Goal: Task Accomplishment & Management: Complete application form

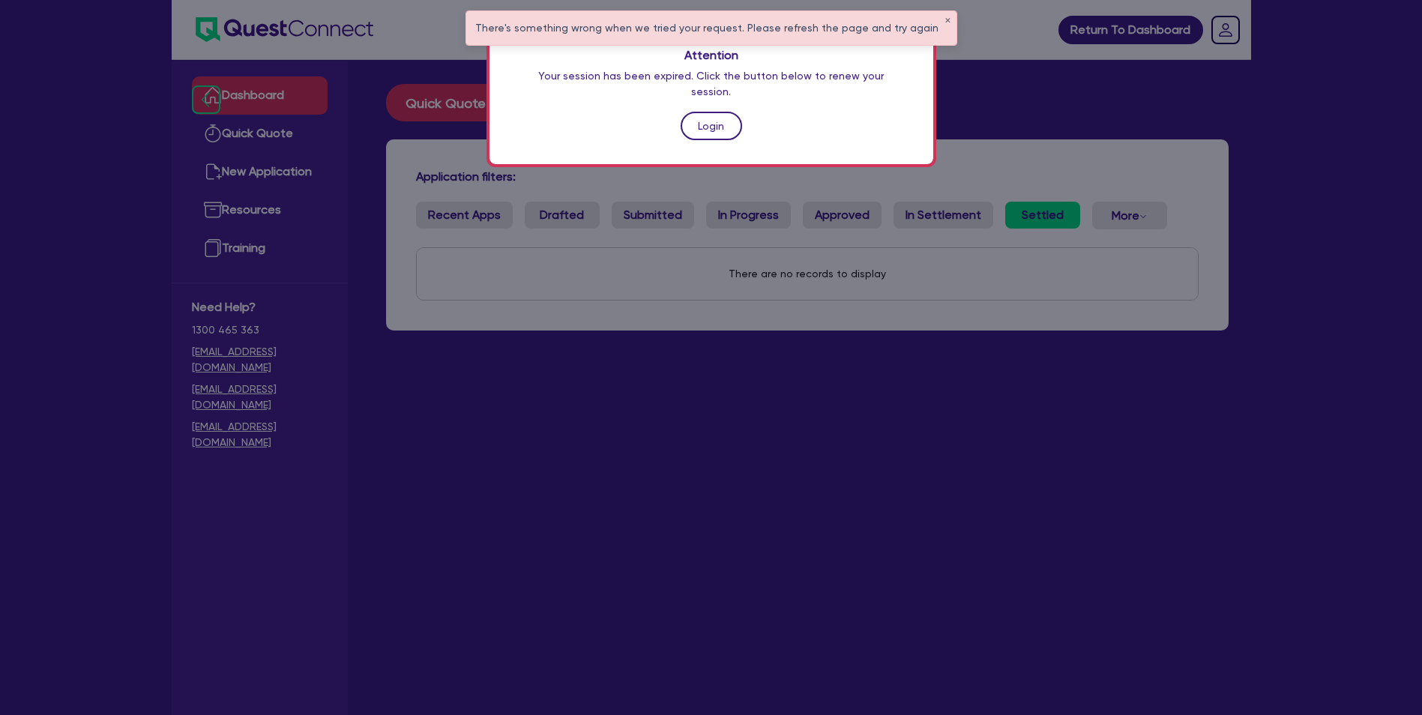
click at [714, 112] on link "Login" at bounding box center [711, 126] width 61 height 28
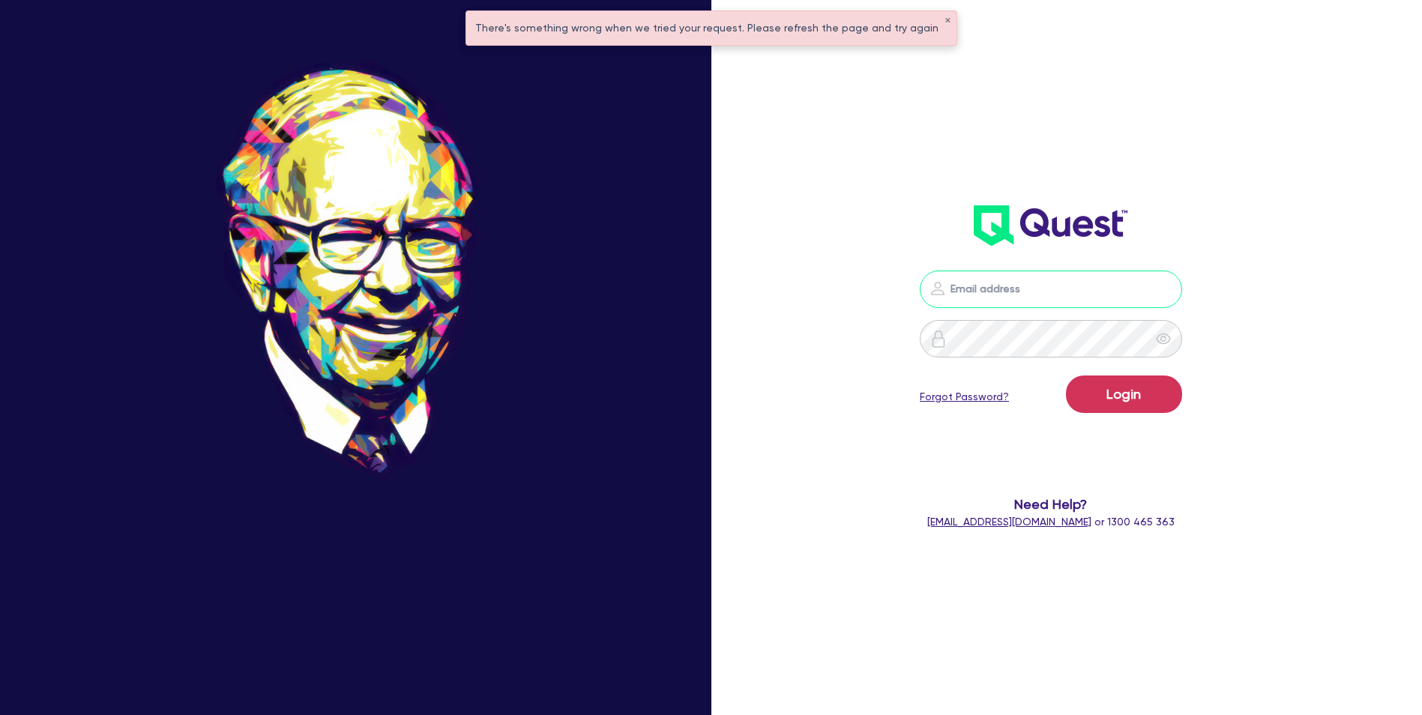
type input "[EMAIL_ADDRESS][DOMAIN_NAME]"
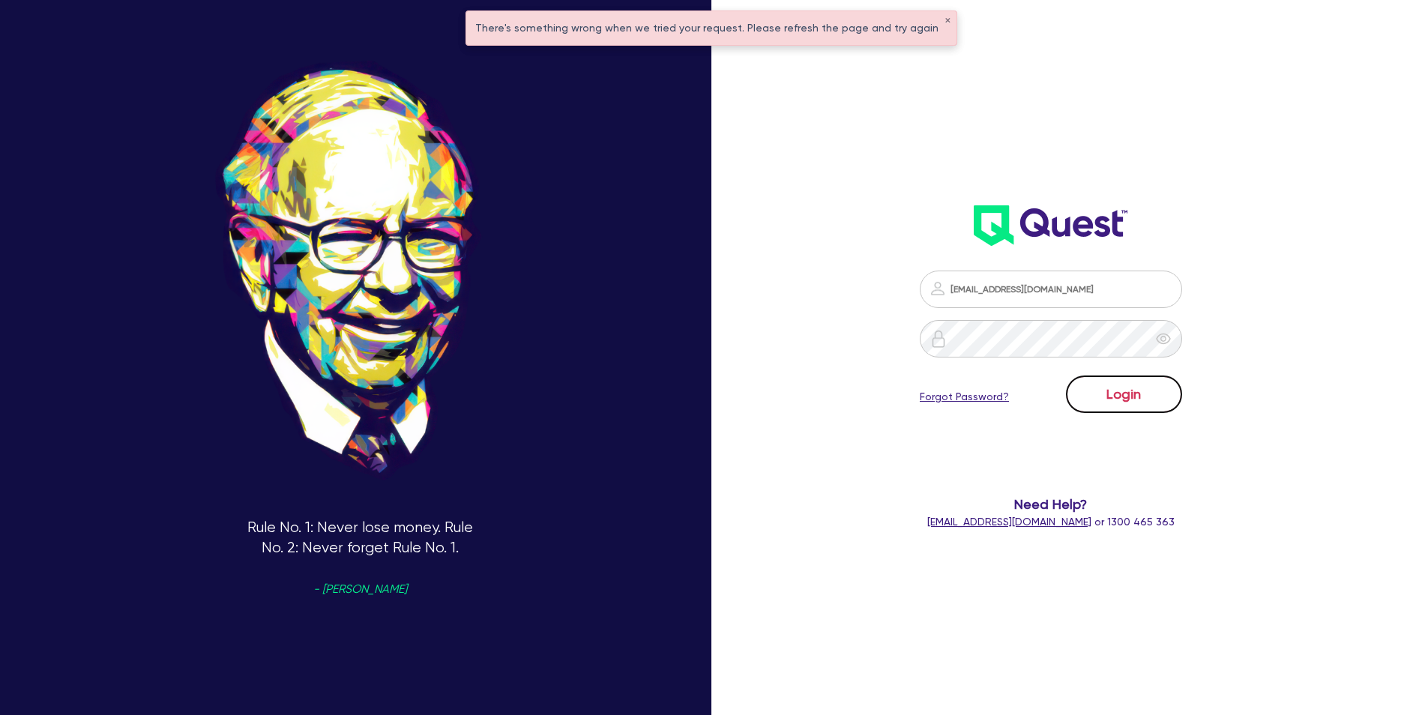
click at [1130, 396] on button "Login" at bounding box center [1124, 394] width 116 height 37
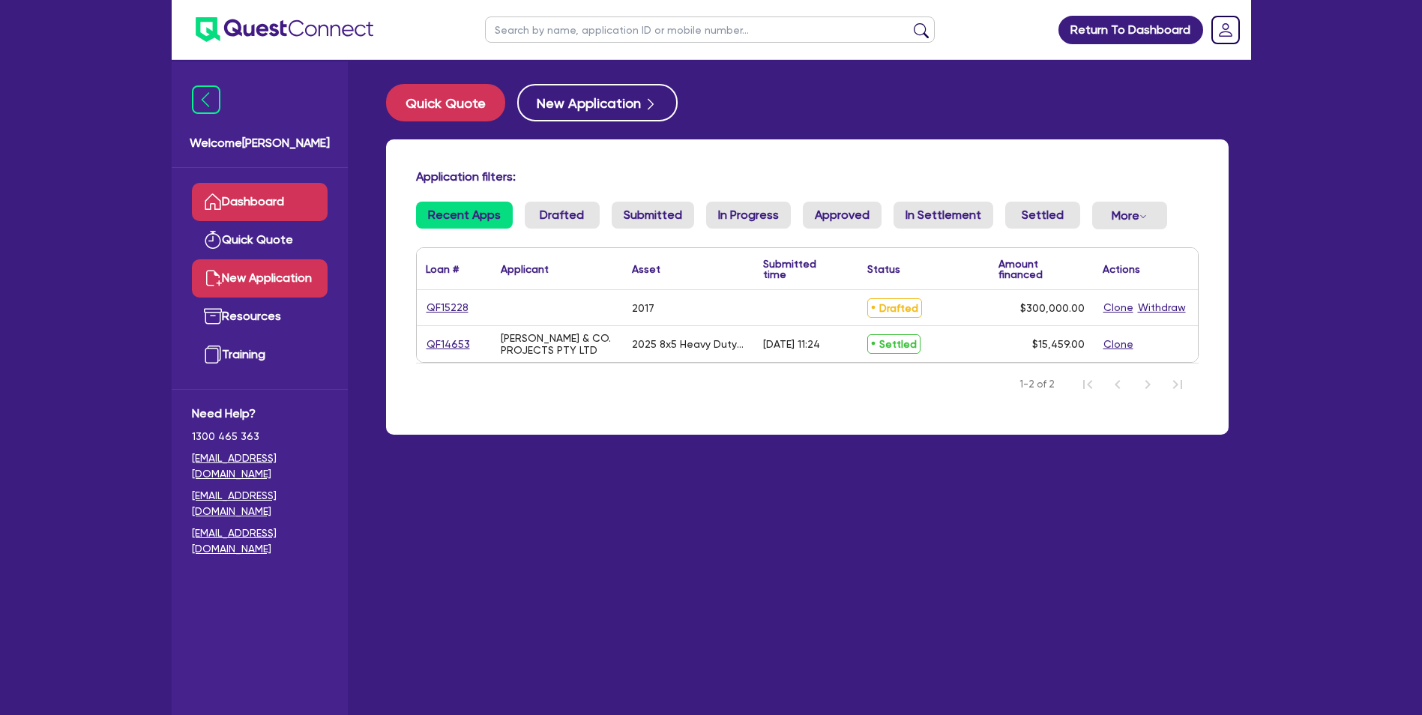
click at [266, 281] on link "New Application" at bounding box center [260, 278] width 136 height 38
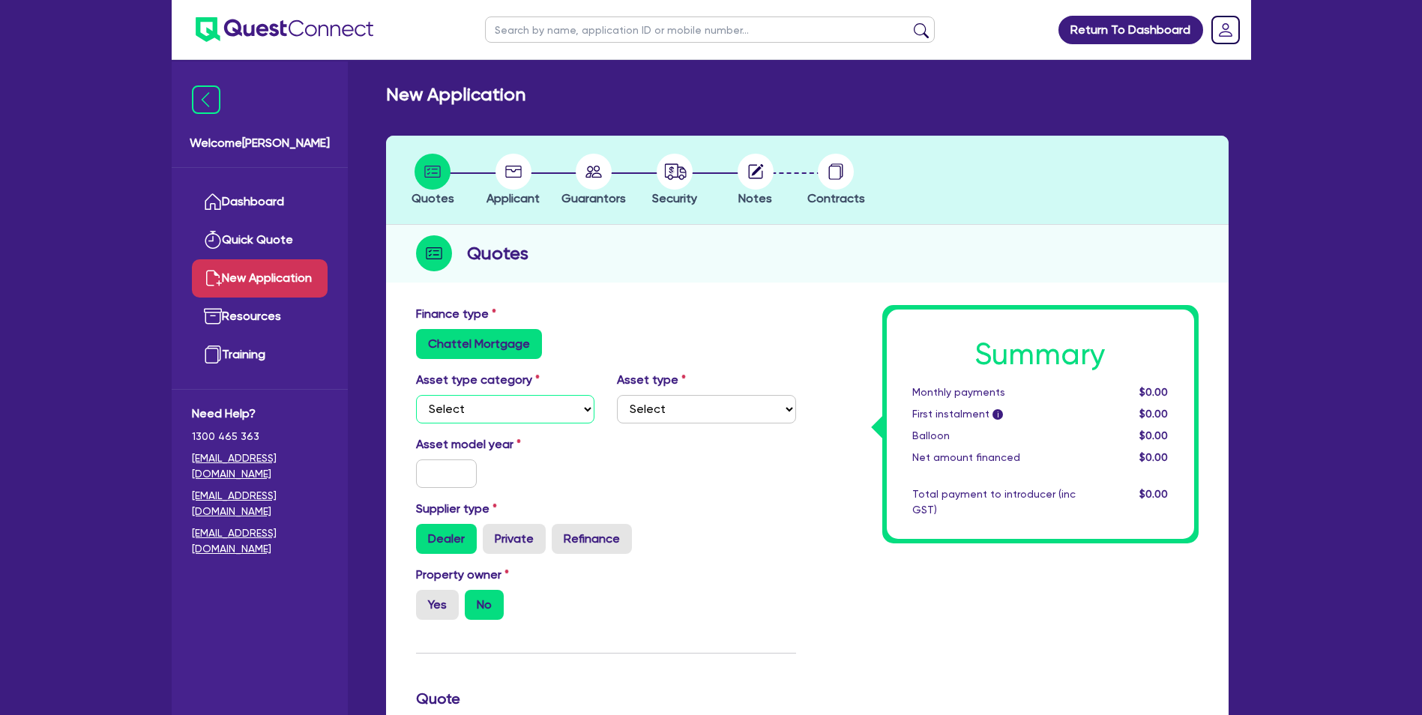
click at [538, 414] on select "Select Cars and light trucks Primary assets Secondary assets Tertiary assets" at bounding box center [505, 409] width 179 height 28
click at [416, 395] on select "Select Cars and light trucks Primary assets Secondary assets Tertiary assets" at bounding box center [505, 409] width 179 height 28
click at [725, 413] on select "Select Heavy trucks over 4.5 tonne Trailers Bus and coaches Yellow goods and ex…" at bounding box center [706, 409] width 179 height 28
click at [517, 407] on select "Select Cars and light trucks Primary assets Secondary assets Tertiary assets" at bounding box center [505, 409] width 179 height 28
click at [416, 395] on select "Select Cars and light trucks Primary assets Secondary assets Tertiary assets" at bounding box center [505, 409] width 179 height 28
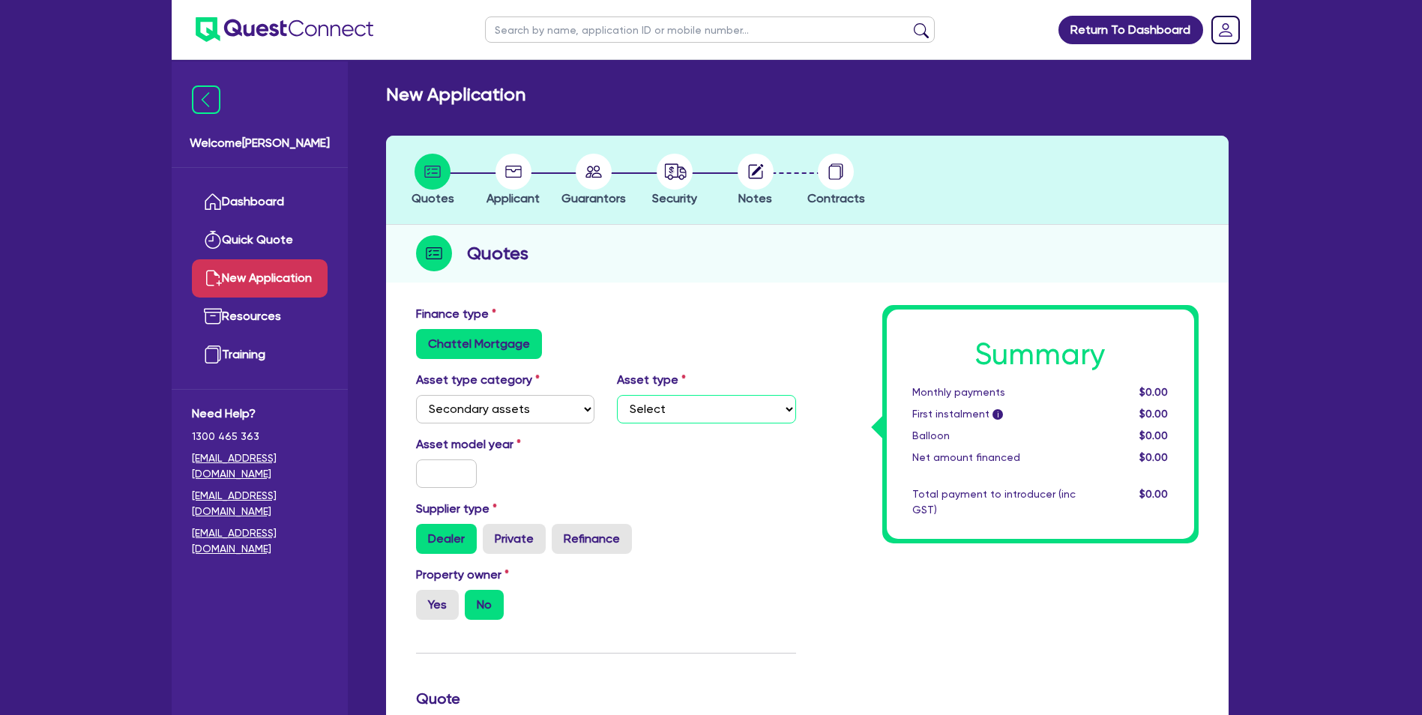
click at [709, 418] on select "Select Generators and compressors Engineering and toolmaking Woodworking and me…" at bounding box center [706, 409] width 179 height 28
click at [538, 406] on select "Select Cars and light trucks Primary assets Secondary assets Tertiary assets" at bounding box center [505, 409] width 179 height 28
click at [416, 395] on select "Select Cars and light trucks Primary assets Secondary assets Tertiary assets" at bounding box center [505, 409] width 179 height 28
click at [706, 412] on select "Select Heavy trucks over 4.5 tonne Trailers Bus and coaches Yellow goods and ex…" at bounding box center [706, 409] width 179 height 28
click at [504, 403] on select "Select Cars and light trucks Primary assets Secondary assets Tertiary assets" at bounding box center [505, 409] width 179 height 28
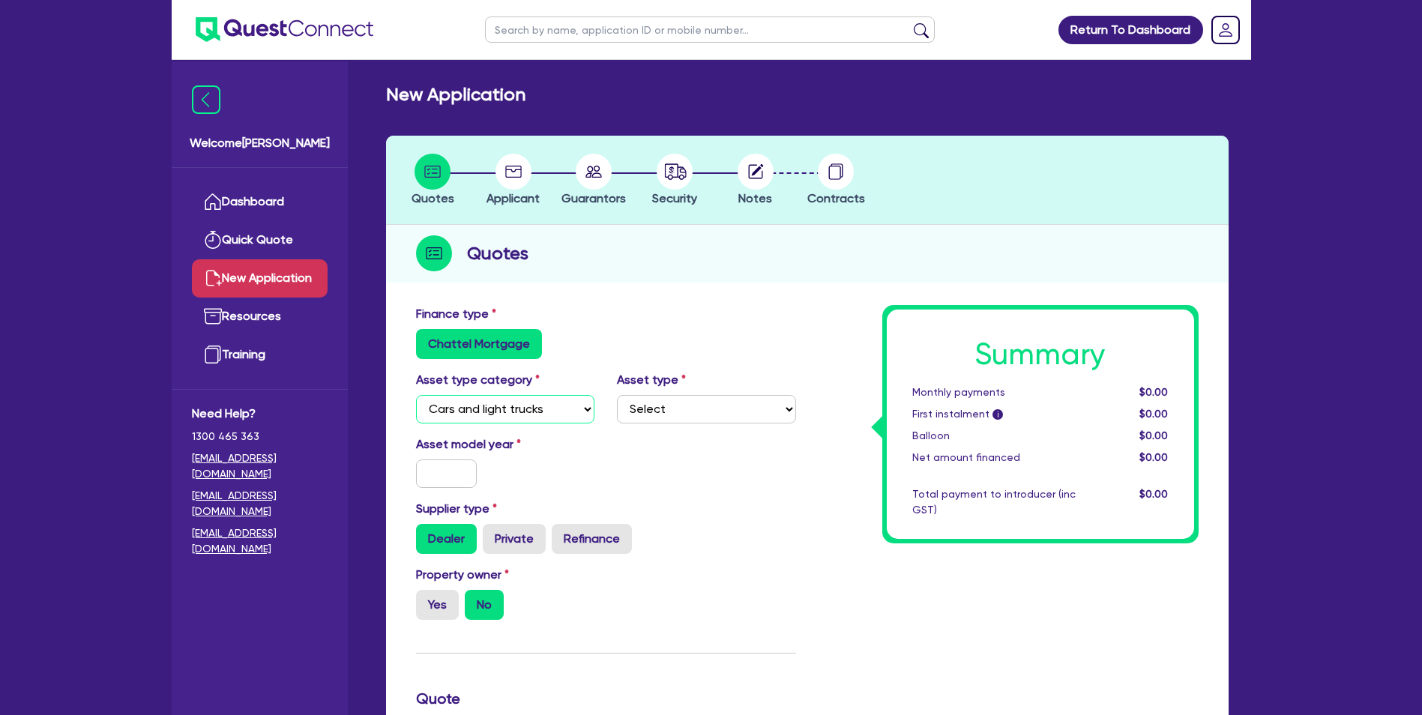
click at [416, 395] on select "Select Cars and light trucks Primary assets Secondary assets Tertiary assets" at bounding box center [505, 409] width 179 height 28
click at [714, 414] on select "Select Passenger vehicles Vans and utes Light trucks up to 4.5 tonne" at bounding box center [706, 409] width 179 height 28
click at [538, 416] on select "Select Cars and light trucks Primary assets Secondary assets Tertiary assets" at bounding box center [505, 409] width 179 height 28
click at [416, 395] on select "Select Cars and light trucks Primary assets Secondary assets Tertiary assets" at bounding box center [505, 409] width 179 height 28
click at [710, 411] on select "Select Beauty equipment IT equipment IT software Watercraft Other" at bounding box center [706, 409] width 179 height 28
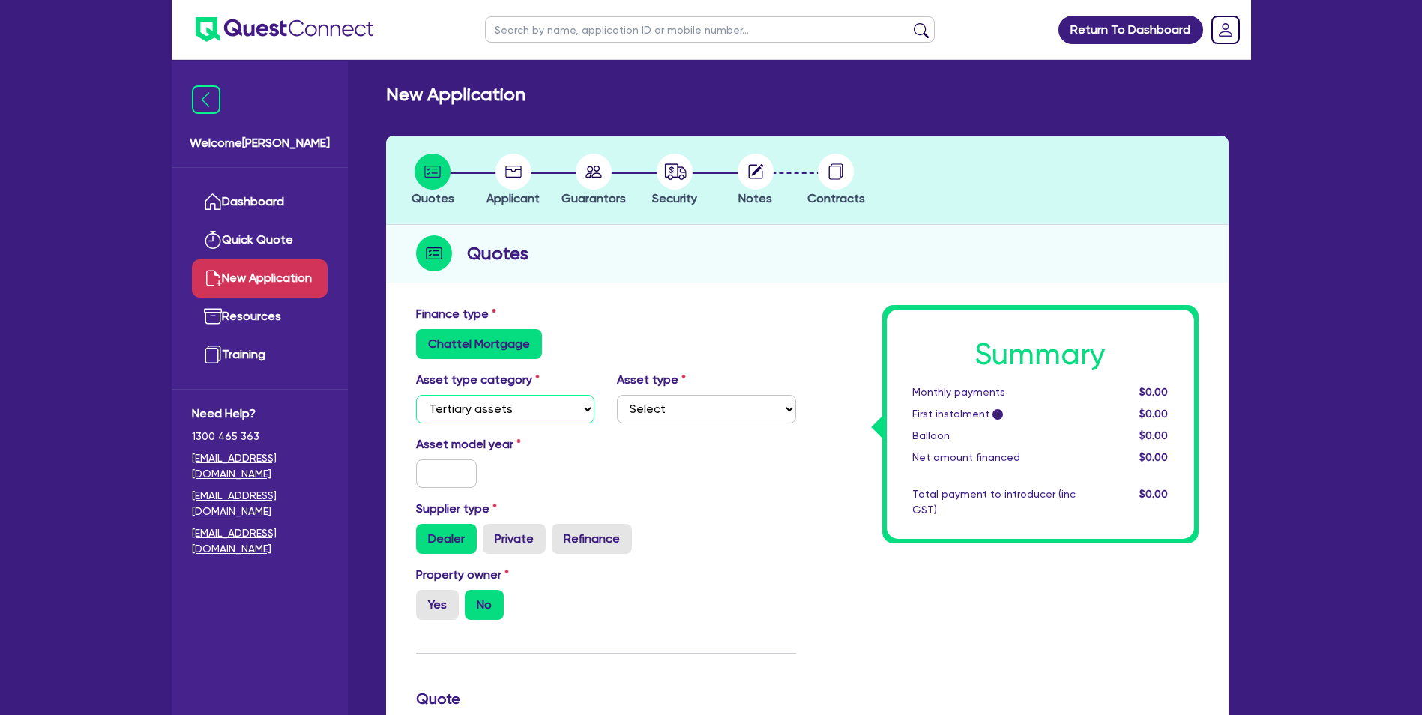
click at [545, 409] on select "Select Cars and light trucks Primary assets Secondary assets Tertiary assets" at bounding box center [505, 409] width 179 height 28
select select "SECONDARY_ASSETS"
click at [416, 395] on select "Select Cars and light trucks Primary assets Secondary assets Tertiary assets" at bounding box center [505, 409] width 179 height 28
click at [686, 418] on select "Select Generators and compressors Engineering and toolmaking Woodworking and me…" at bounding box center [706, 409] width 179 height 28
select select "OTHER"
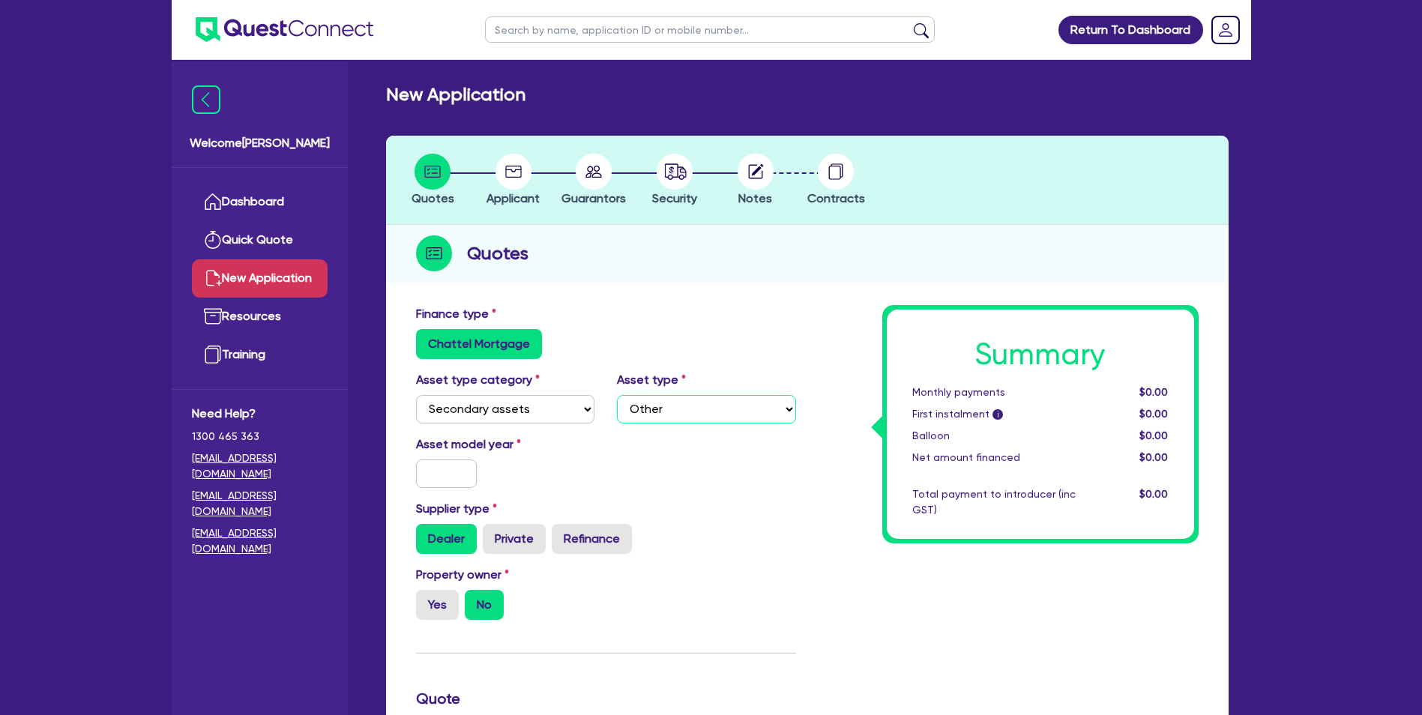
click at [617, 395] on select "Select Generators and compressors Engineering and toolmaking Woodworking and me…" at bounding box center [706, 409] width 179 height 28
click at [455, 475] on input "text" at bounding box center [446, 474] width 61 height 28
type input "2019"
click at [523, 544] on label "Private" at bounding box center [514, 539] width 63 height 30
click at [493, 534] on input "Private" at bounding box center [488, 529] width 10 height 10
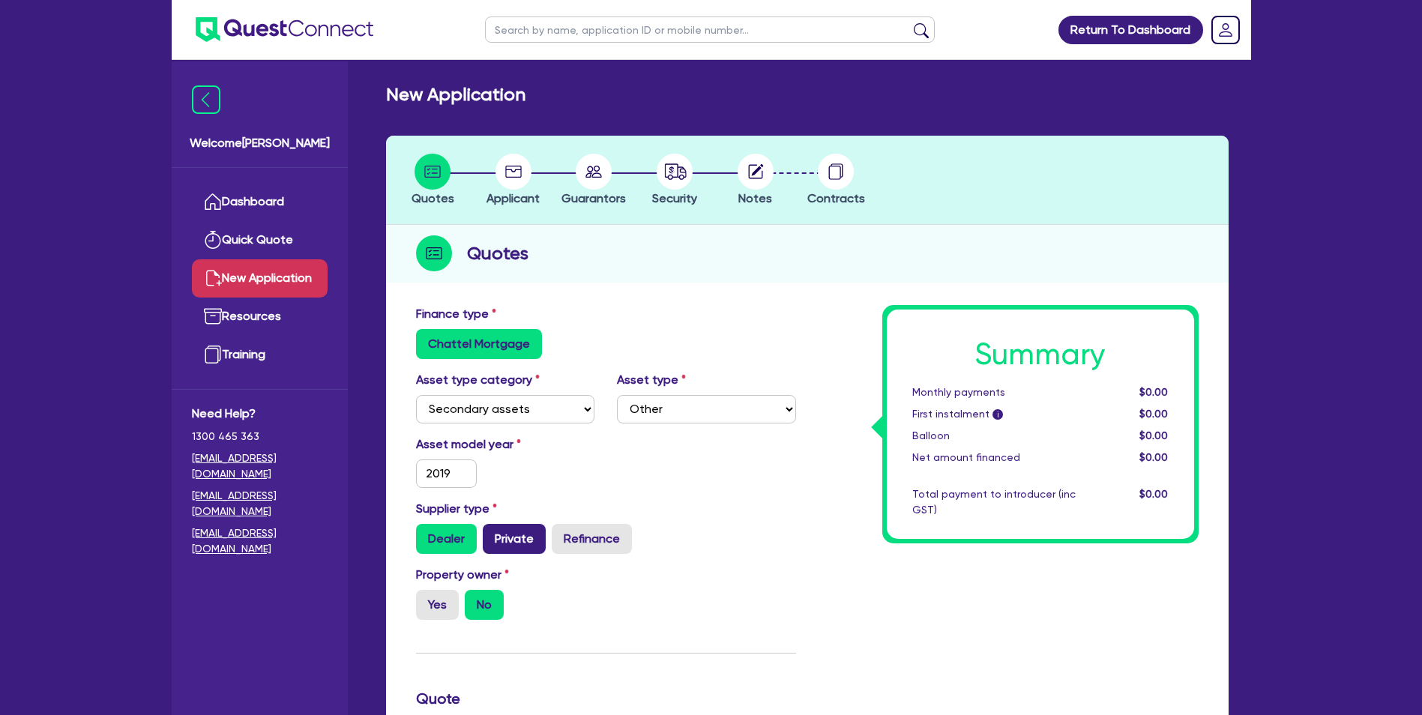
radio input "true"
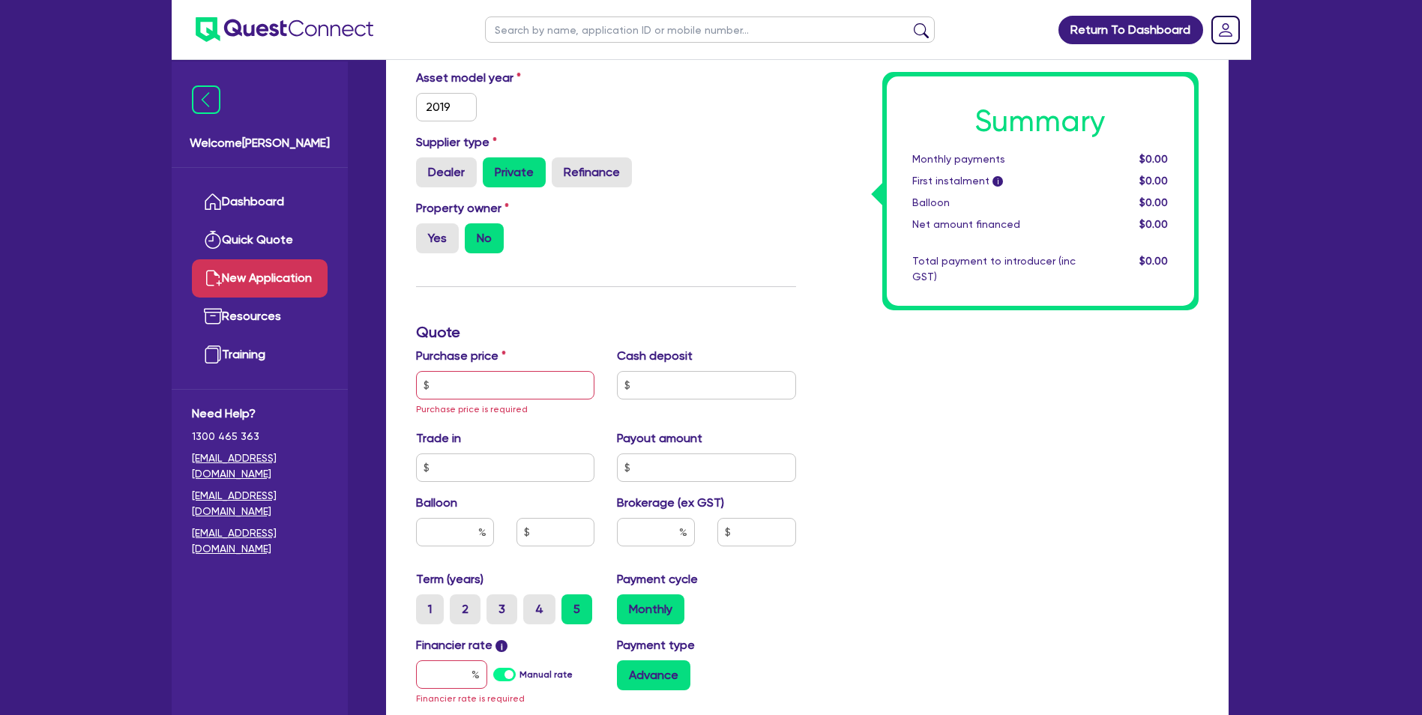
scroll to position [370, 0]
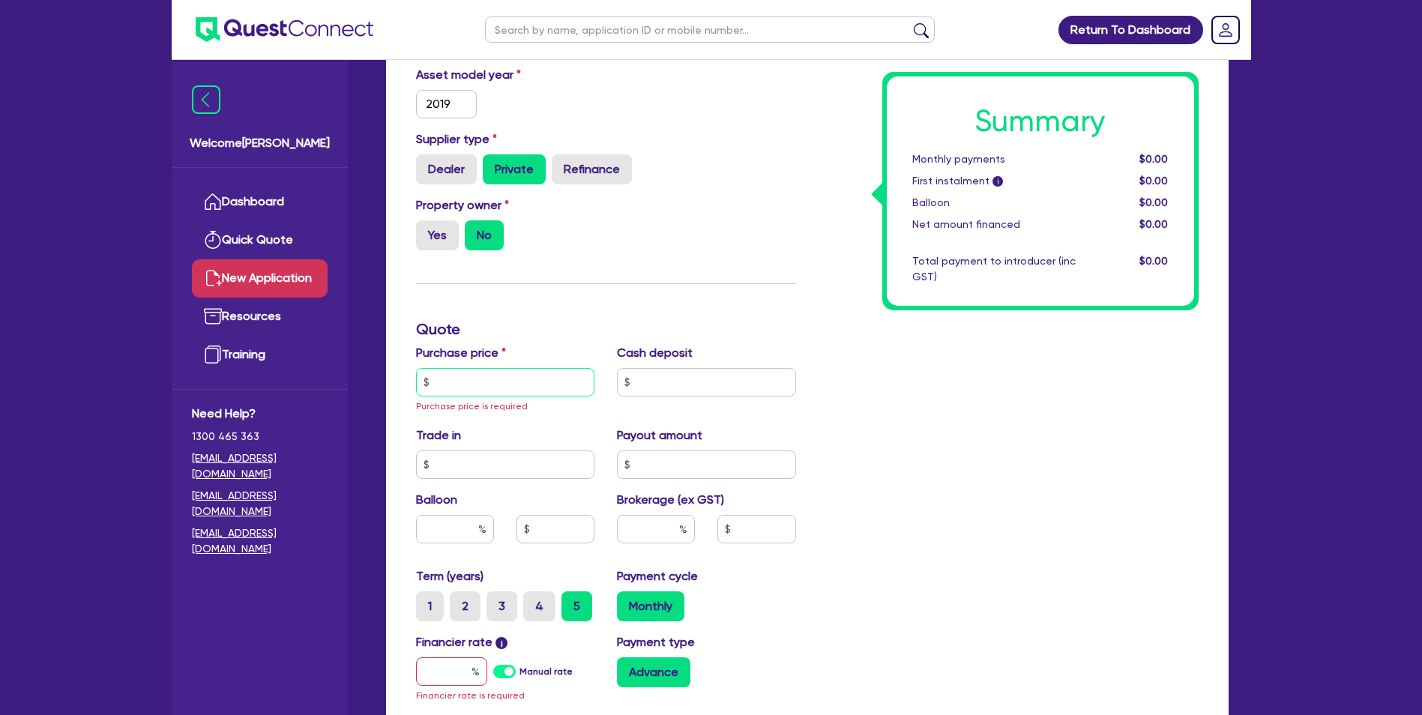
click at [447, 379] on input "text" at bounding box center [505, 382] width 179 height 28
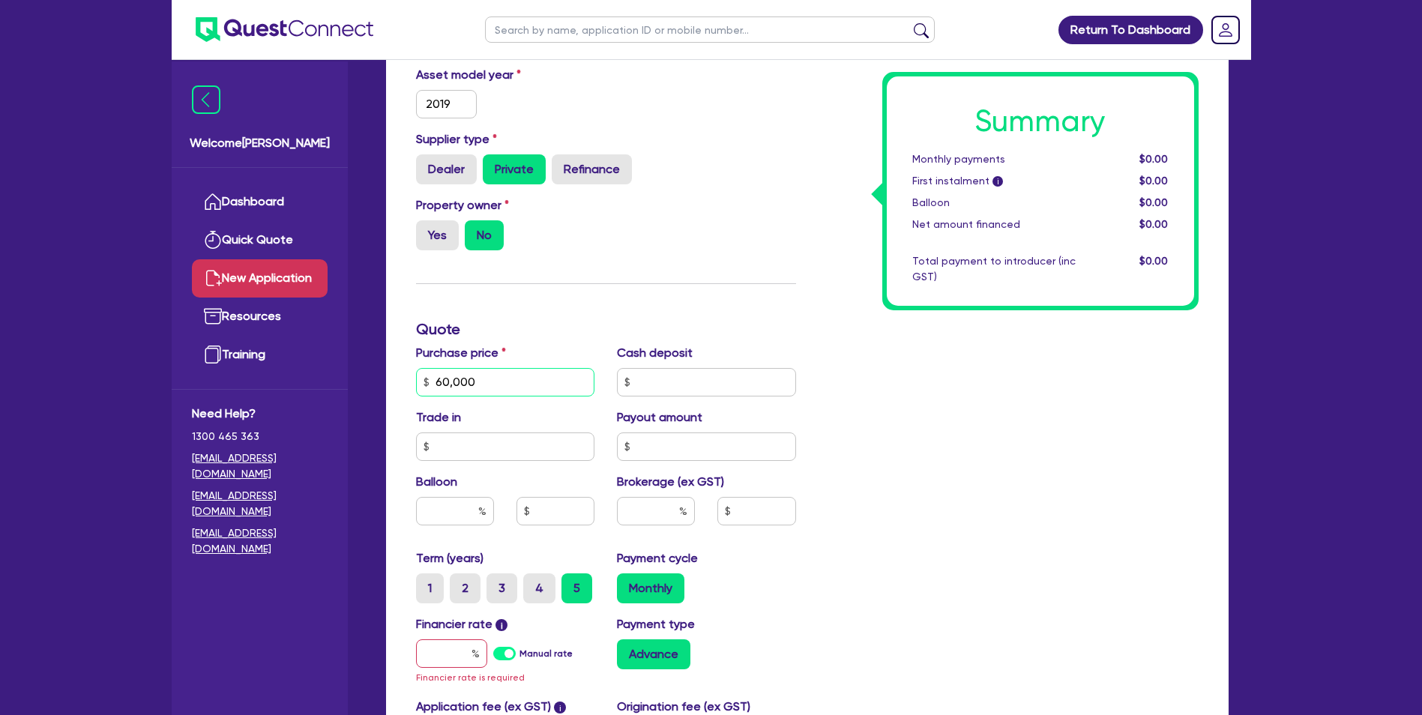
type input "60,000"
click at [448, 512] on input "text" at bounding box center [455, 511] width 78 height 28
type input "30"
click at [654, 511] on input "text" at bounding box center [656, 511] width 78 height 28
type input "8"
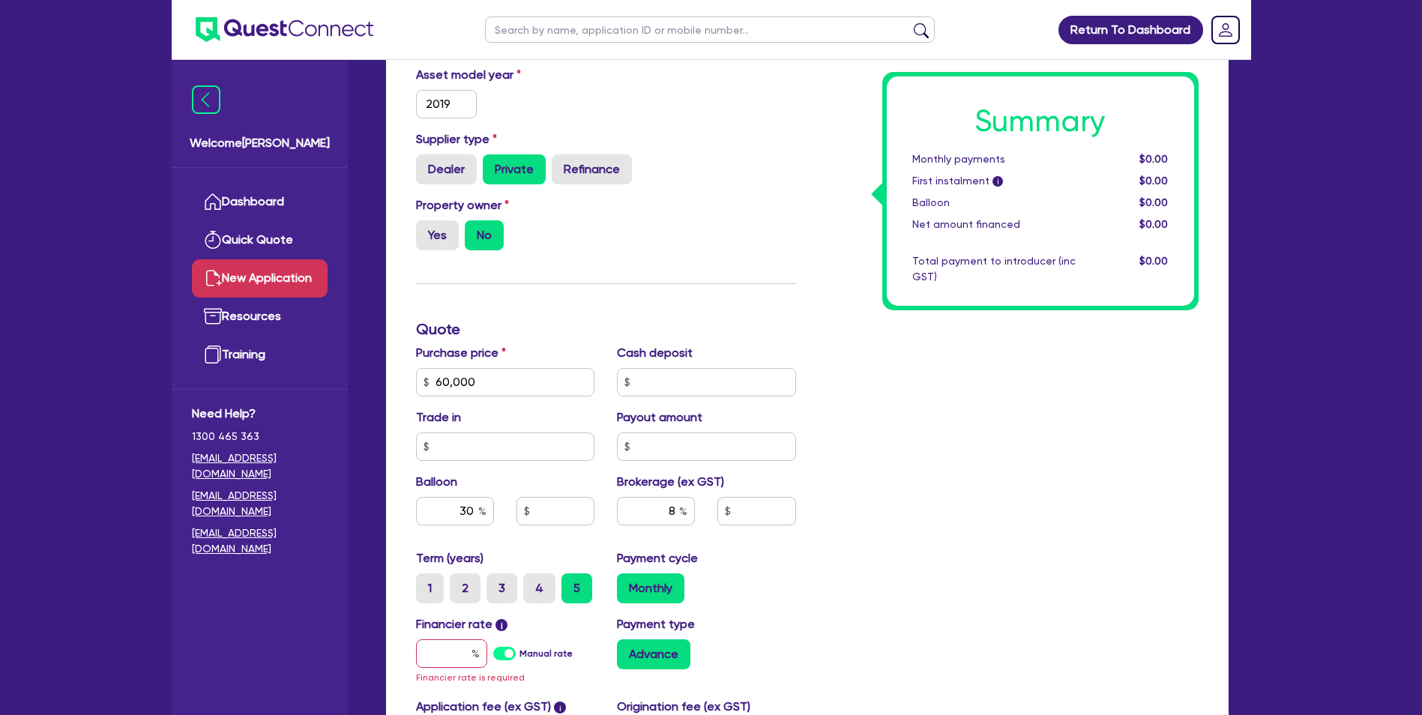
click at [847, 499] on div "Summary Monthly payments $0.00 First instalment i $0.00 Balloon $0.00 Net amoun…" at bounding box center [1008, 382] width 403 height 893
click at [520, 651] on label "Manual rate" at bounding box center [546, 653] width 53 height 13
click at [0, 0] on input "Manual rate" at bounding box center [0, 0] width 0 height 0
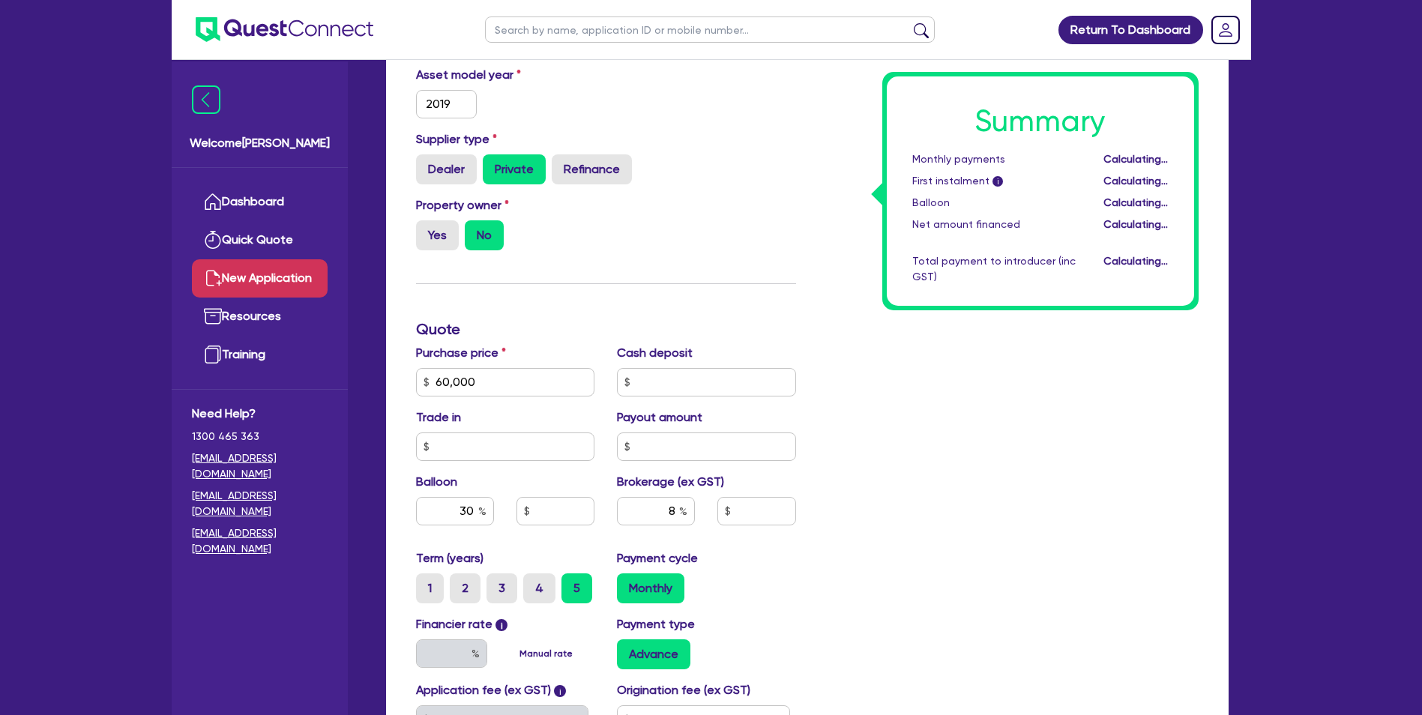
type input "18,000"
type input "4,800"
type input "17"
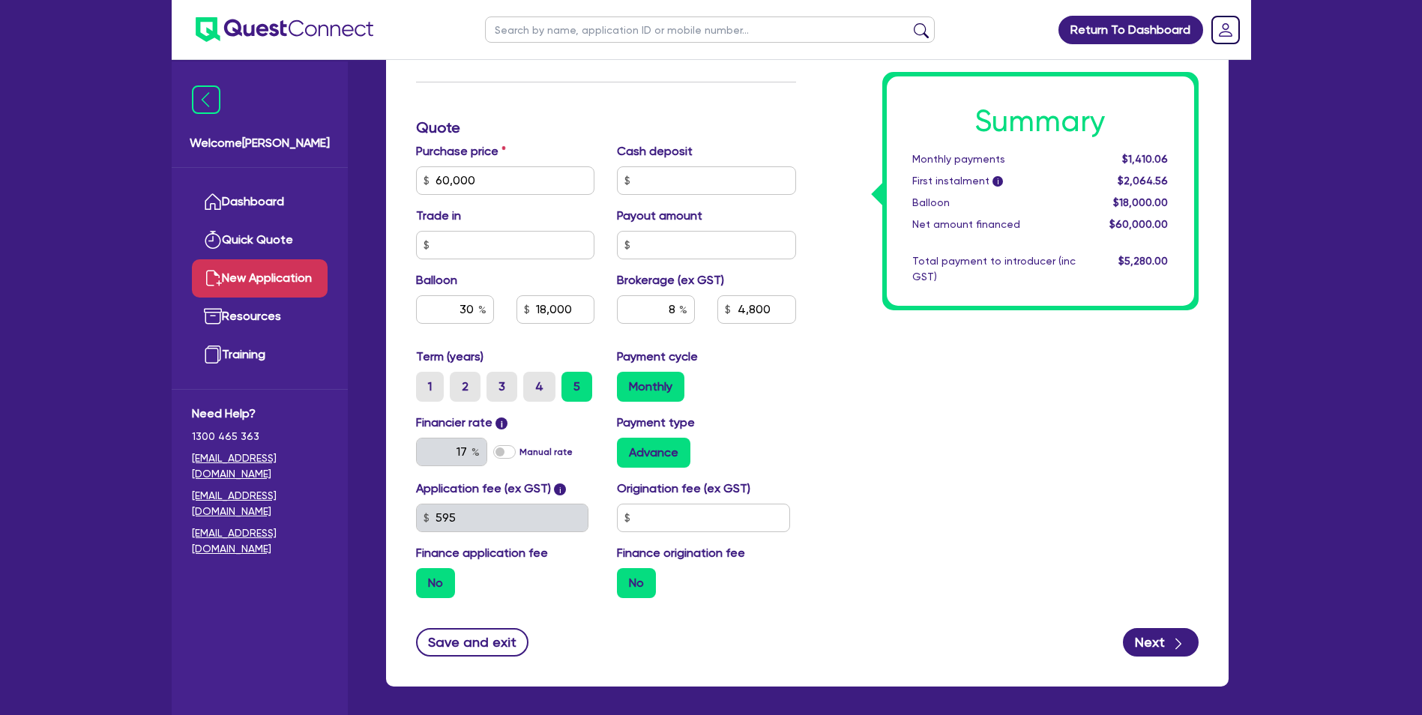
scroll to position [594, 0]
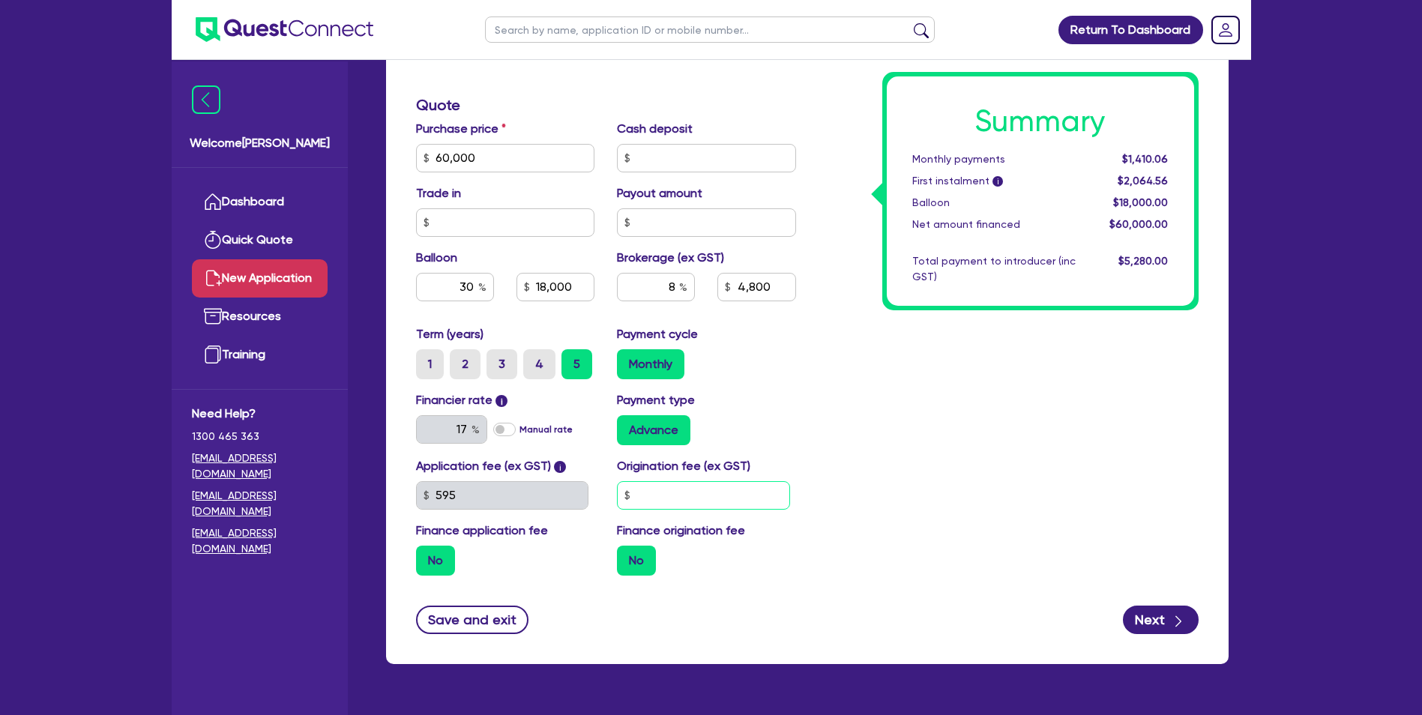
click at [647, 493] on input "text" at bounding box center [703, 495] width 173 height 28
type input "900"
type input "18,000"
type input "4,800"
type input "18,000"
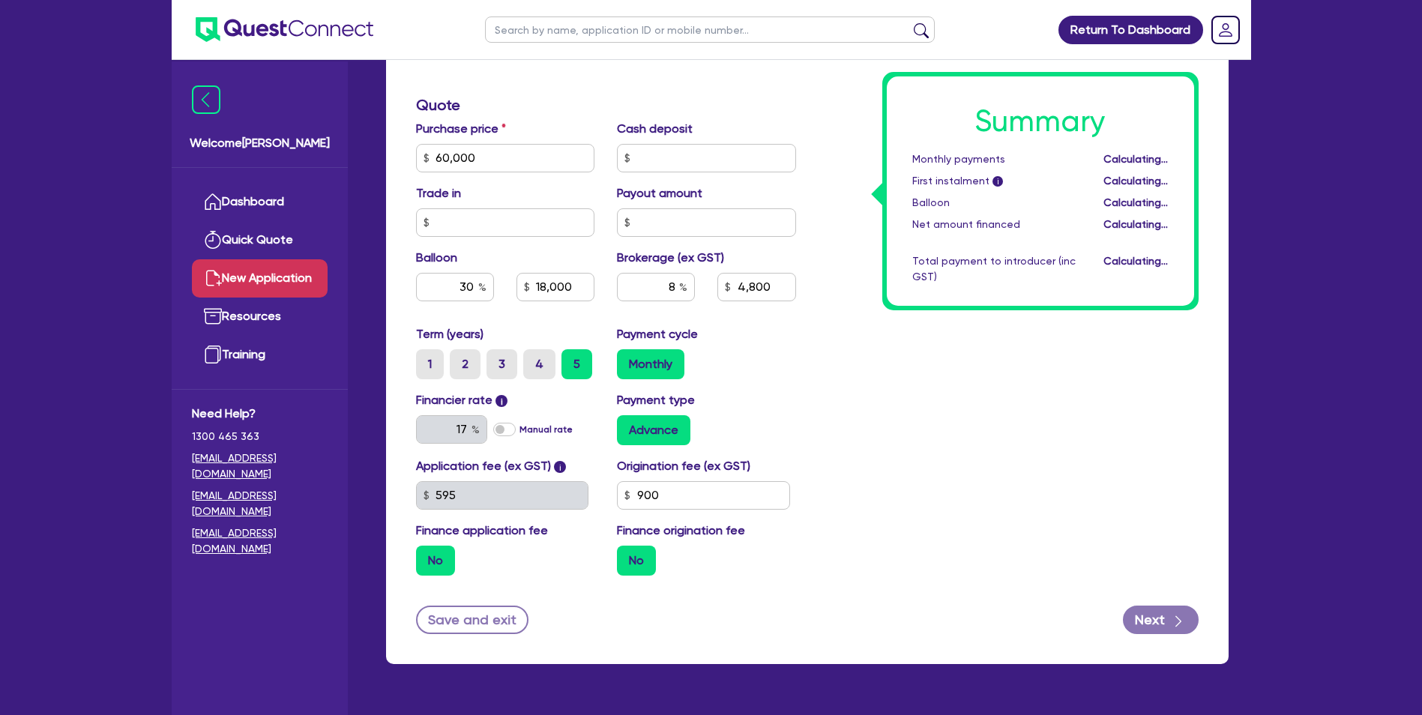
type input "4,800"
click at [436, 560] on label "No" at bounding box center [435, 561] width 39 height 30
click at [426, 556] on input "No" at bounding box center [421, 551] width 10 height 10
click at [436, 560] on label "No" at bounding box center [435, 561] width 39 height 30
click at [426, 556] on input "No" at bounding box center [421, 551] width 10 height 10
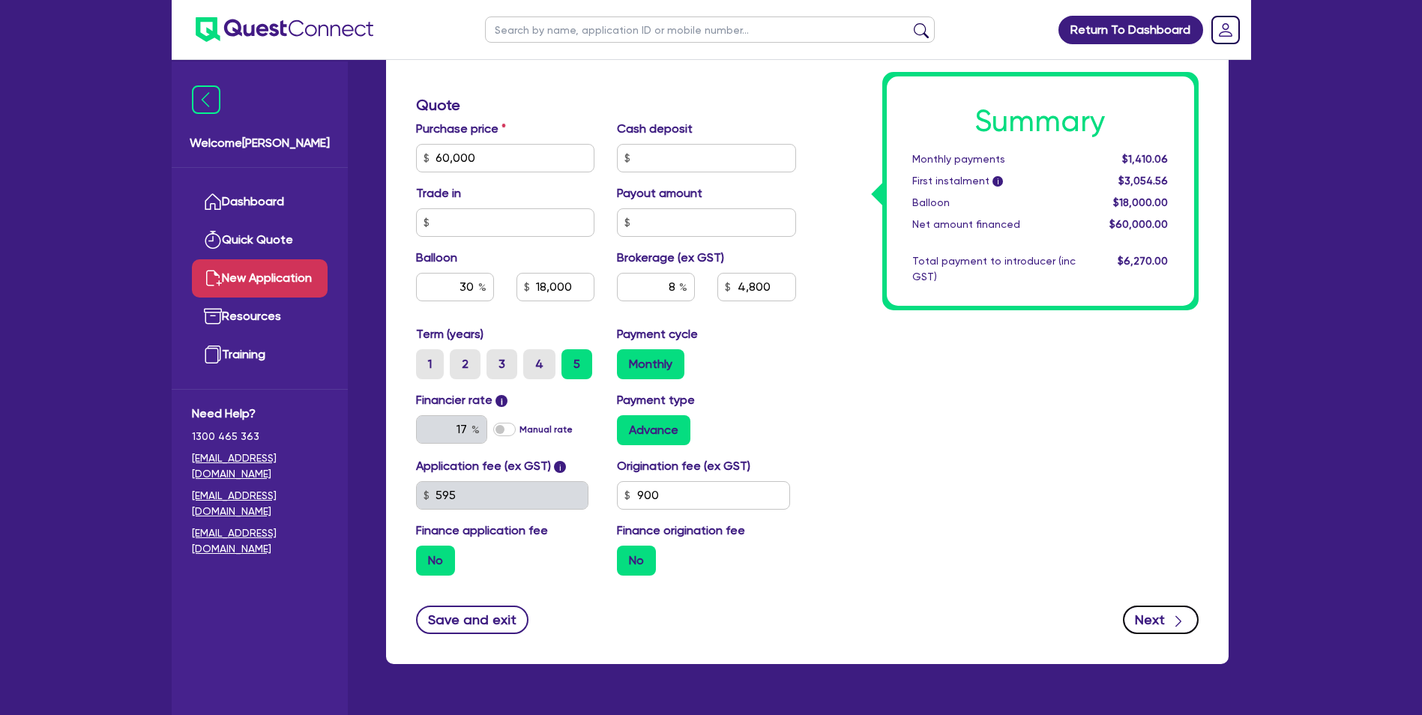
click at [1162, 624] on button "Next" at bounding box center [1161, 620] width 76 height 28
type input "18,000"
type input "4,800"
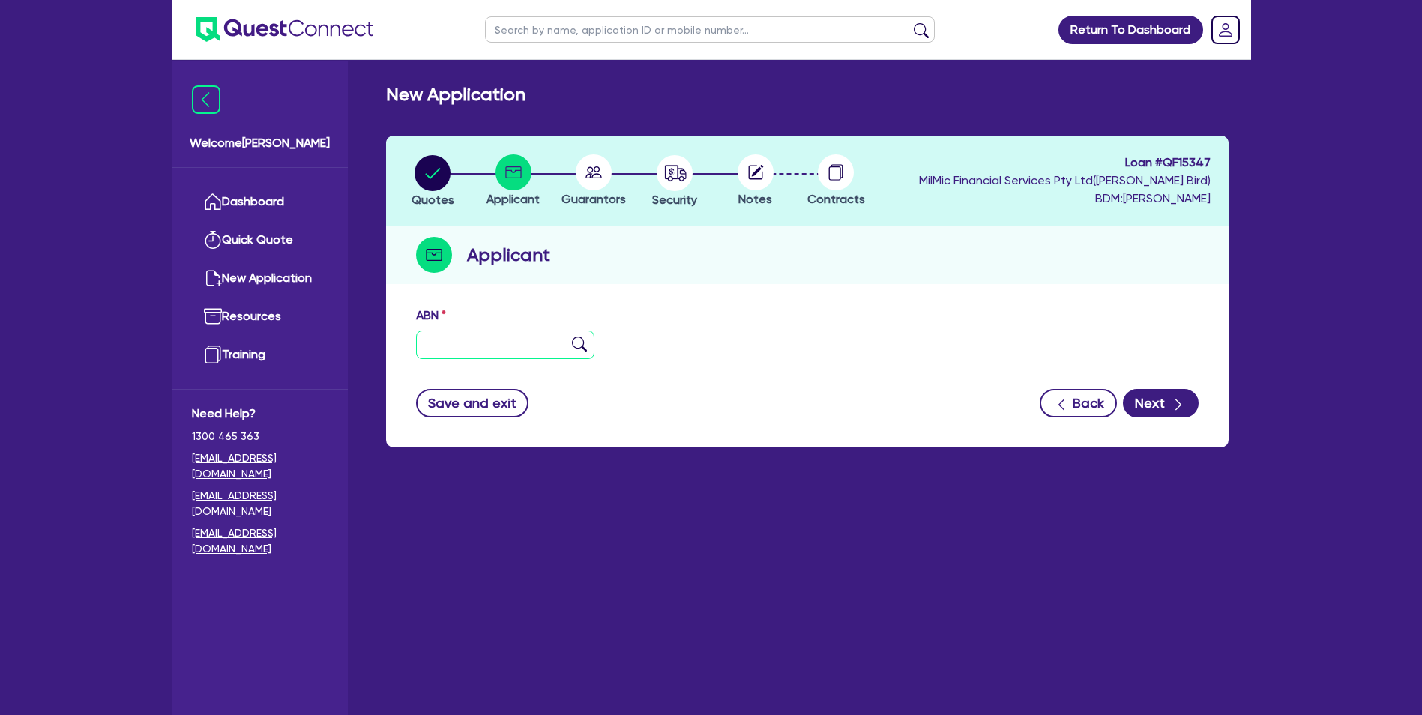
click at [459, 344] on input "text" at bounding box center [505, 345] width 179 height 28
click at [1087, 400] on button "Back" at bounding box center [1078, 403] width 77 height 28
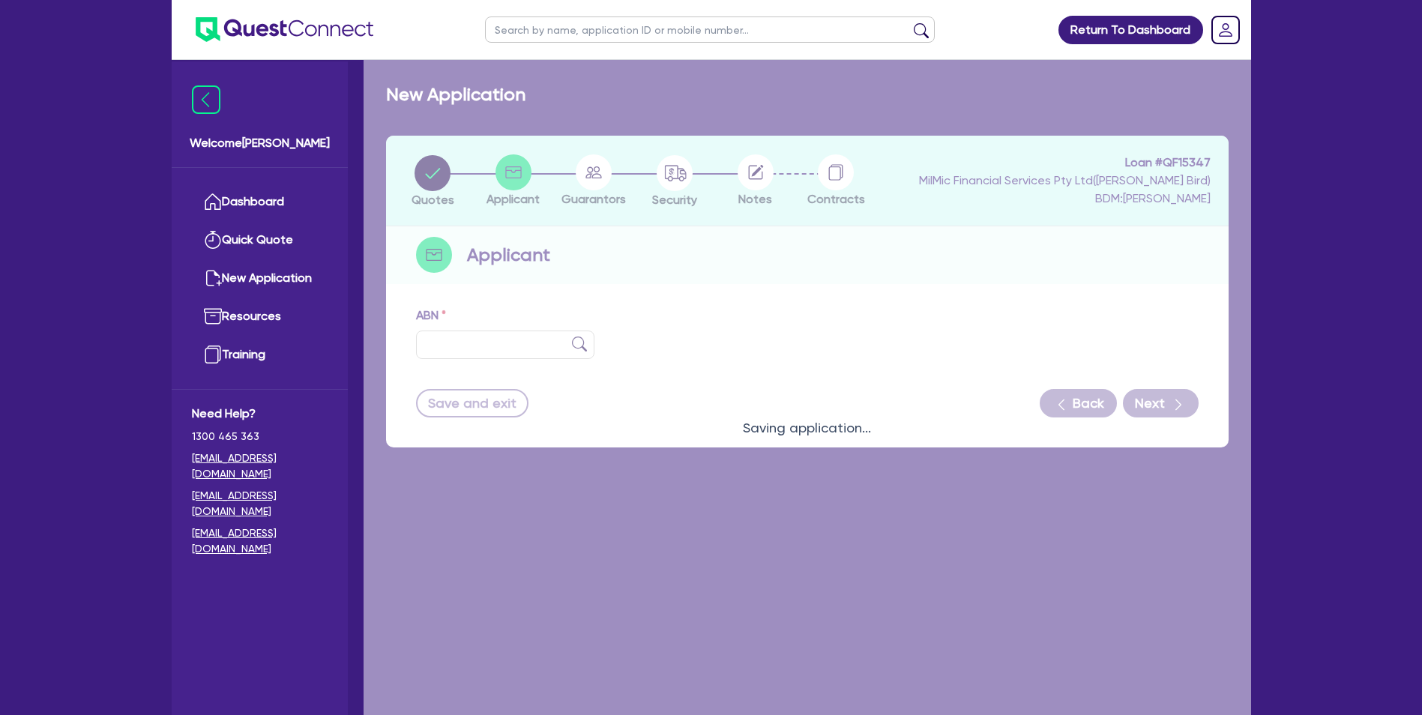
select select "SECONDARY_ASSETS"
select select "OTHER"
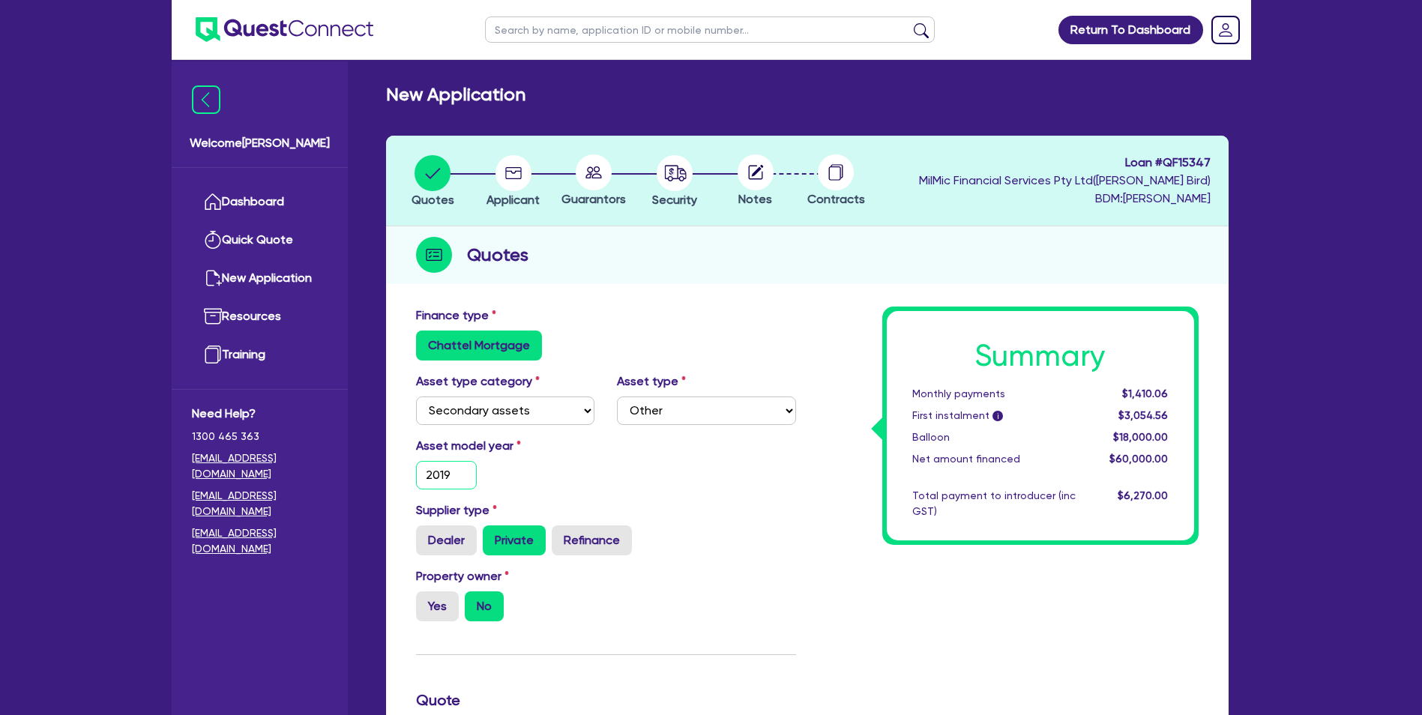
click at [456, 473] on input "2019" at bounding box center [446, 475] width 61 height 28
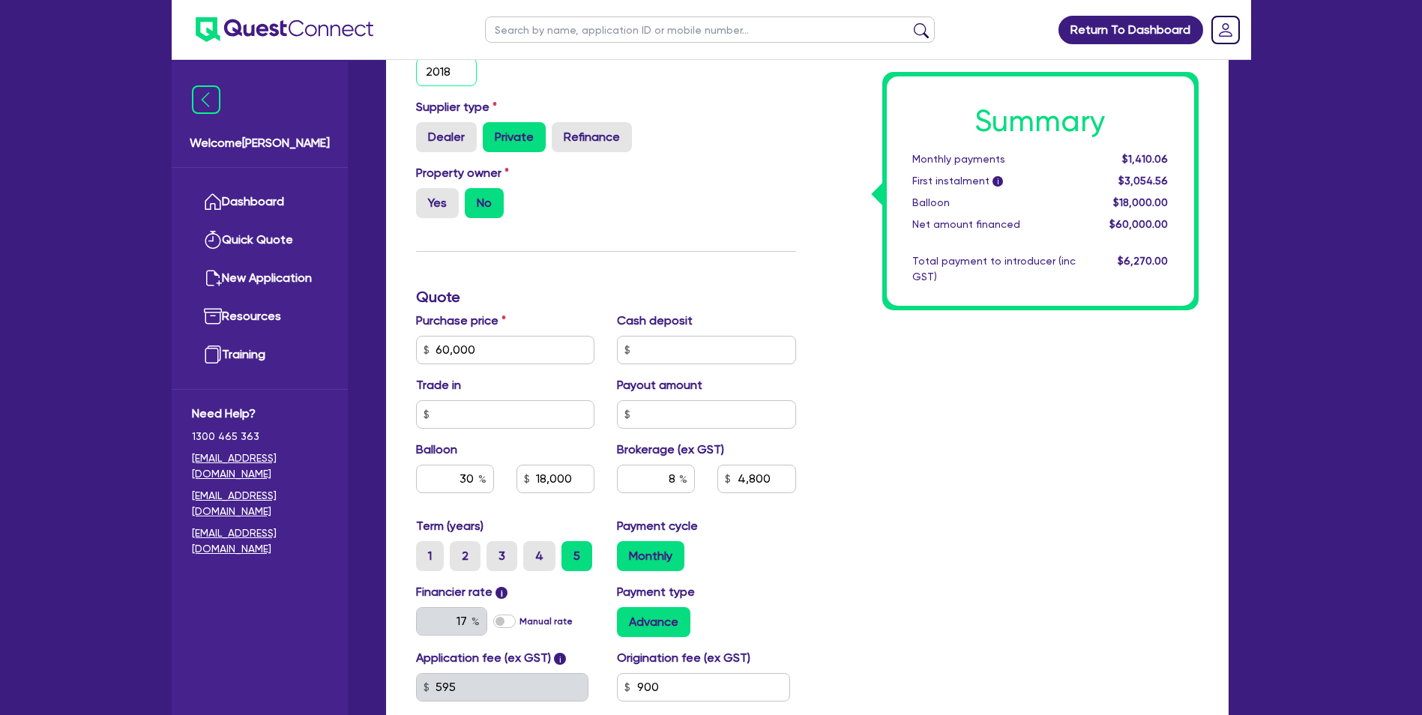
scroll to position [511, 0]
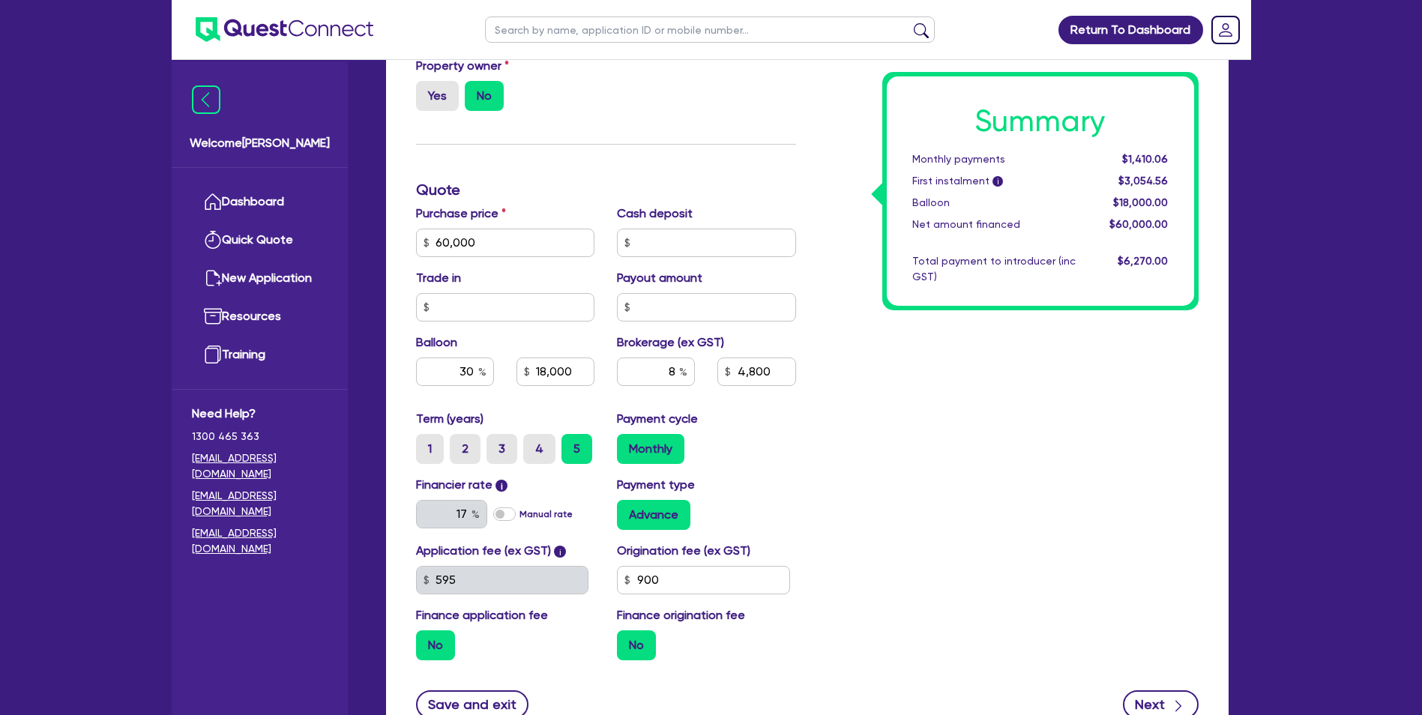
type input "2018"
type input "60,000"
type input "18,000"
type input "4,800"
type input "60,000"
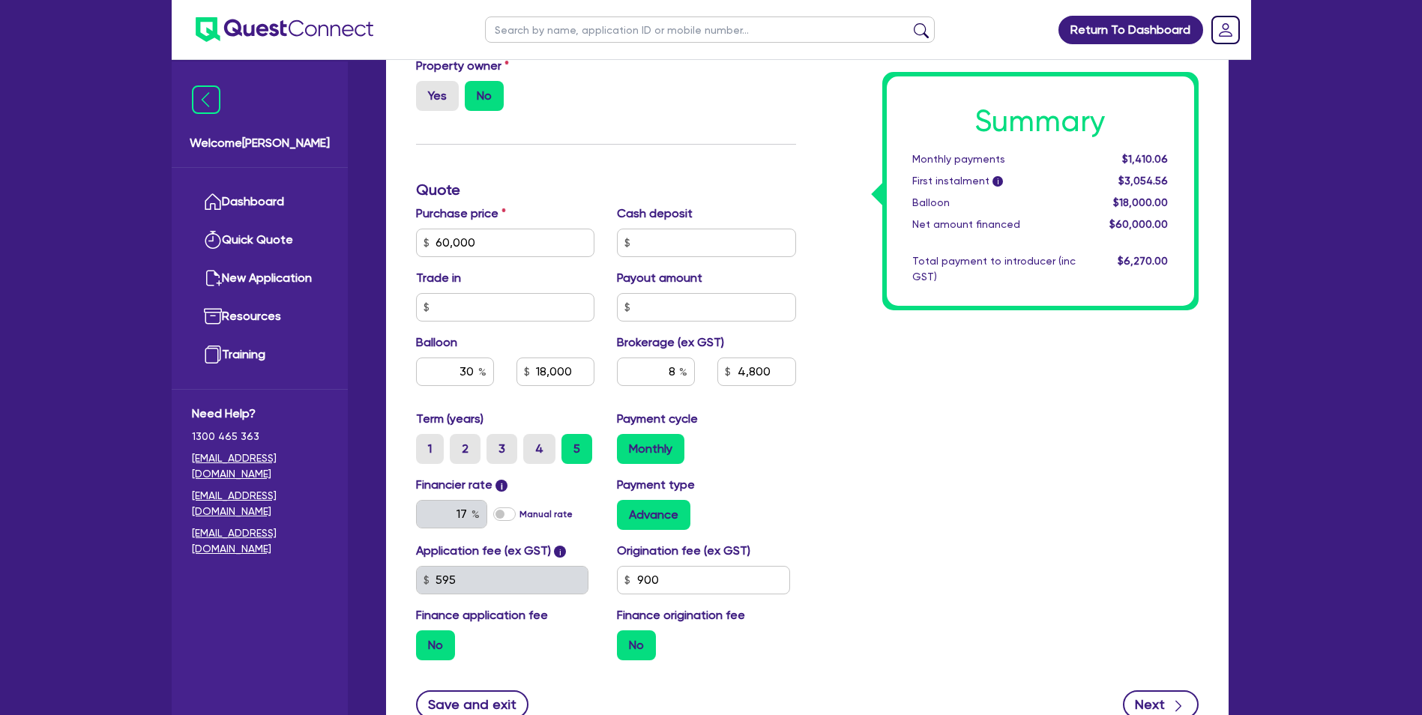
type input "18,000"
type input "4,800"
click at [1144, 705] on button "Next" at bounding box center [1161, 704] width 76 height 28
type input "60,000"
type input "18,000"
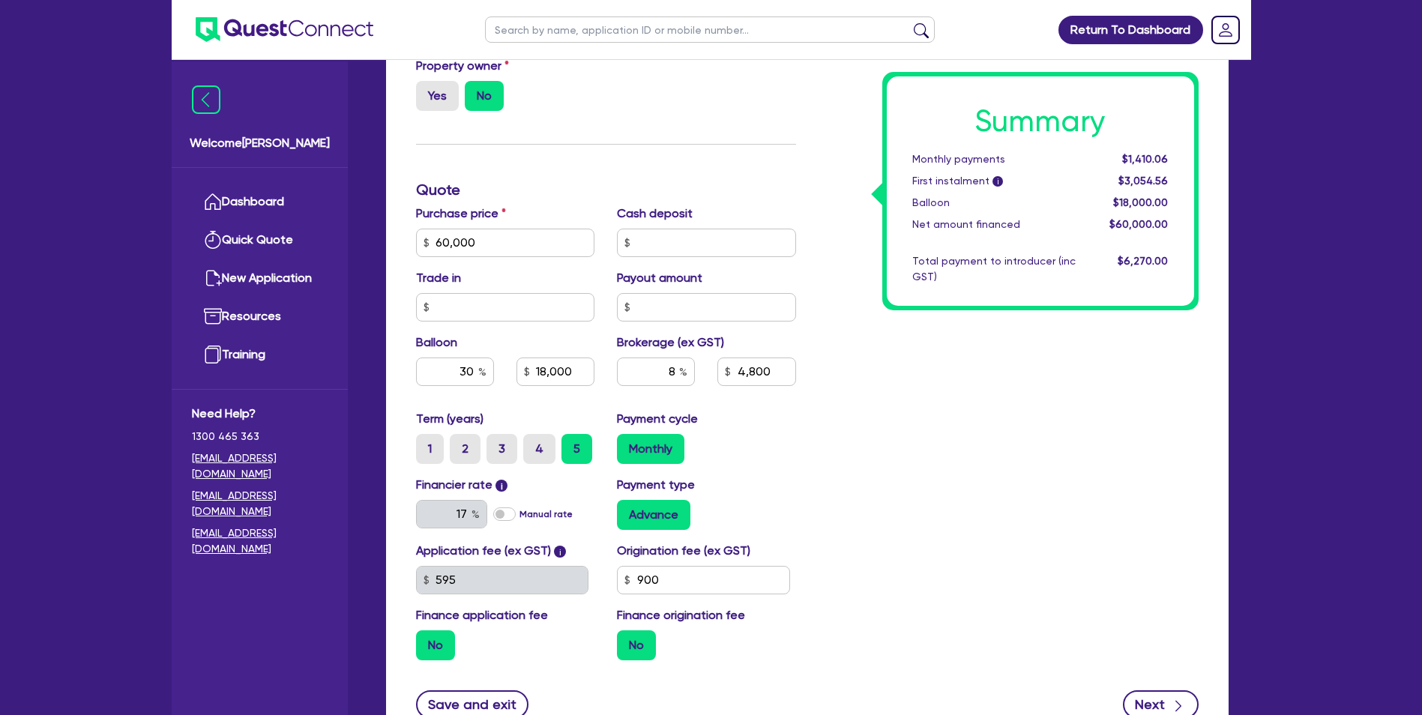
type input "4,800"
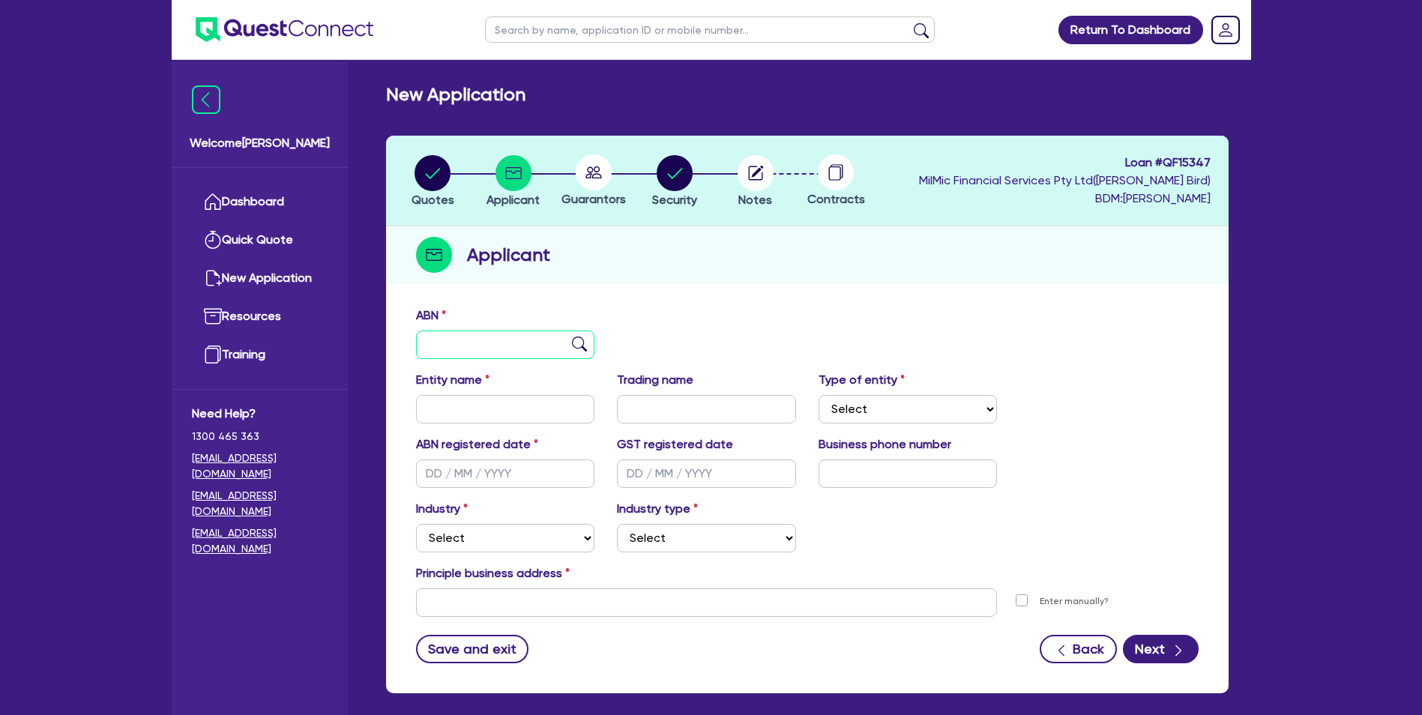
click at [495, 349] on input "text" at bounding box center [505, 345] width 179 height 28
click at [425, 350] on input "text" at bounding box center [505, 345] width 179 height 28
paste input "34 606 171 902"
type input "34 606 171 902"
click at [433, 407] on input "text" at bounding box center [505, 409] width 179 height 28
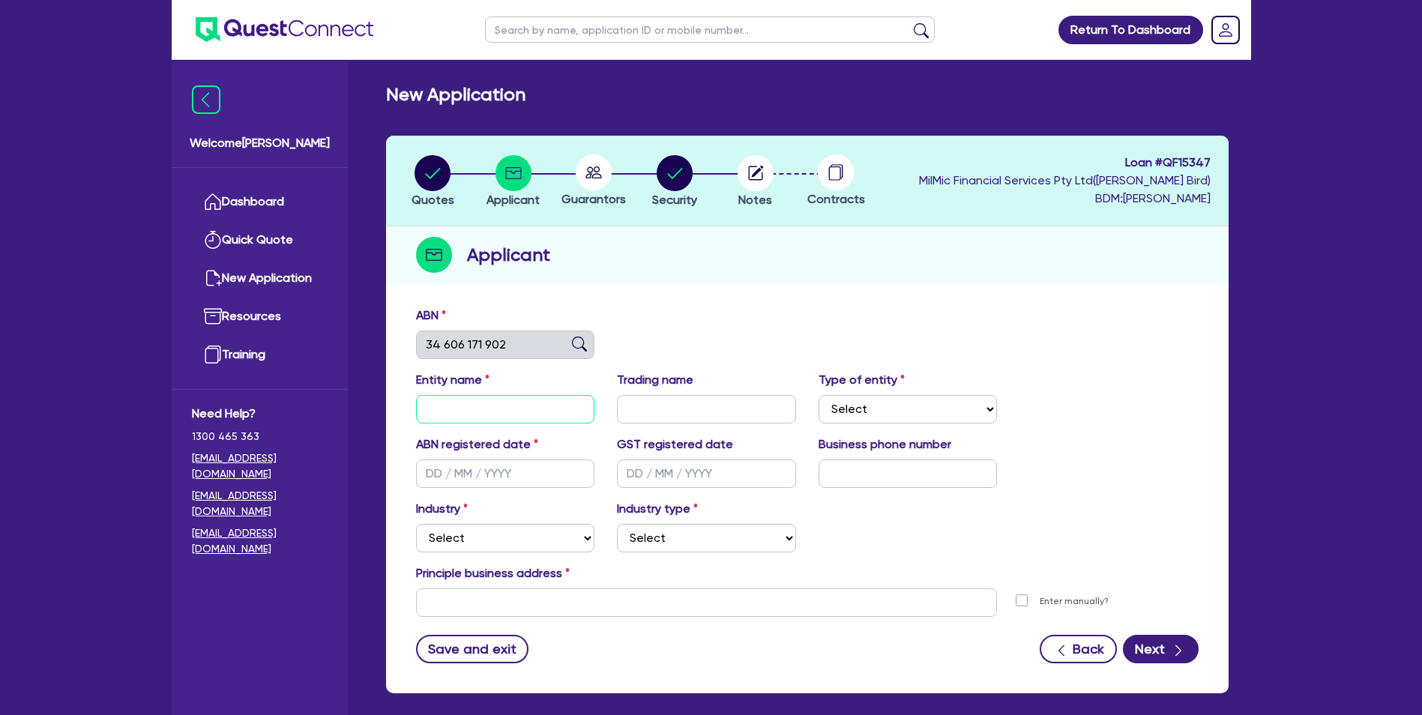
type input "[PERSON_NAME] TRUCKING PTY LTD"
select select "COMPANY"
type input "[DATE]"
click at [512, 535] on select "Select Accomodation & Food Services Administrative & Support Services Agricultu…" at bounding box center [505, 538] width 179 height 28
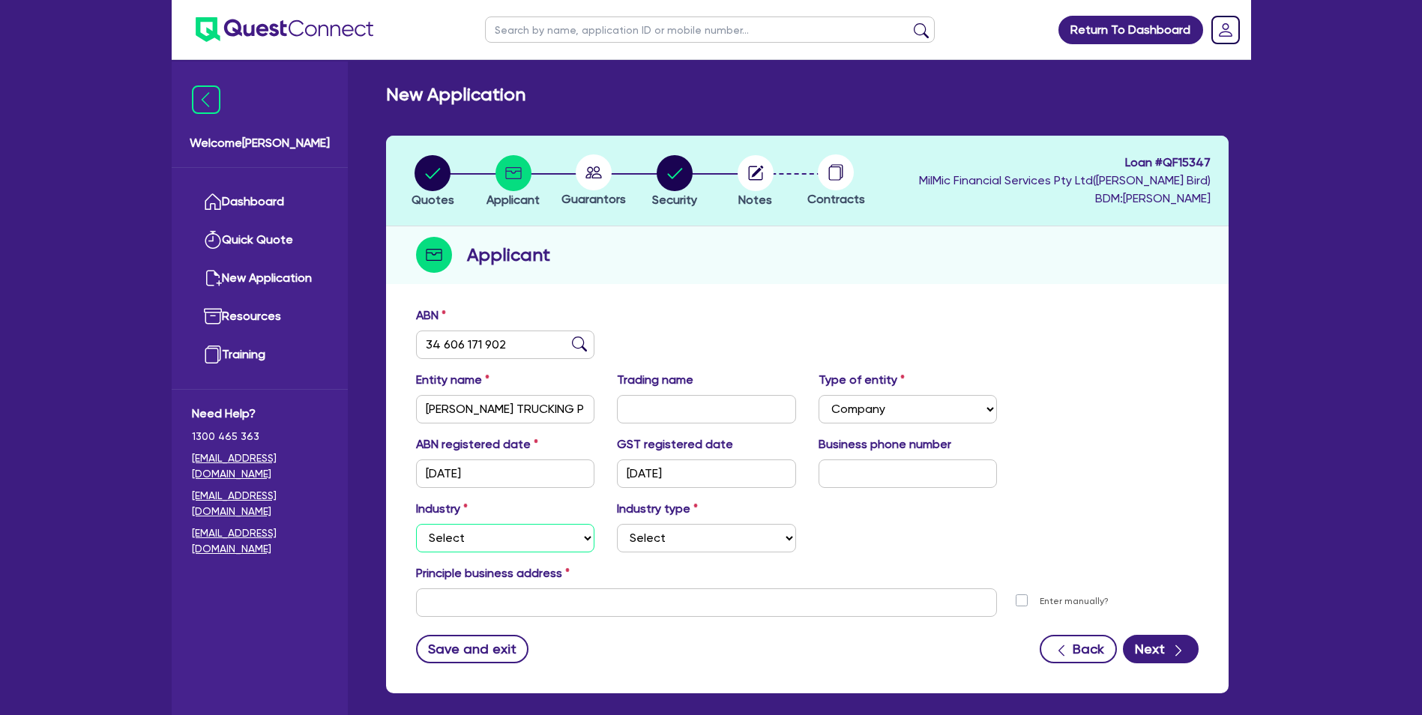
select select "AGRICULTURE"
click at [416, 524] on select "Select Accomodation & Food Services Administrative & Support Services Agricultu…" at bounding box center [505, 538] width 179 height 28
click at [726, 540] on select "Select Growers - Turf, Flowers, Vegetables, Fruit, Nuts, Grain & Other Crops Gr…" at bounding box center [706, 538] width 179 height 28
select select "GROWERS"
click at [617, 524] on select "Select Growers - Turf, Flowers, Vegetables, Fruit, Nuts, Grain & Other Crops Gr…" at bounding box center [706, 538] width 179 height 28
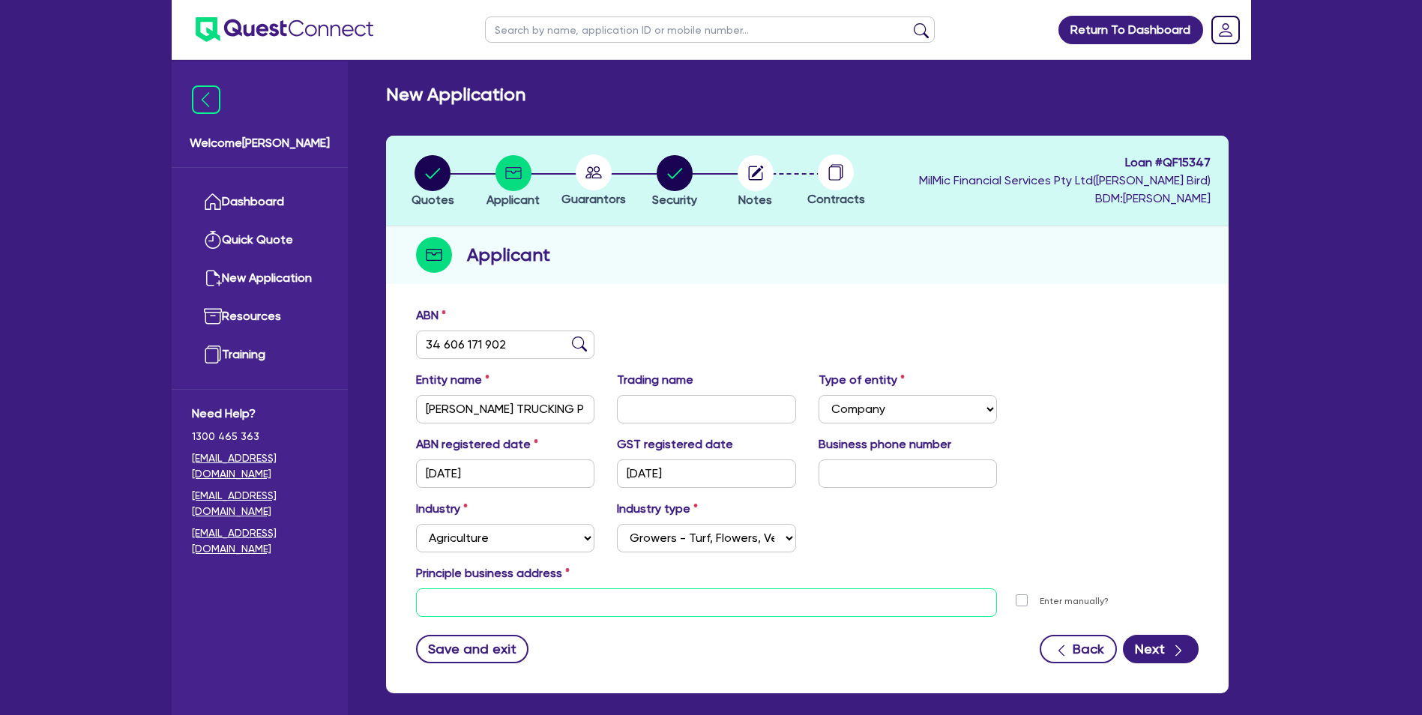
click at [495, 602] on input "text" at bounding box center [707, 603] width 582 height 28
click at [428, 596] on input "text" at bounding box center [707, 603] width 582 height 28
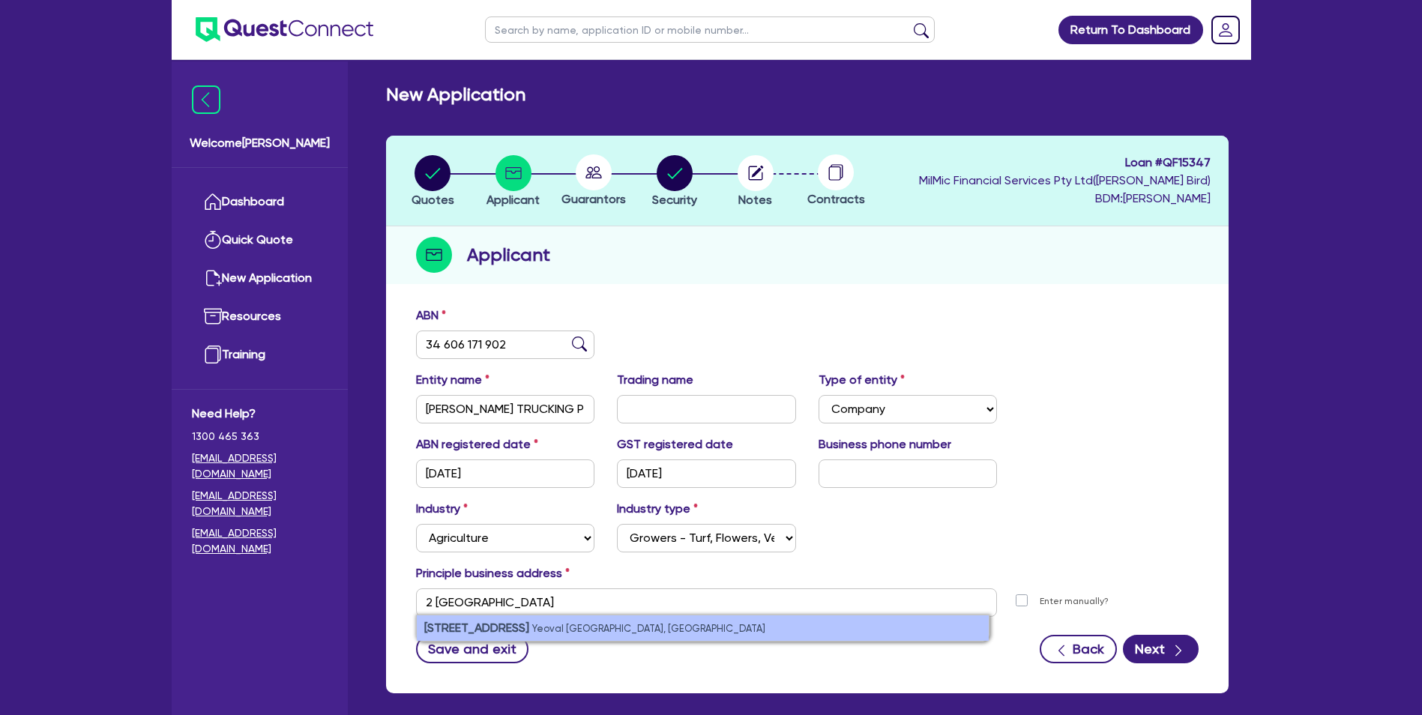
click at [532, 630] on small "Yeoval [GEOGRAPHIC_DATA], [GEOGRAPHIC_DATA]" at bounding box center [648, 628] width 233 height 11
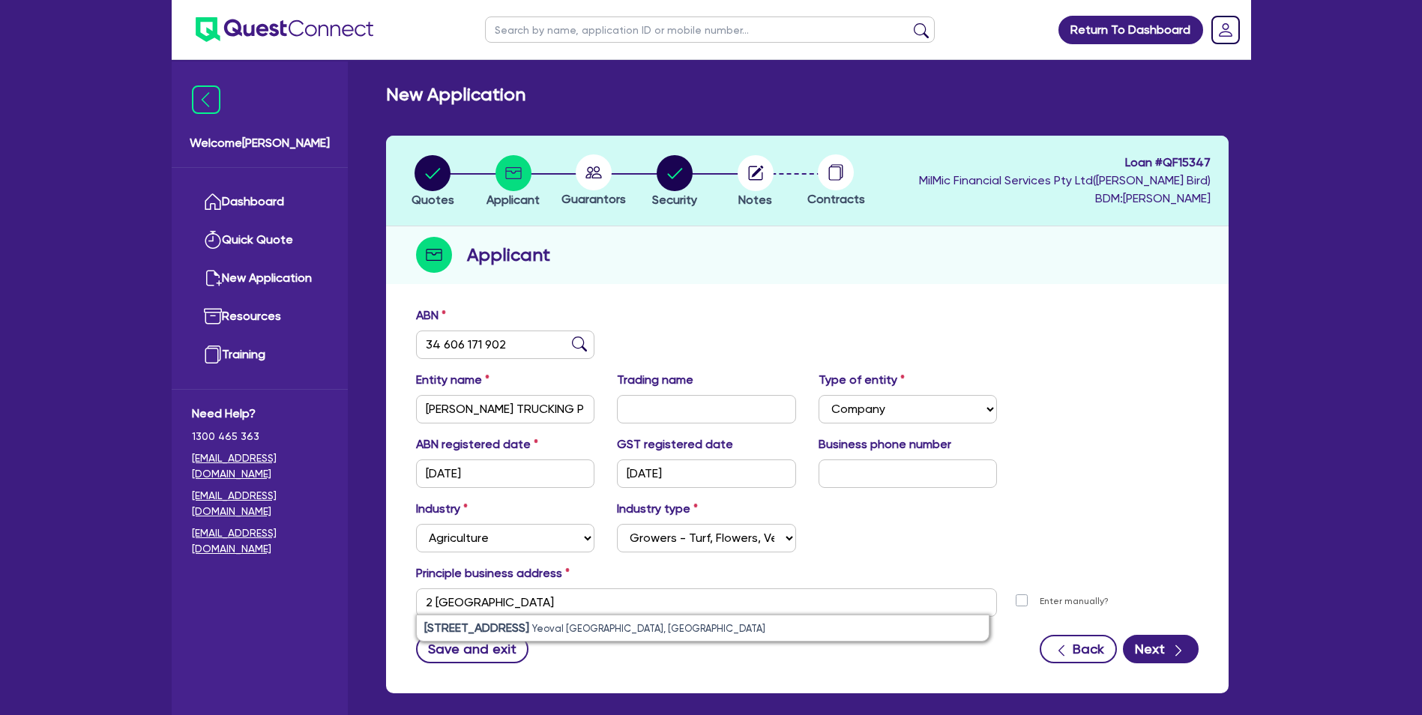
type input "[STREET_ADDRESS]"
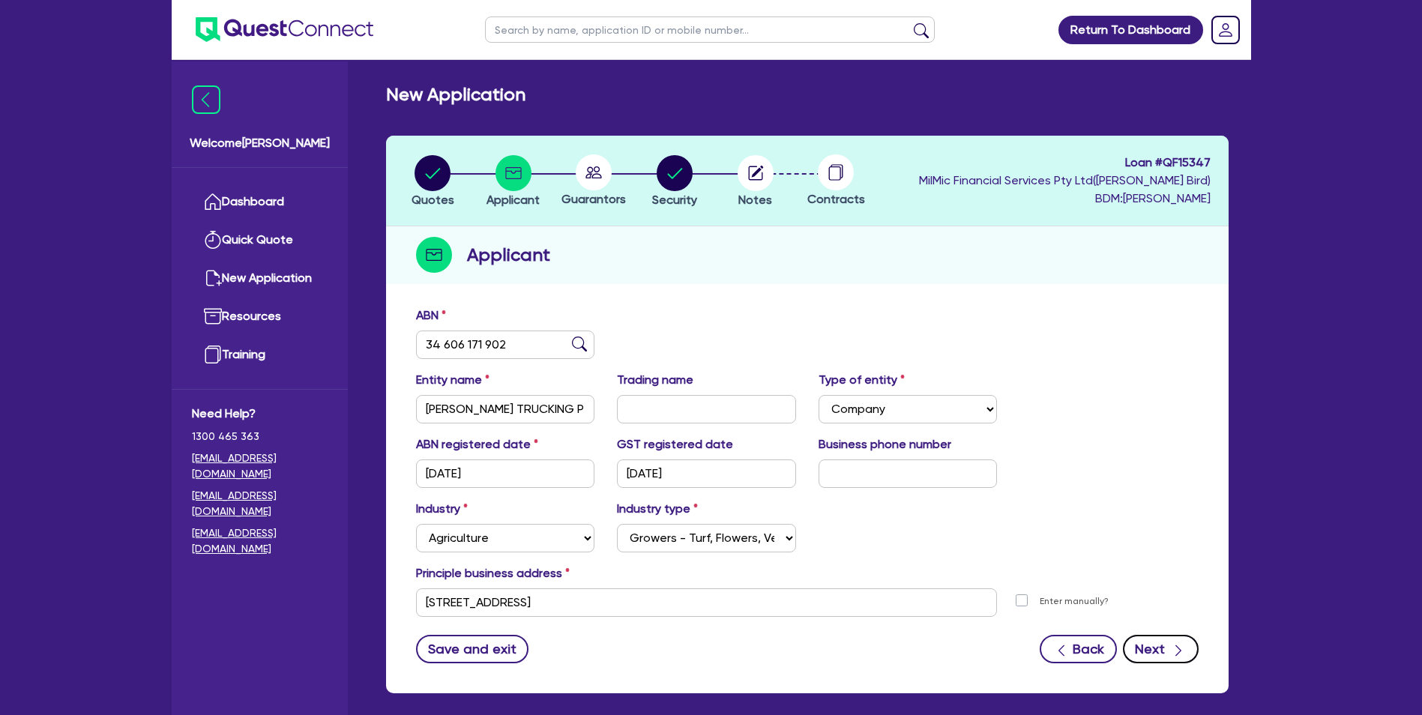
click at [1181, 651] on icon "button" at bounding box center [1179, 650] width 6 height 11
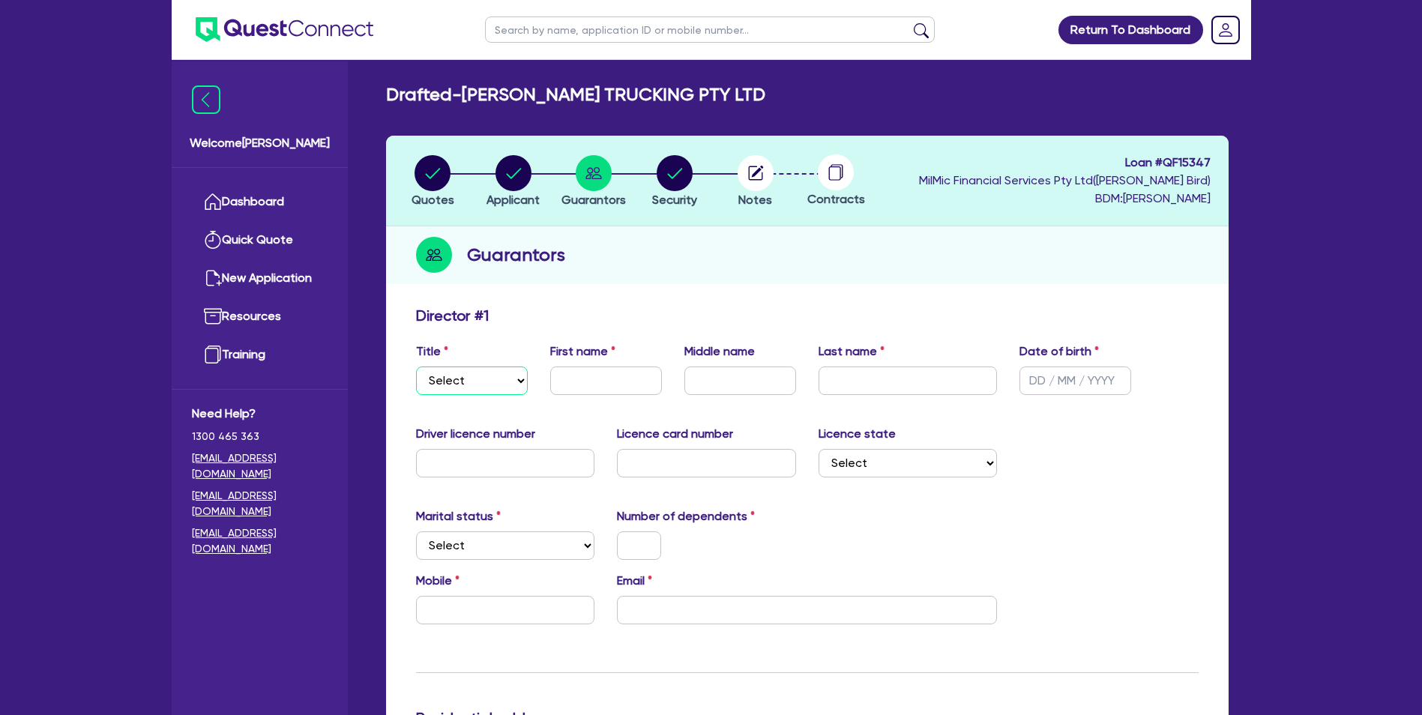
click at [515, 379] on select "Select Mr Mrs Ms Miss Dr" at bounding box center [472, 381] width 112 height 28
select select "MR"
click at [416, 367] on select "Select Mr Mrs Ms Miss Dr" at bounding box center [472, 381] width 112 height 28
click at [586, 389] on input "text" at bounding box center [606, 381] width 112 height 28
type input "[PERSON_NAME]"
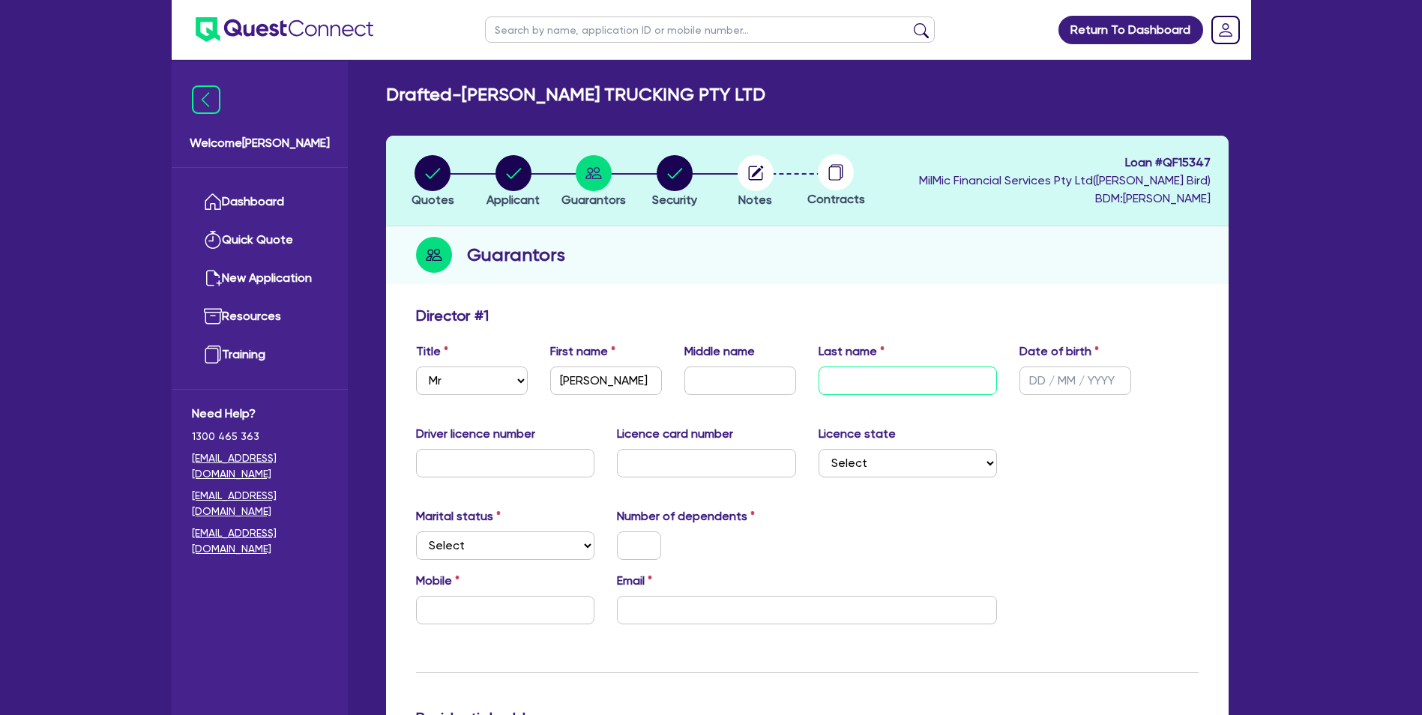
click at [898, 386] on input "text" at bounding box center [908, 381] width 179 height 28
type input "Lees"
click at [1045, 383] on input "text" at bounding box center [1076, 381] width 112 height 28
type input "[DATE]"
click at [464, 466] on input "text" at bounding box center [505, 463] width 179 height 28
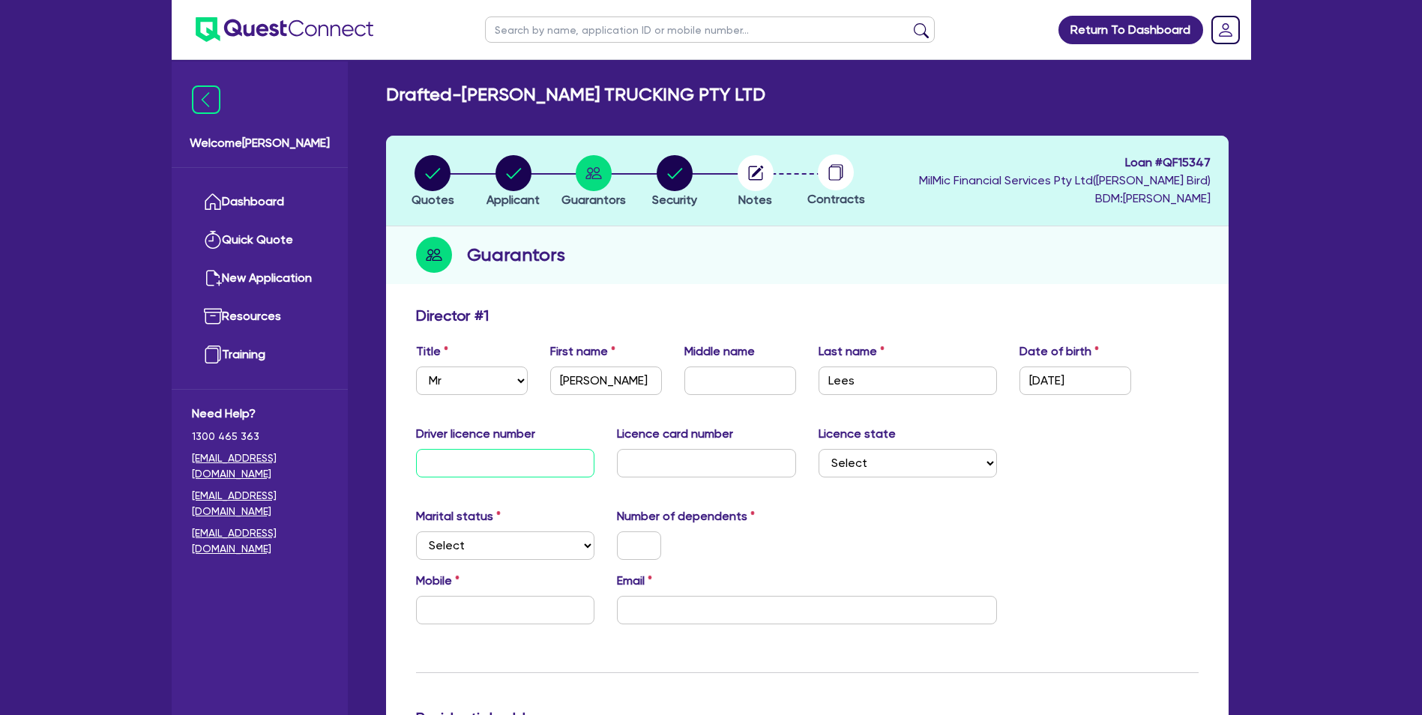
click at [442, 466] on input "text" at bounding box center [505, 463] width 179 height 28
type input "13406184"
click at [647, 459] on input "text" at bounding box center [706, 463] width 179 height 28
type input "2055494454"
click at [865, 464] on select "Select [GEOGRAPHIC_DATA] [GEOGRAPHIC_DATA] [GEOGRAPHIC_DATA] [GEOGRAPHIC_DATA] …" at bounding box center [908, 463] width 179 height 28
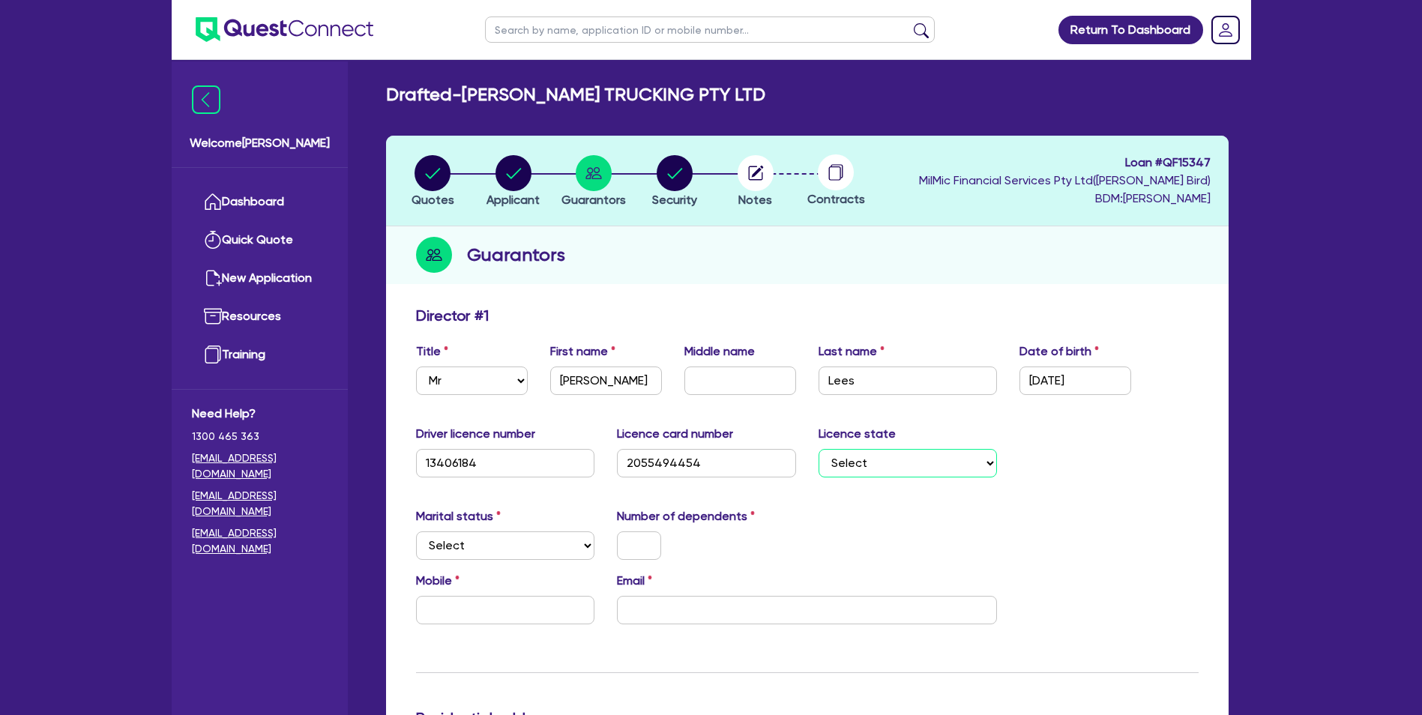
select select "[GEOGRAPHIC_DATA]"
click at [819, 449] on select "Select [GEOGRAPHIC_DATA] [GEOGRAPHIC_DATA] [GEOGRAPHIC_DATA] [GEOGRAPHIC_DATA] …" at bounding box center [908, 463] width 179 height 28
click at [475, 544] on select "Select Single Married De Facto / Partner" at bounding box center [505, 546] width 179 height 28
select select "MARRIED"
click at [416, 532] on select "Select Single Married De Facto / Partner" at bounding box center [505, 546] width 179 height 28
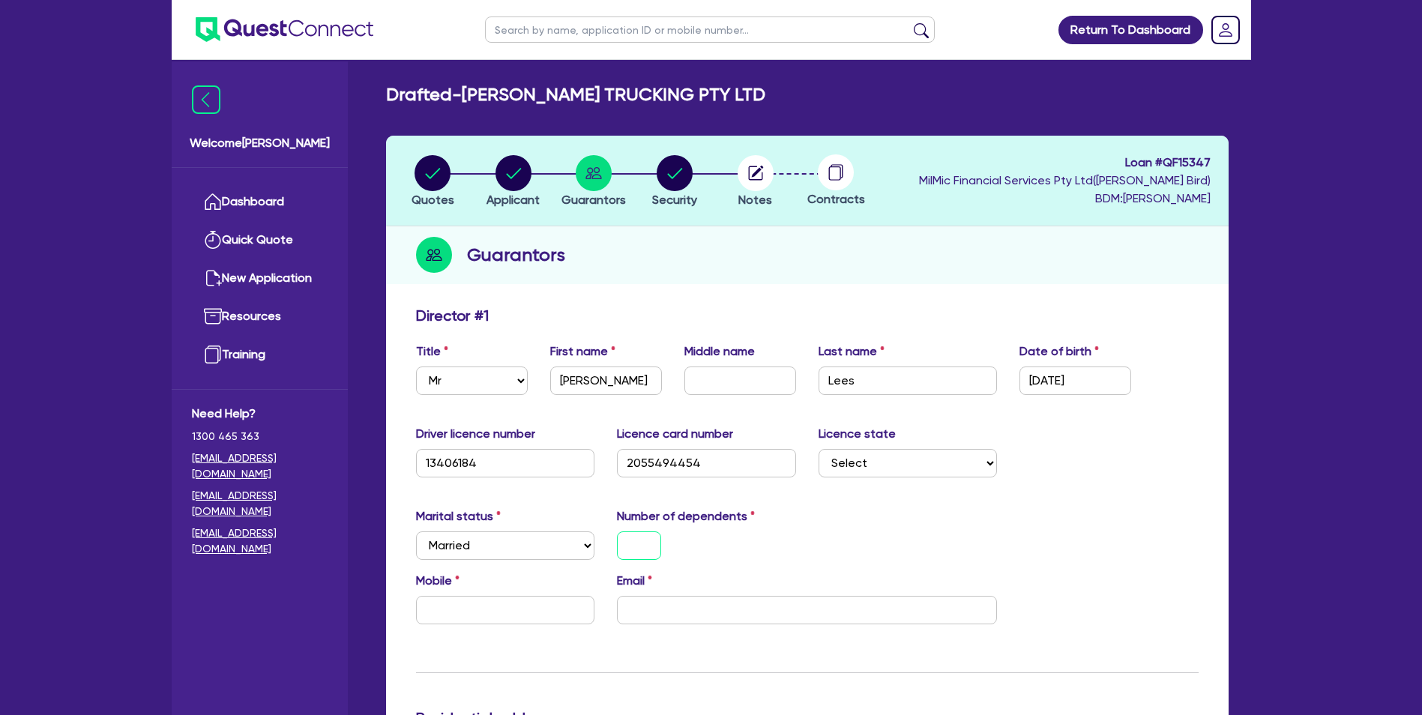
click at [636, 550] on input "text" at bounding box center [639, 546] width 44 height 28
click at [472, 615] on input "text" at bounding box center [505, 610] width 179 height 28
click at [441, 610] on input "text" at bounding box center [505, 610] width 179 height 28
click at [442, 608] on input "text" at bounding box center [505, 610] width 179 height 28
type input "2"
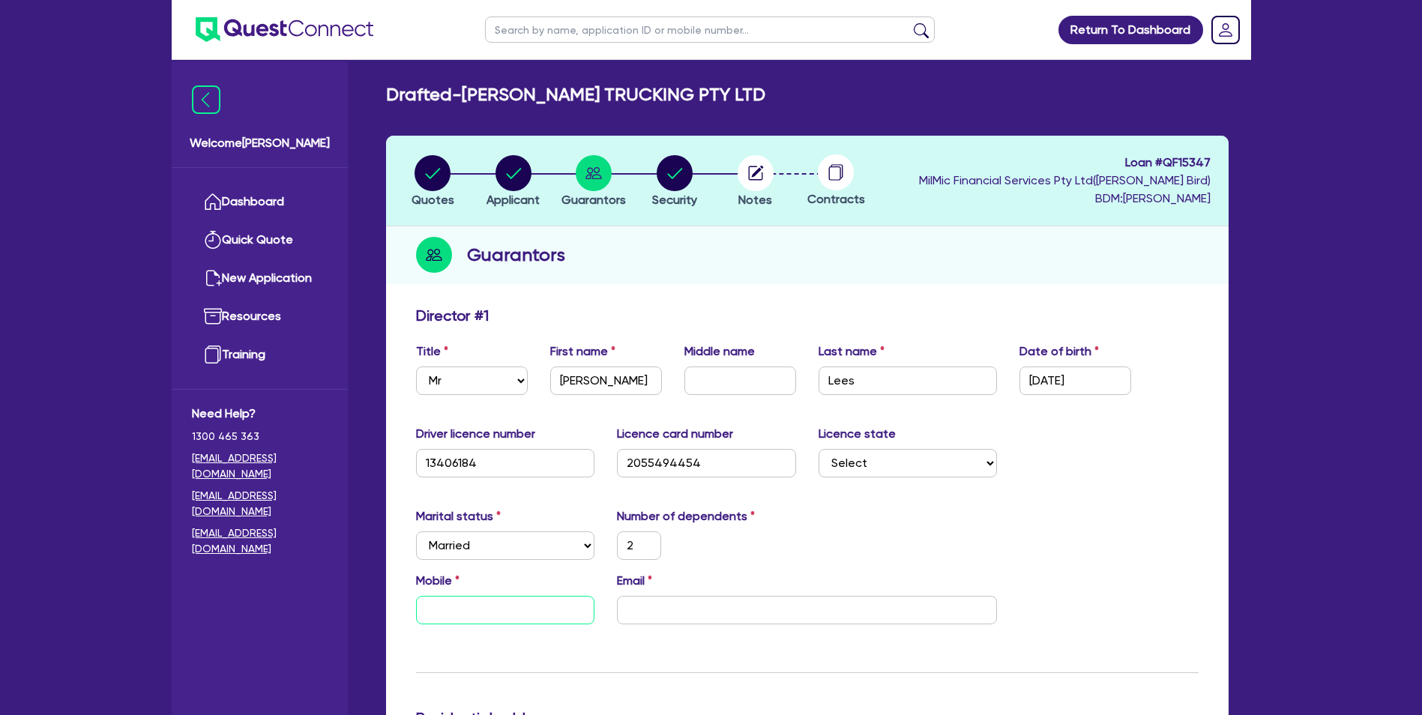
type input "0"
type input "2"
type input "04"
type input "2"
type input "042"
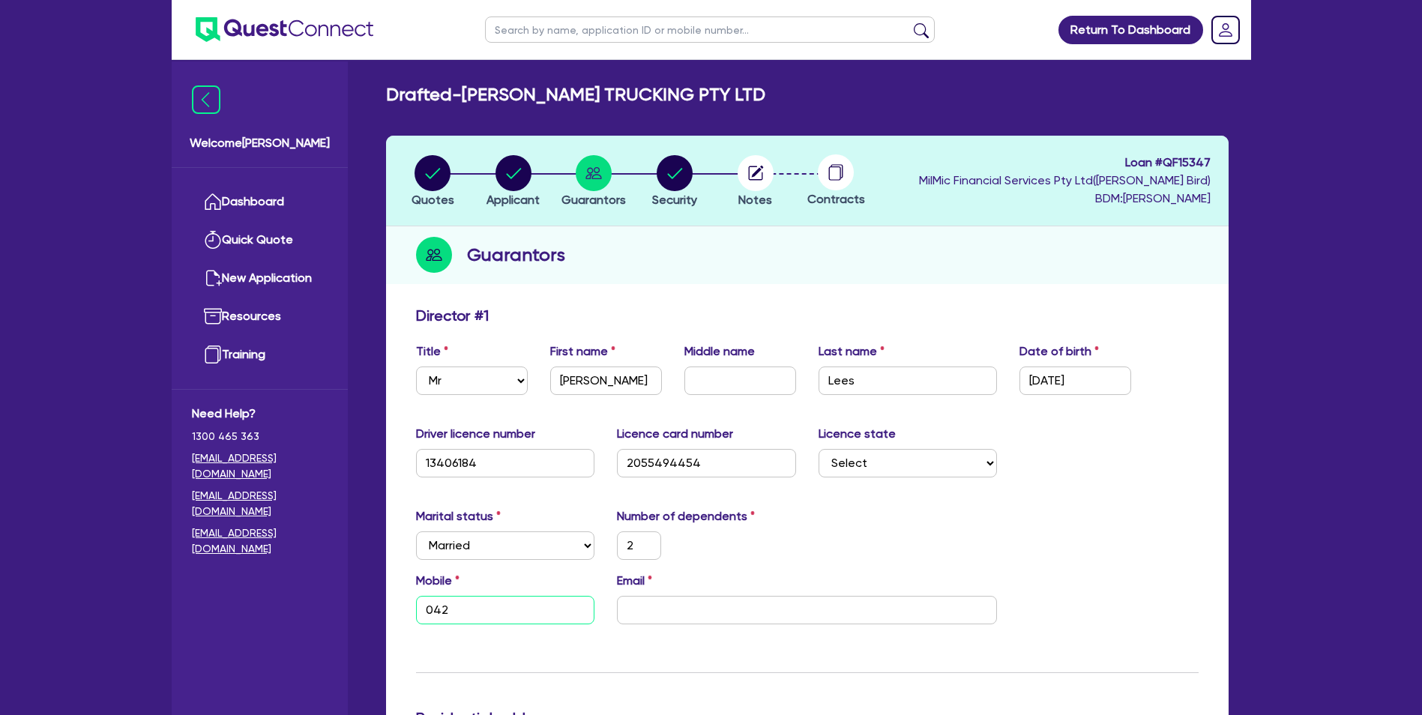
type input "2"
type input "0427"
type input "2"
type input "0427 4"
type input "2"
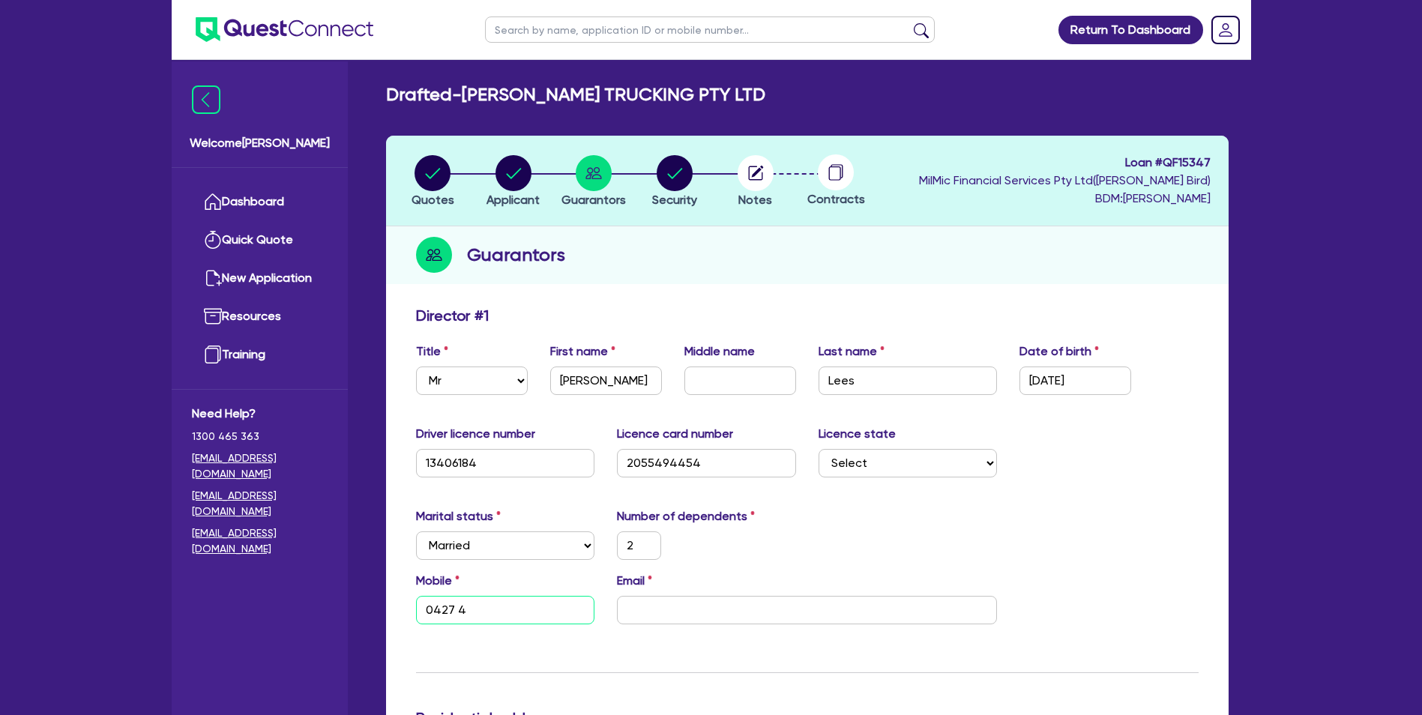
type input "0427 45"
type input "2"
type input "0427 453"
type input "2"
type input "0427 453 1"
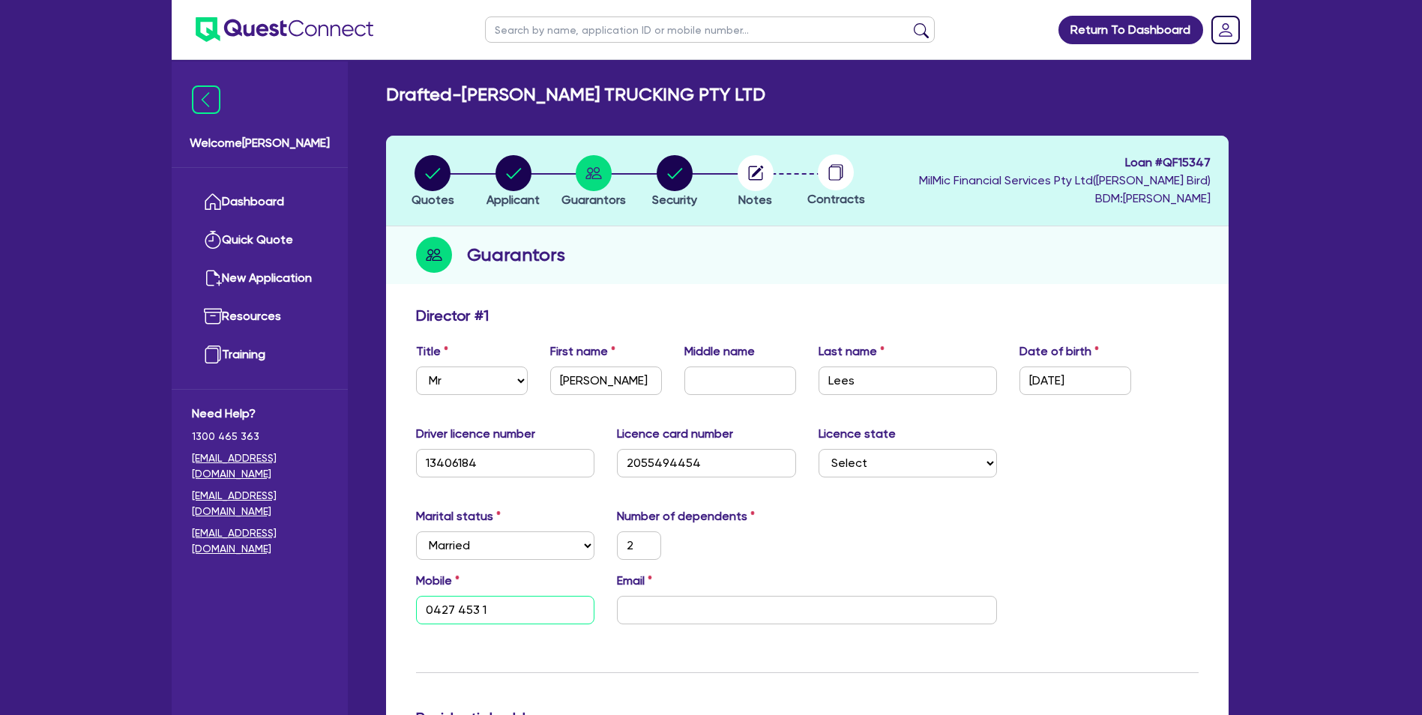
type input "2"
type input "0427 453 16"
type input "2"
type input "0427 453 163"
click at [776, 605] on input "email" at bounding box center [807, 610] width 380 height 28
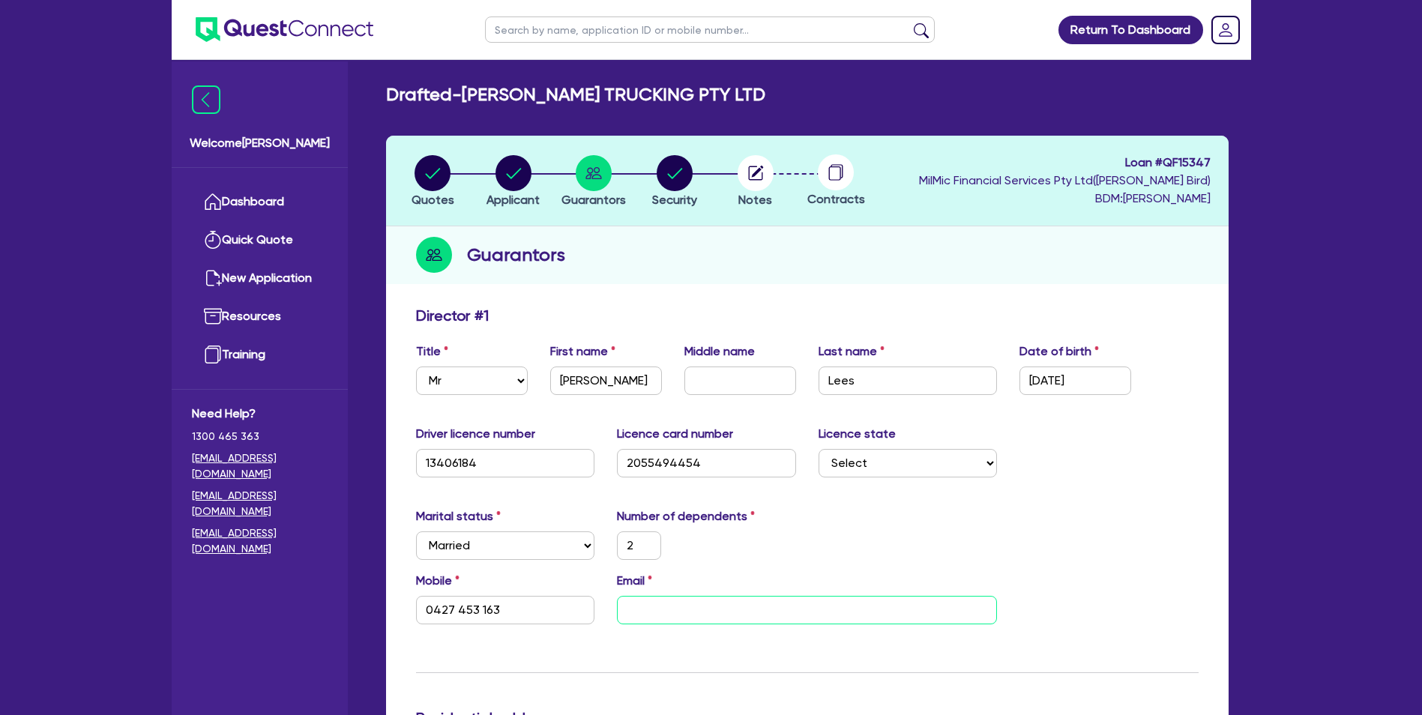
type input "2"
type input "0427 453 163"
type input "t"
type input "2"
type input "0427 453 163"
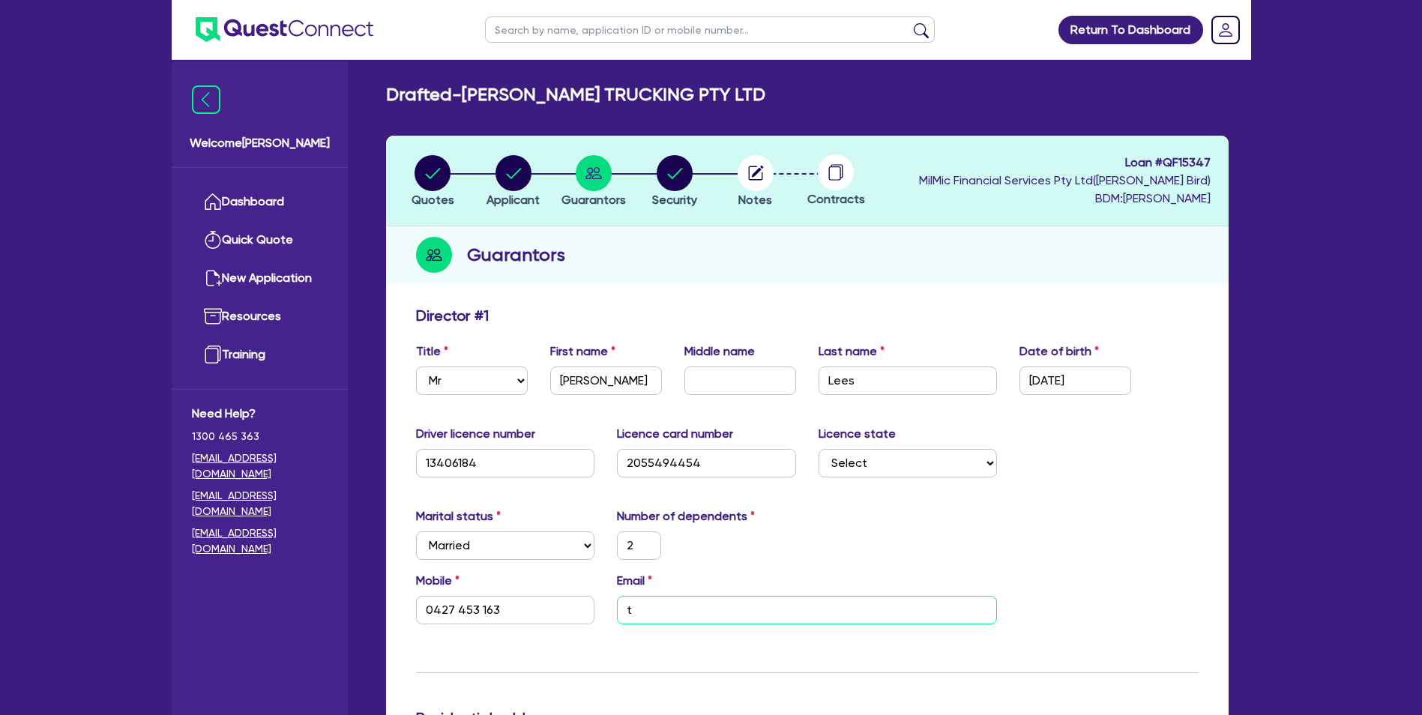
type input "tr"
type input "2"
type input "0427 453 163"
type input "tre"
type input "2"
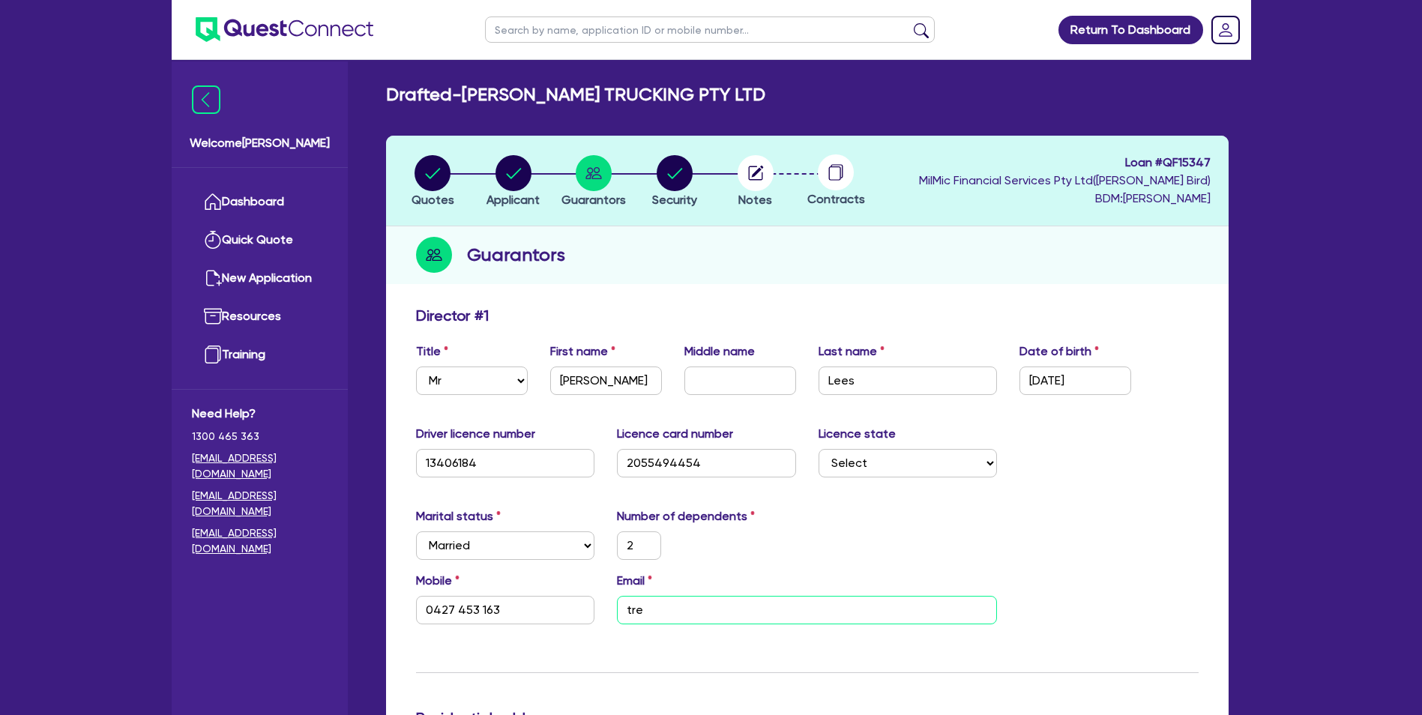
type input "0427 453 163"
type input "tren"
type input "2"
type input "0427 453 163"
type input "trent"
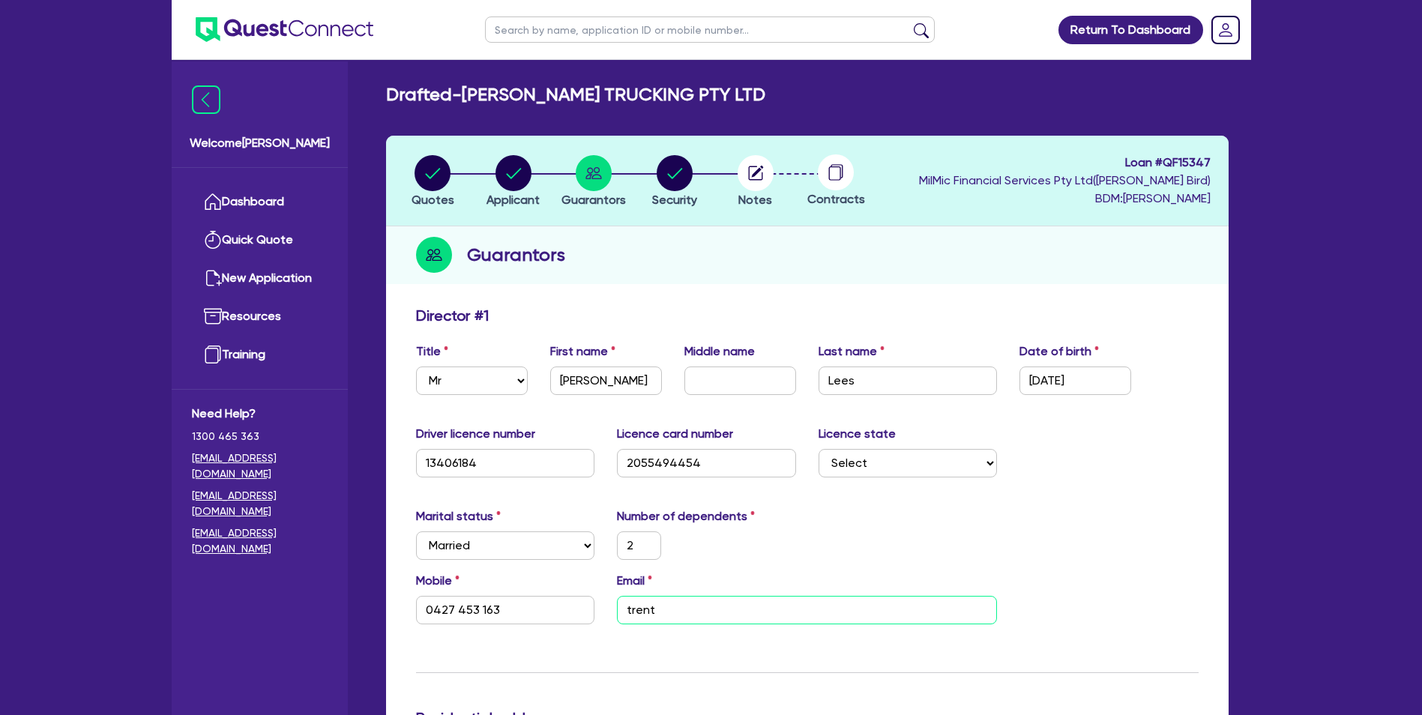
type input "2"
type input "0427 453 163"
type input "trentl"
type input "2"
type input "0427 453 163"
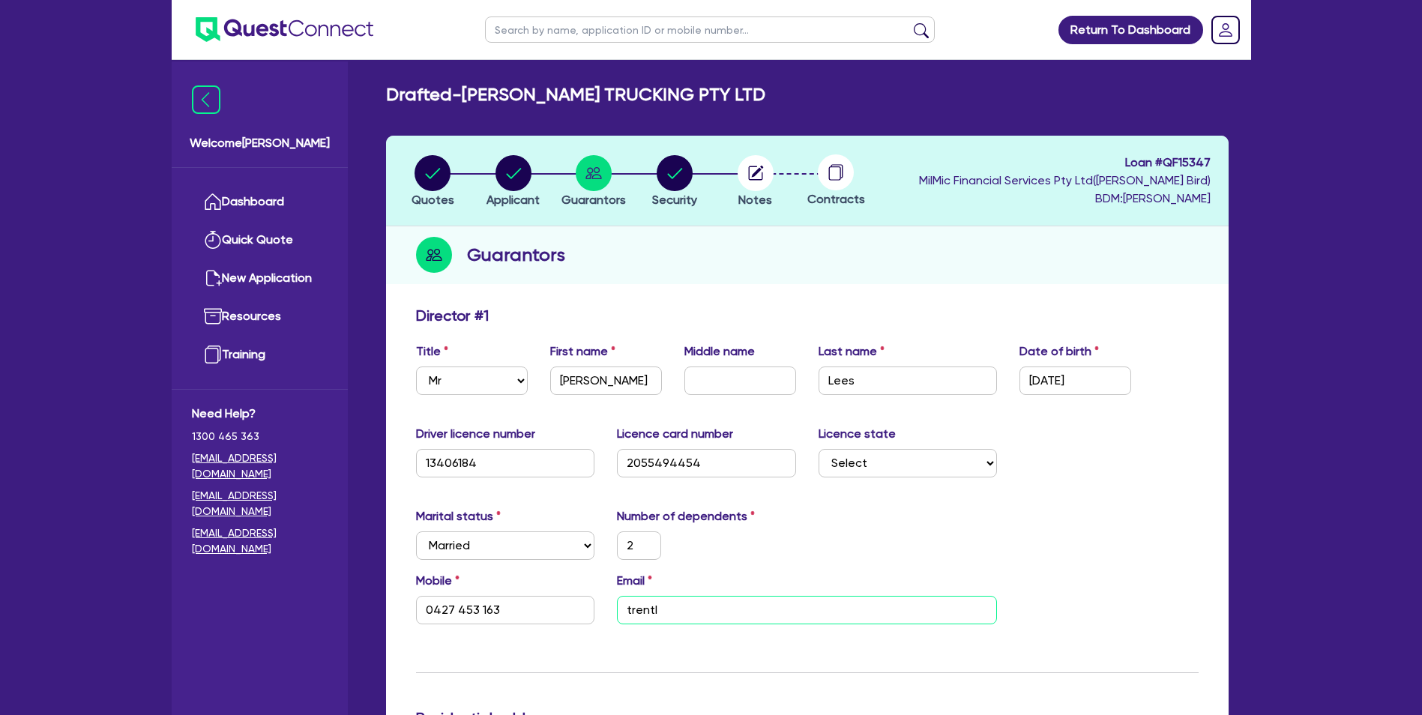
type input "trentle"
type input "2"
type input "0427 453 163"
type input "trentlee"
type input "2"
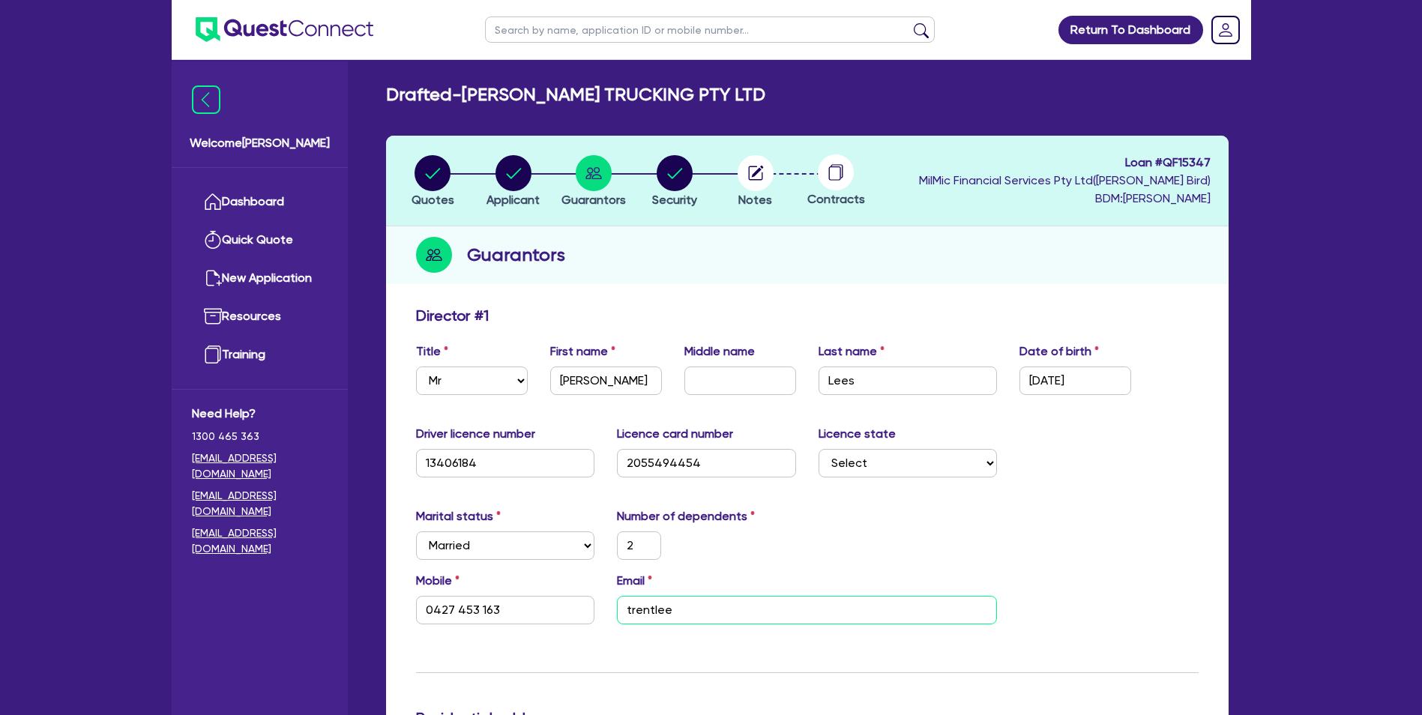
type input "0427 453 163"
type input "trentlees"
type input "2"
type input "0427 453 163"
type input "trentleest"
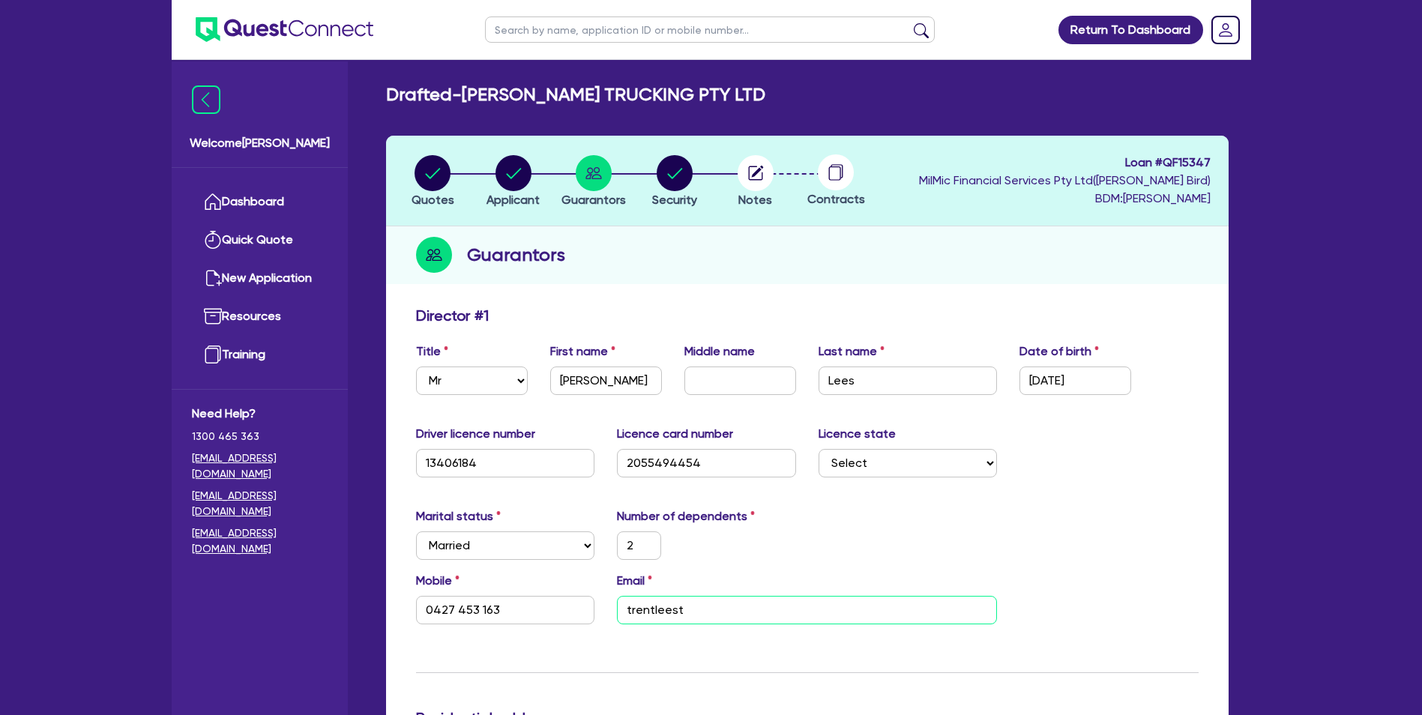
type input "2"
type input "0427 453 163"
type input "trentleestr"
type input "2"
type input "0427 453 163"
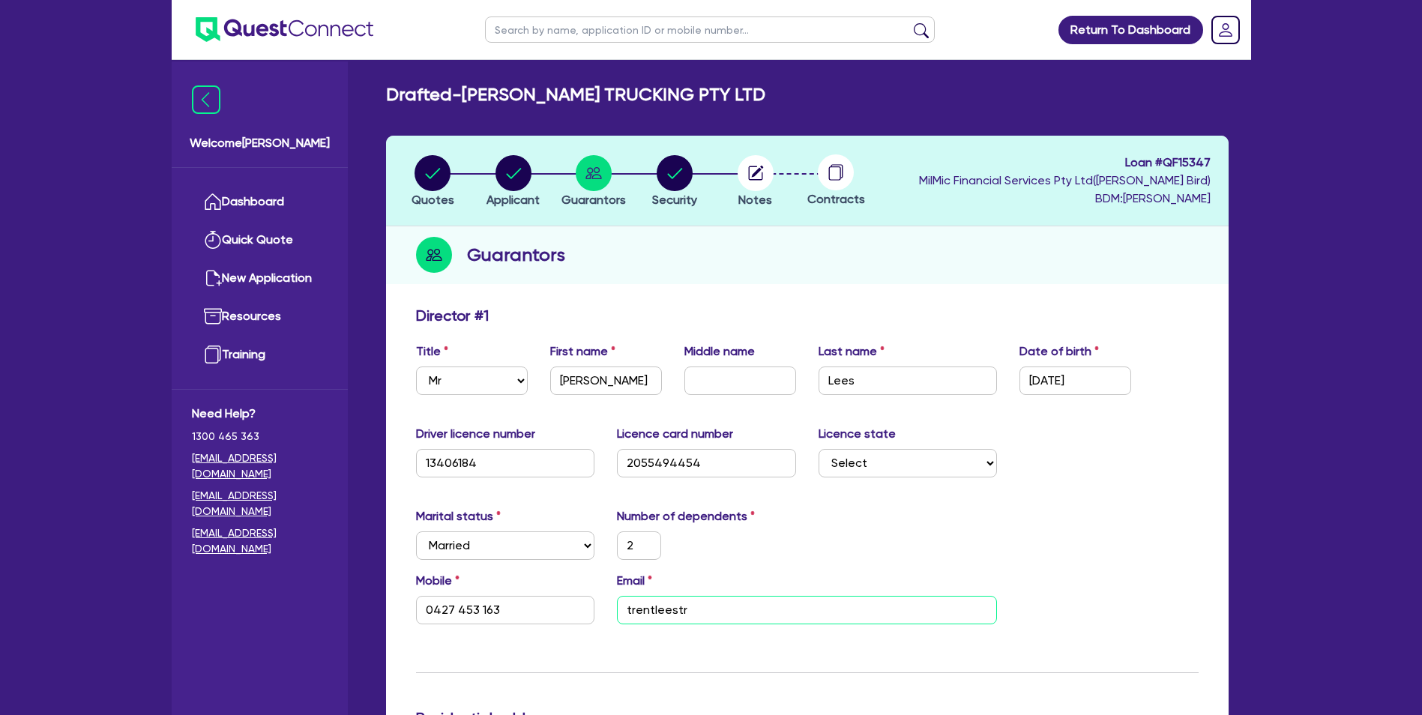
type input "trentleestru"
type input "2"
type input "0427 453 163"
type input "trentleestruc"
type input "2"
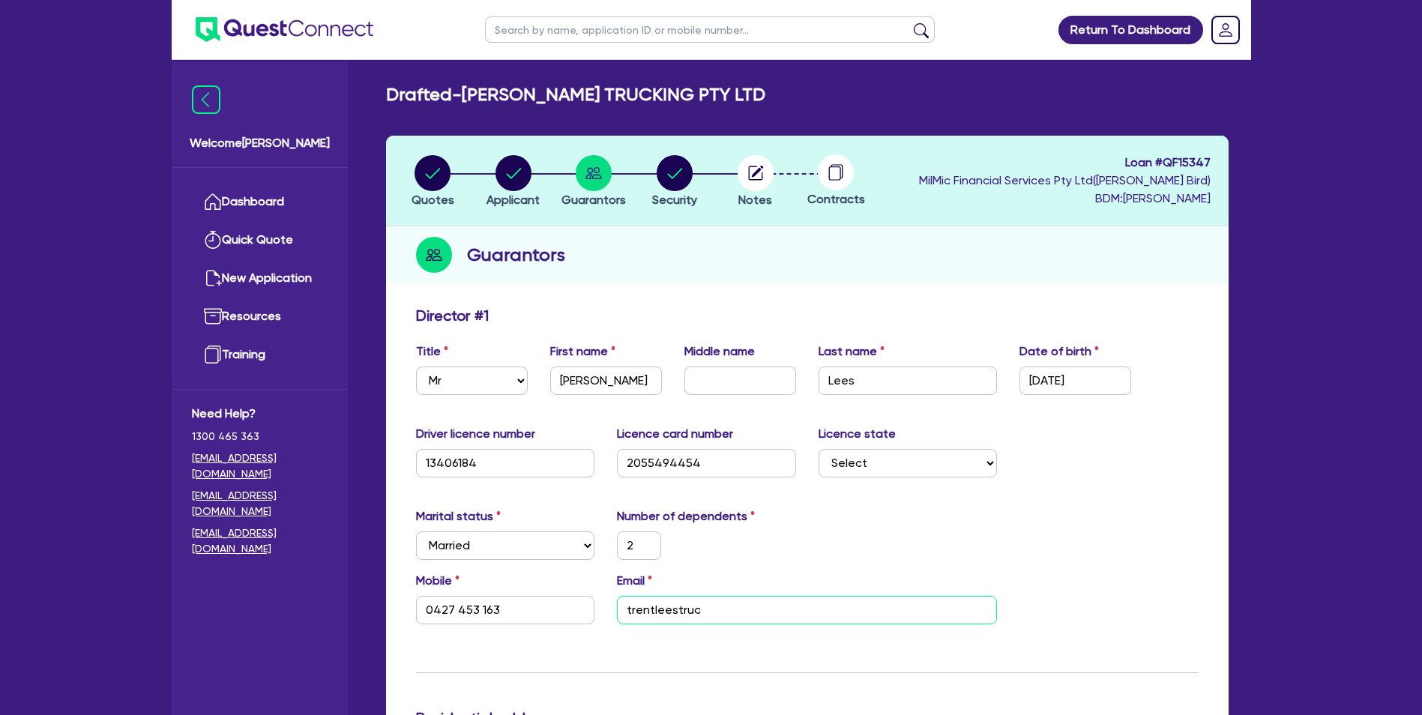
type input "0427 453 163"
type input "trentleestruck"
type input "2"
type input "0427 453 163"
type input "trentleestrucki"
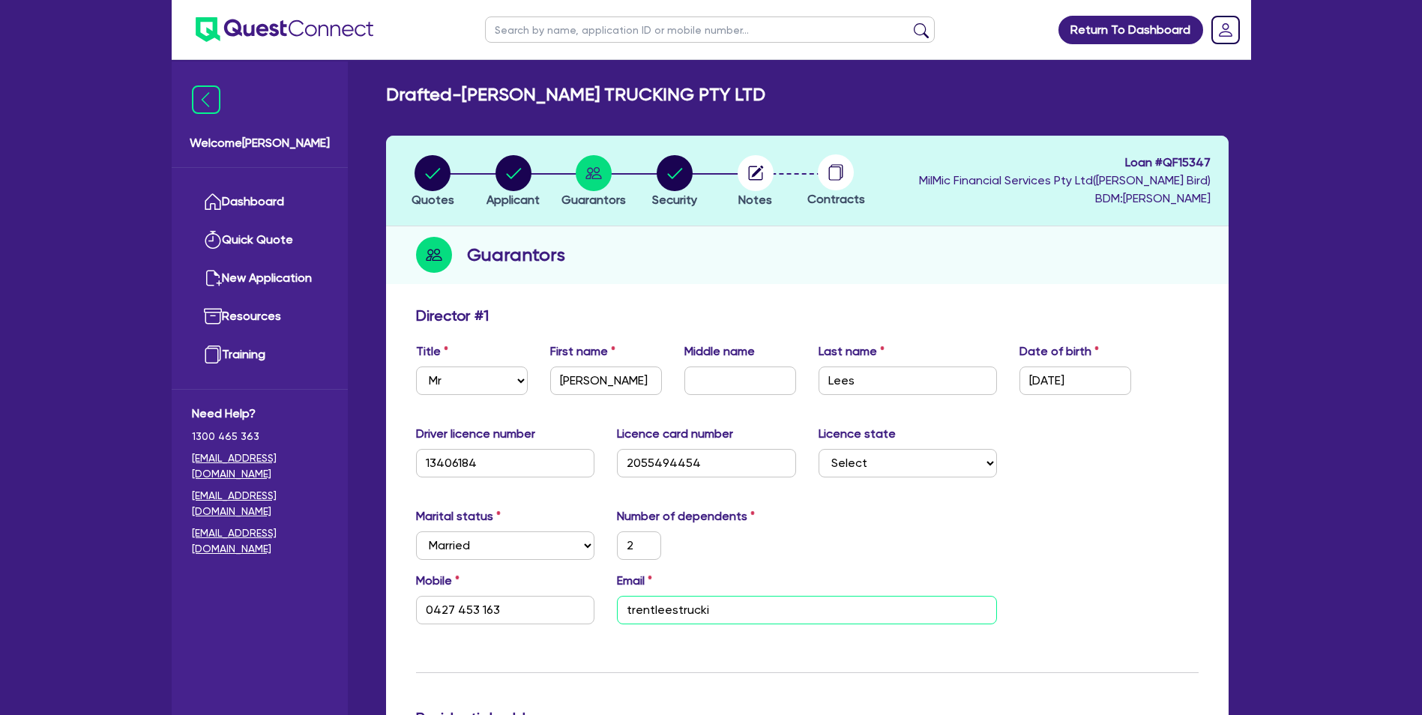
type input "2"
type input "0427 453 163"
type input "trentleestruckin"
type input "2"
type input "0427 453 163"
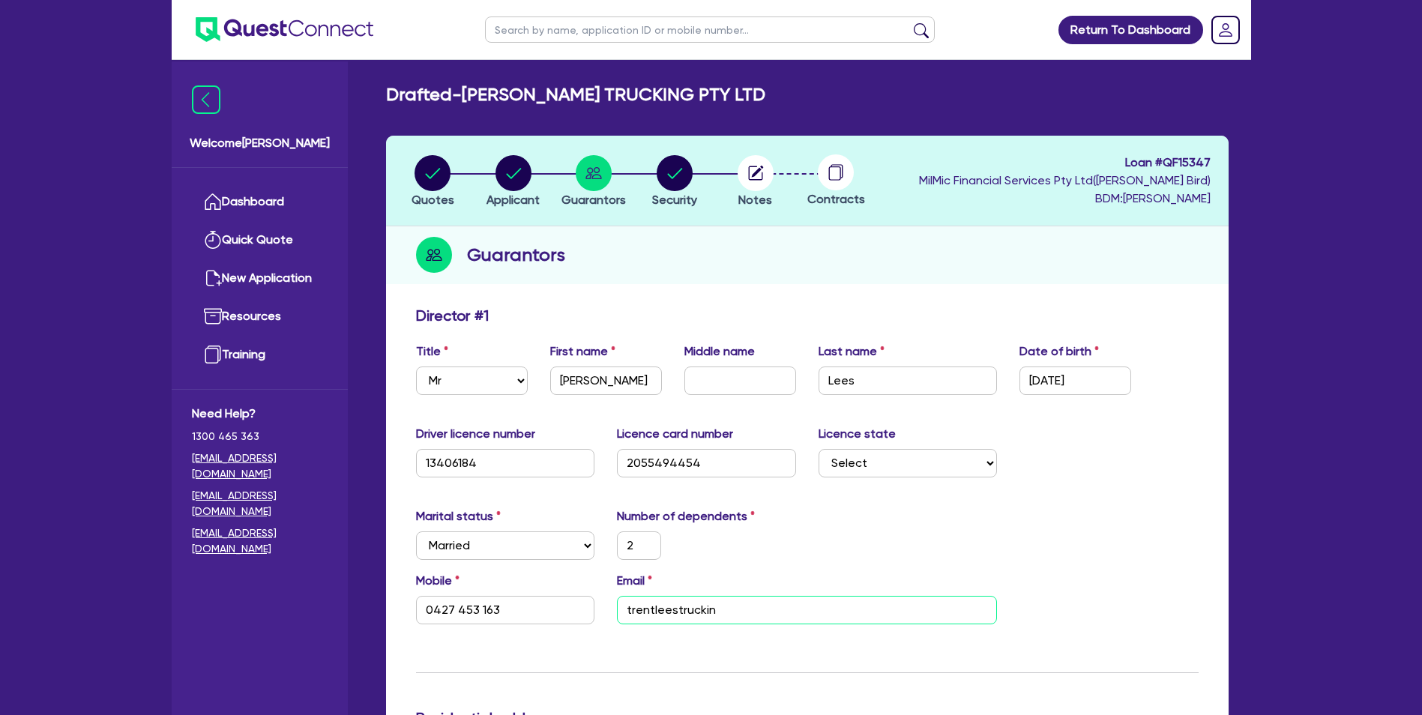
type input "trentleestrucking"
type input "2"
type input "0427 453 163"
type input "trentleestrucking@"
type input "2"
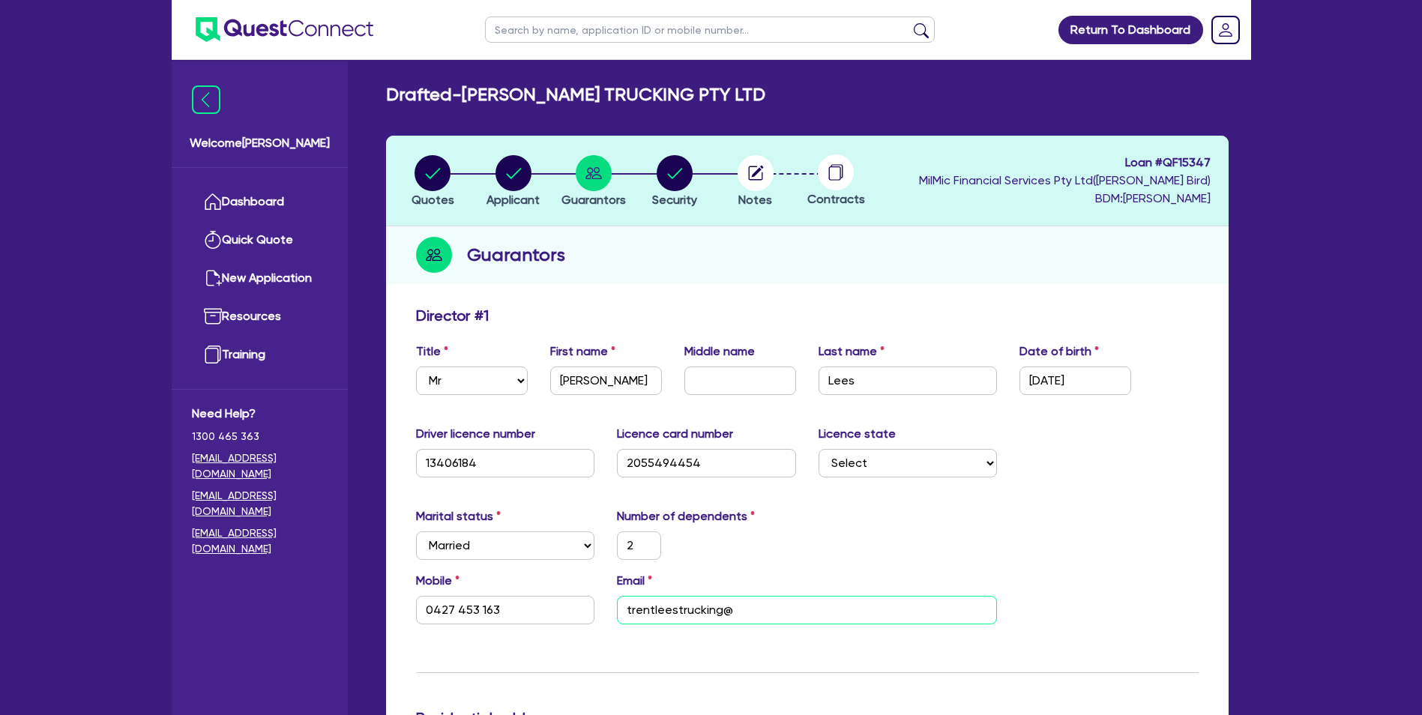
type input "0427 453 163"
type input "trentleestrucking@o"
type input "2"
type input "0427 453 163"
type input "trentleestrucking@ou"
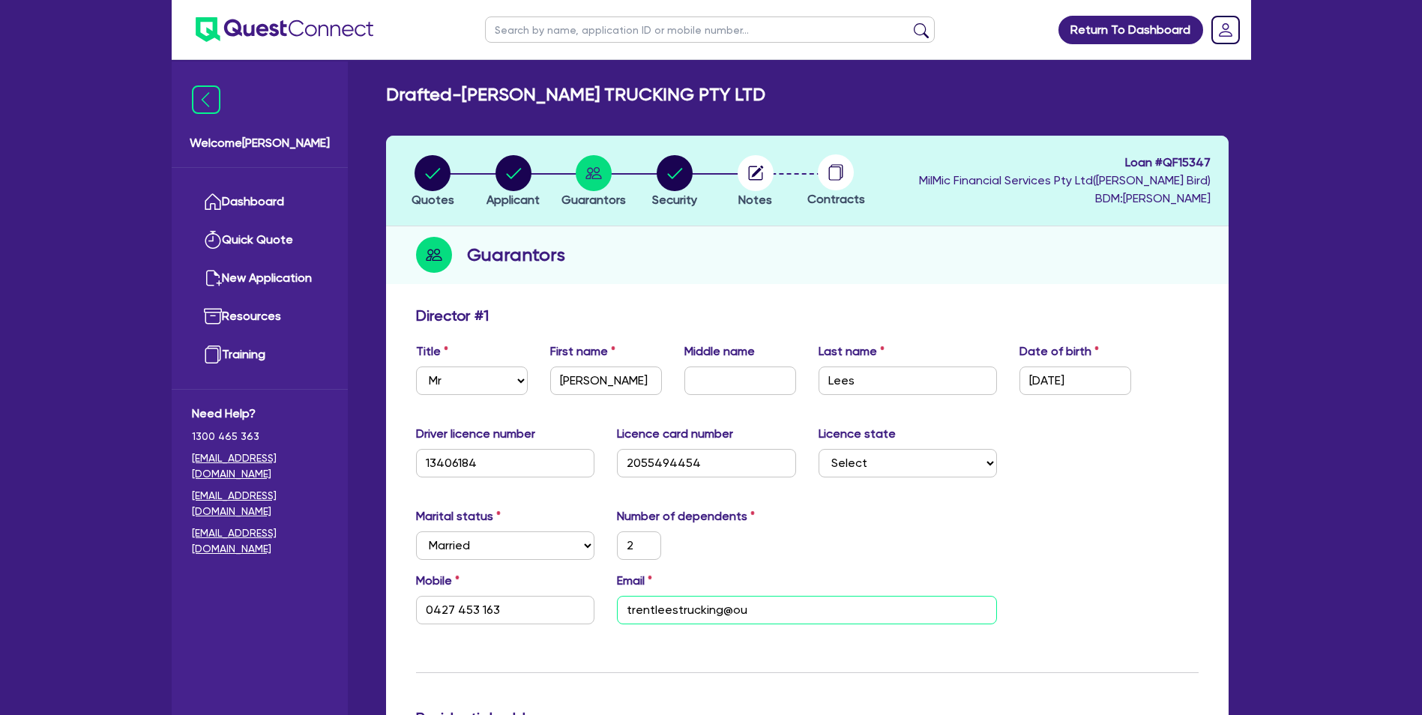
type input "2"
type input "0427 453 163"
type input "trentleestrucking@out"
type input "2"
type input "0427 453 163"
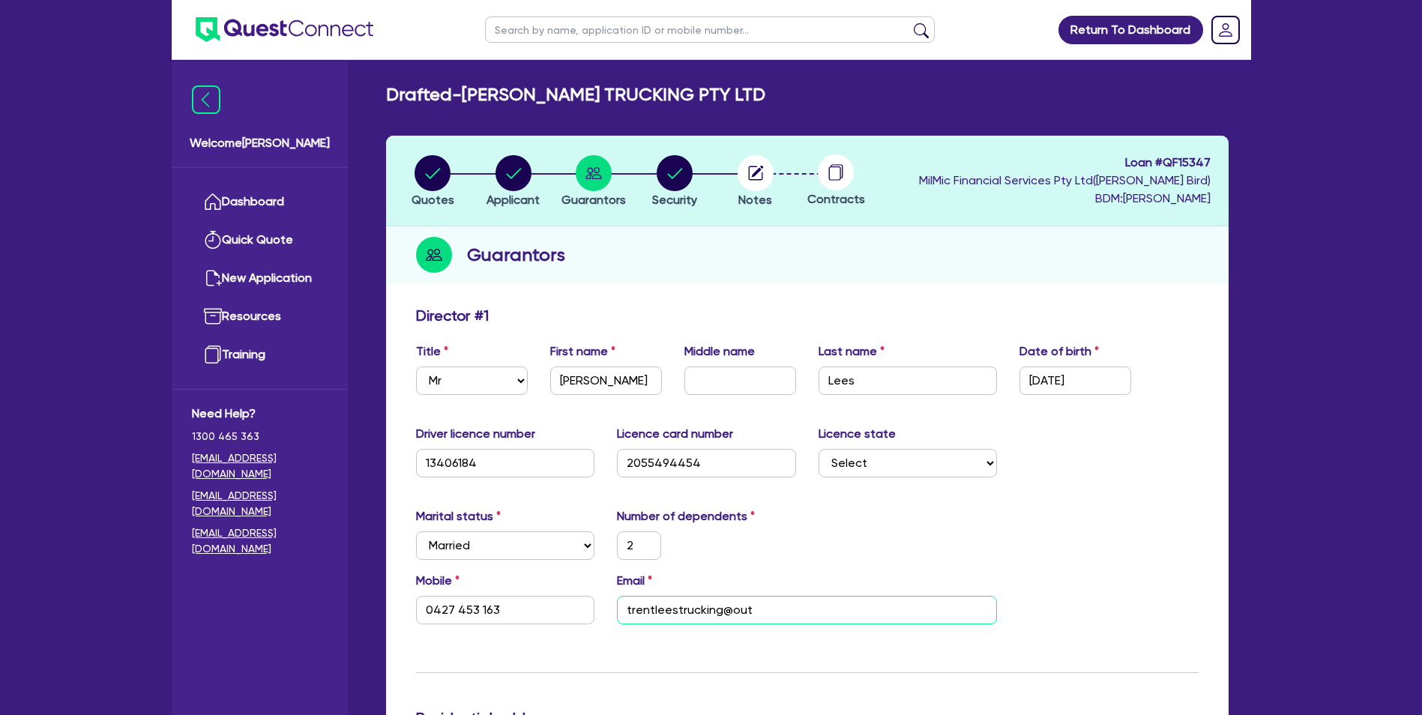
type input "trentleestrucking@outl"
type input "2"
type input "0427 453 163"
type input "trentleestrucking@outlo"
type input "2"
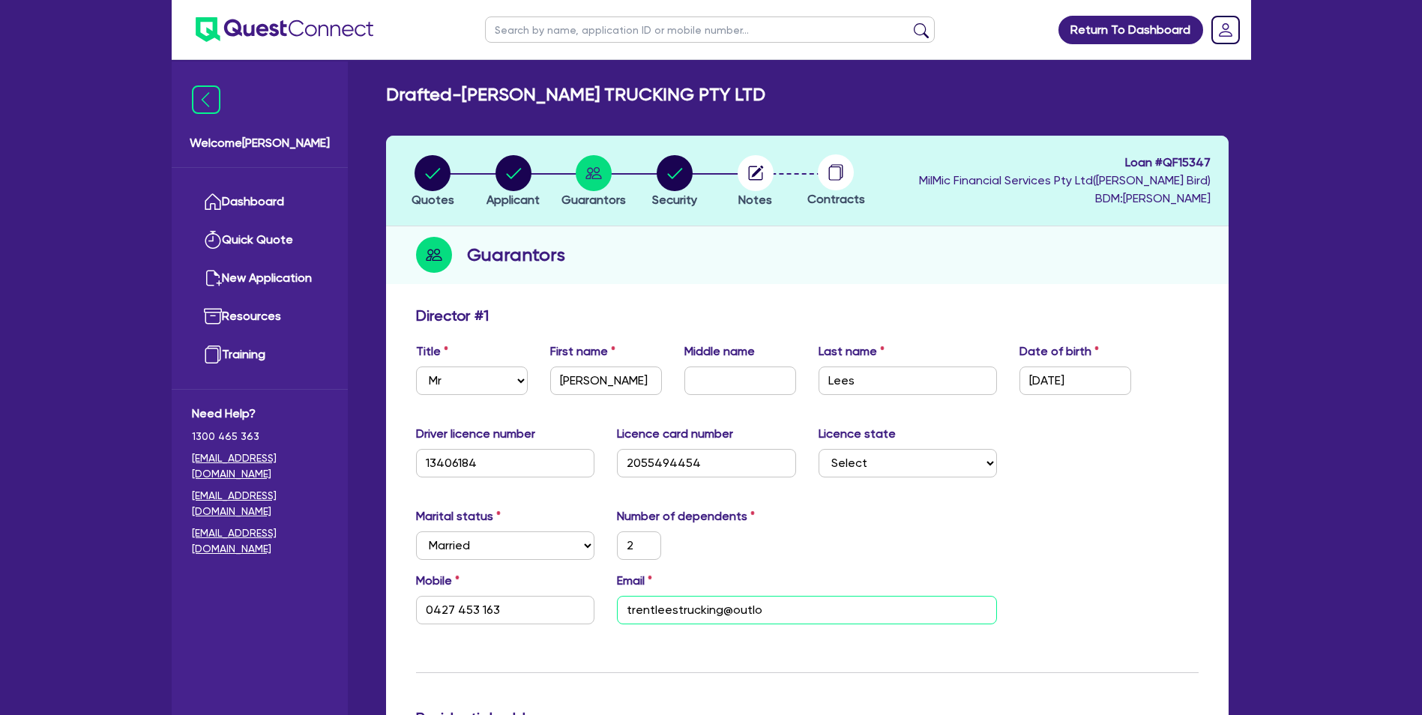
type input "0427 453 163"
type input "trentleestrucking@outloo"
type input "2"
type input "0427 453 163"
type input "[EMAIL_ADDRESS]"
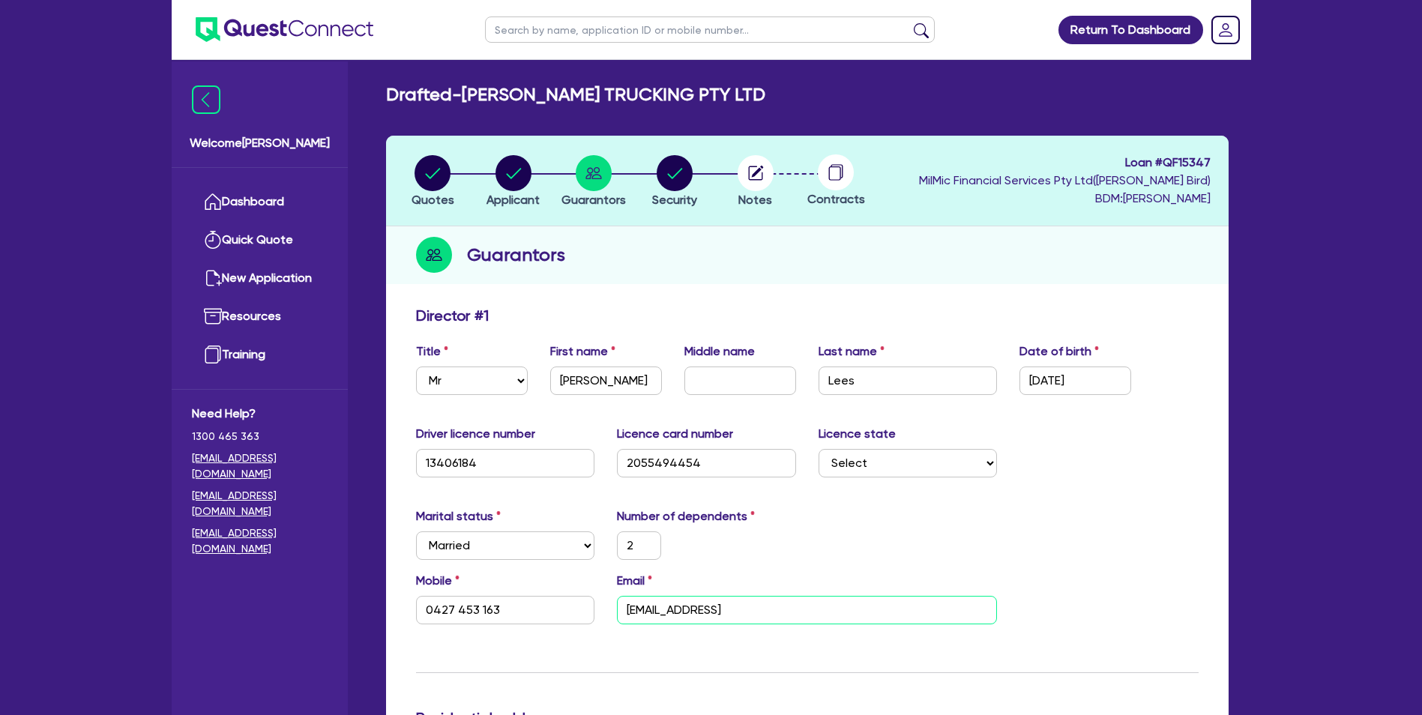
type input "2"
type input "0427 453 163"
type input "[EMAIL_ADDRESS]."
type input "2"
type input "0427 453 163"
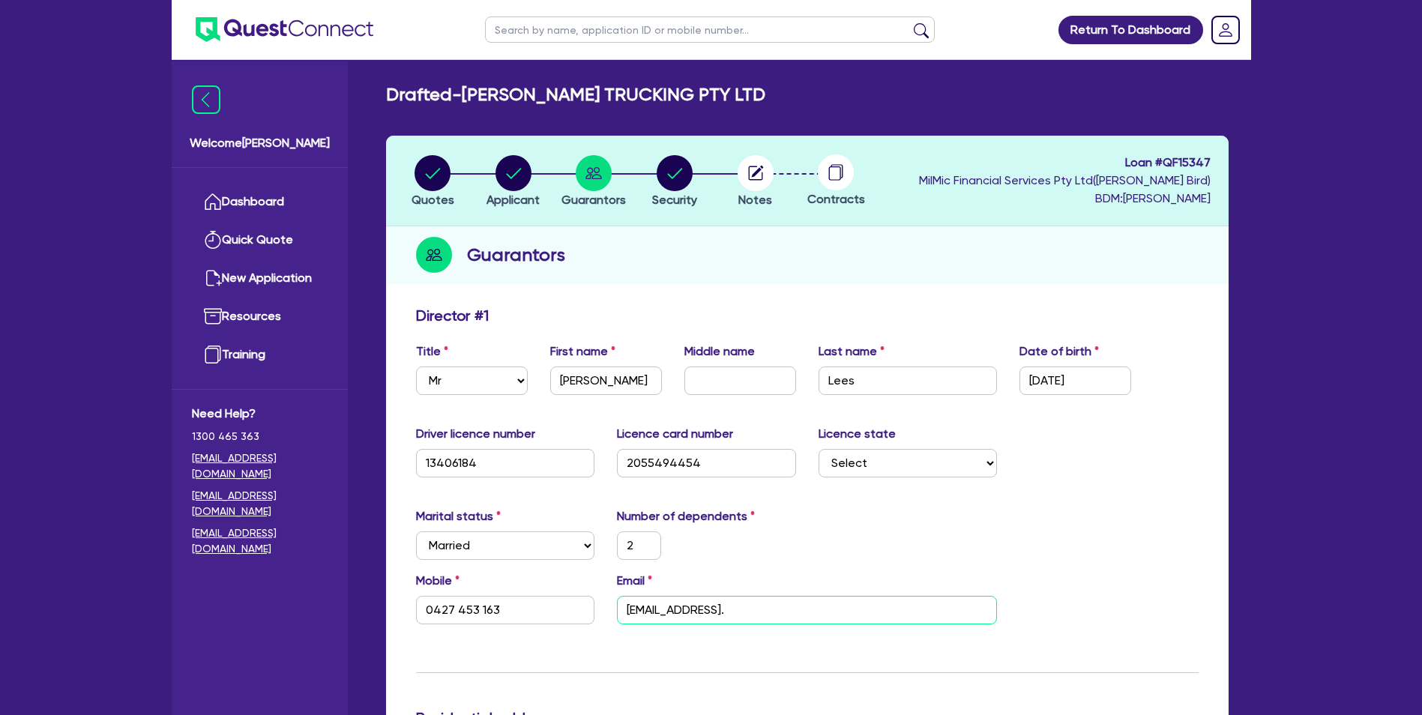
type input "trentleestrucking@outlook.c"
type input "2"
type input "0427 453 163"
type input "[EMAIL_ADDRESS][DOMAIN_NAME]"
type input "2"
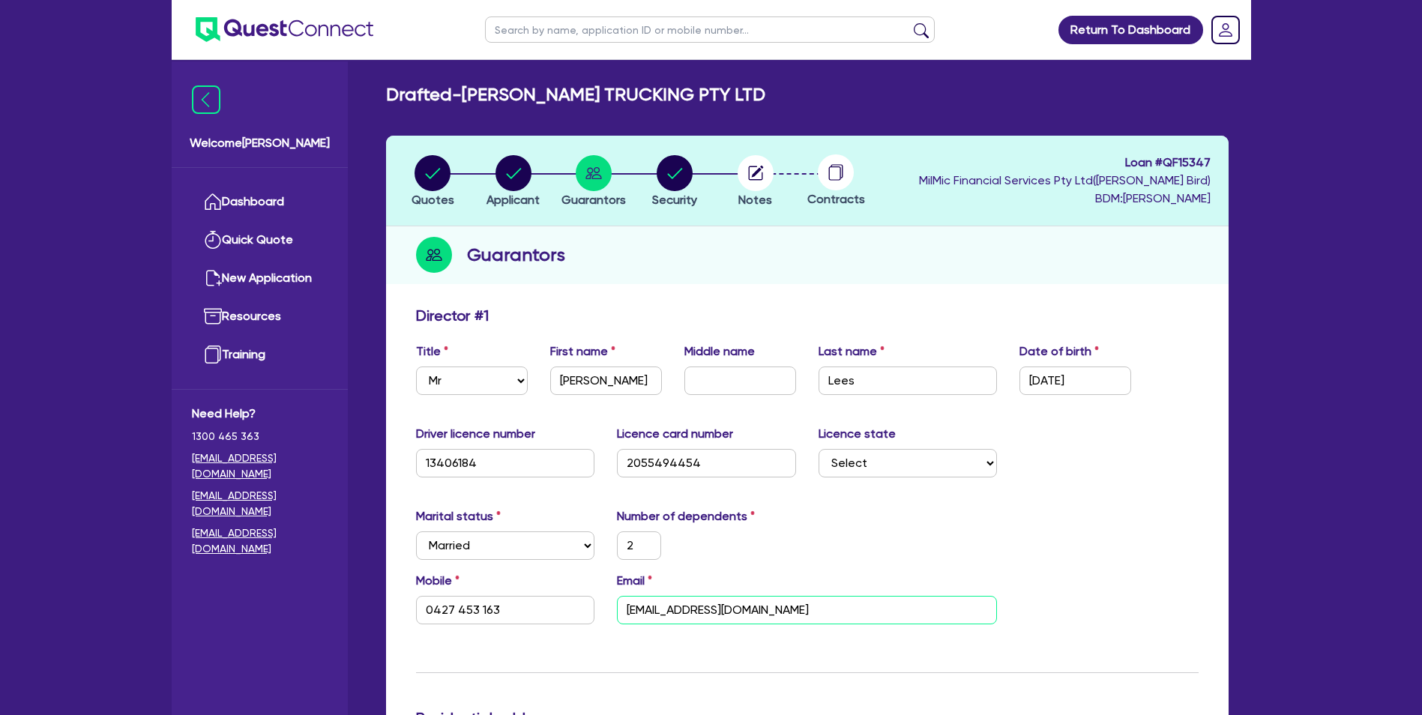
type input "0427 453 163"
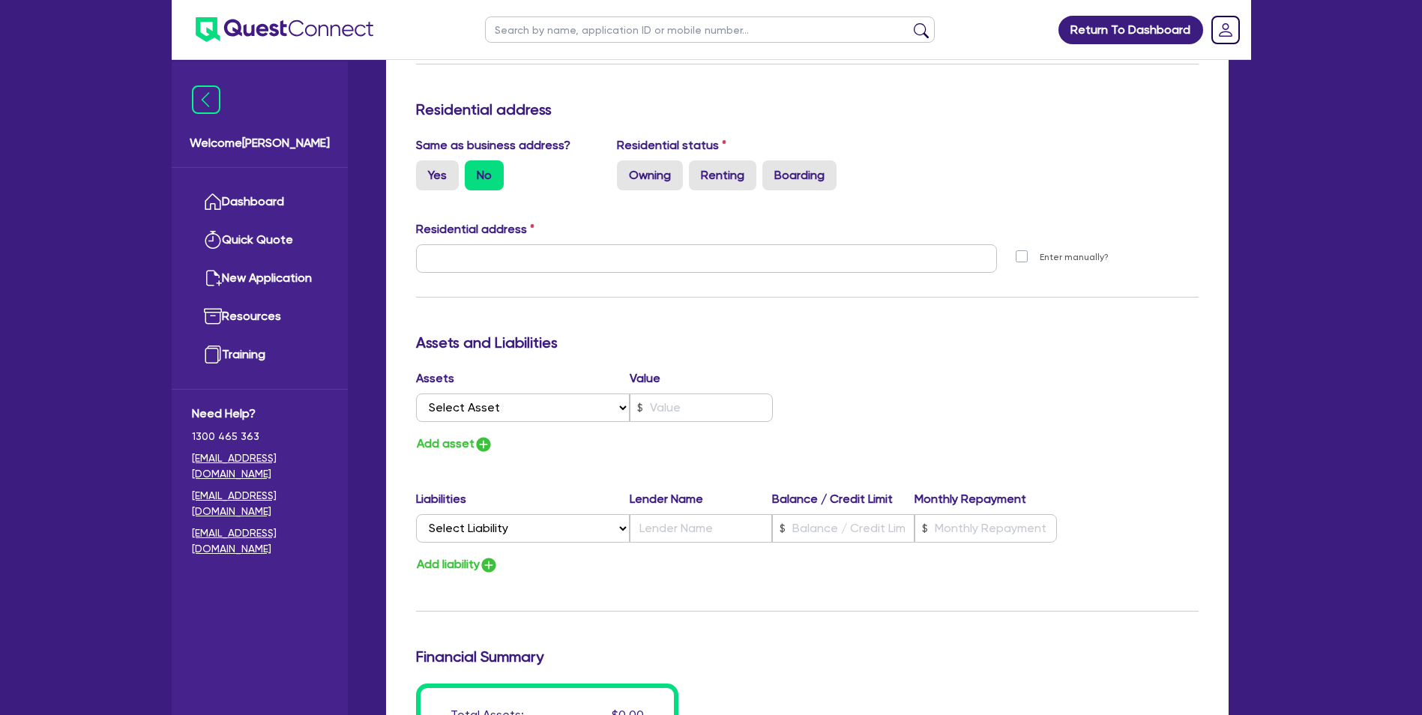
scroll to position [612, 0]
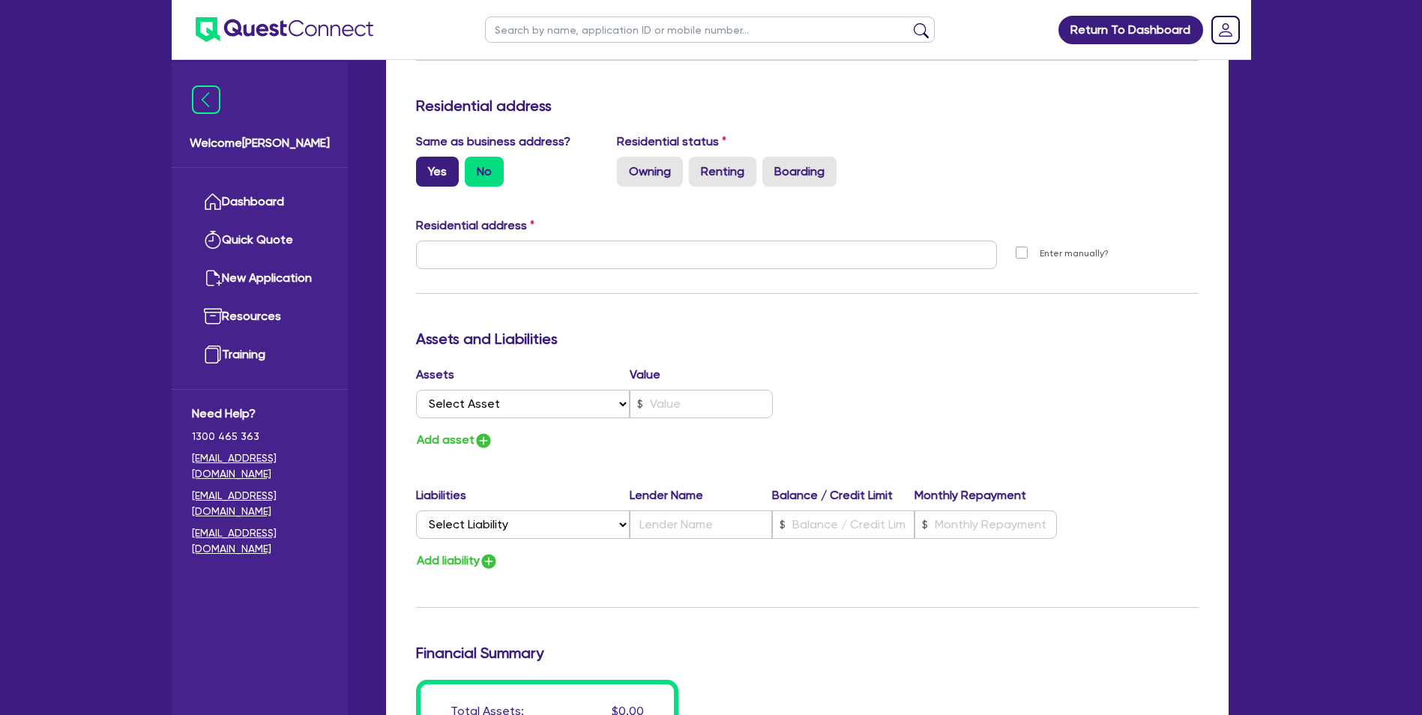
type input "[EMAIL_ADDRESS][DOMAIN_NAME]"
click at [453, 169] on label "Yes" at bounding box center [437, 172] width 43 height 30
click at [426, 166] on input "Yes" at bounding box center [421, 162] width 10 height 10
radio input "true"
type input "2"
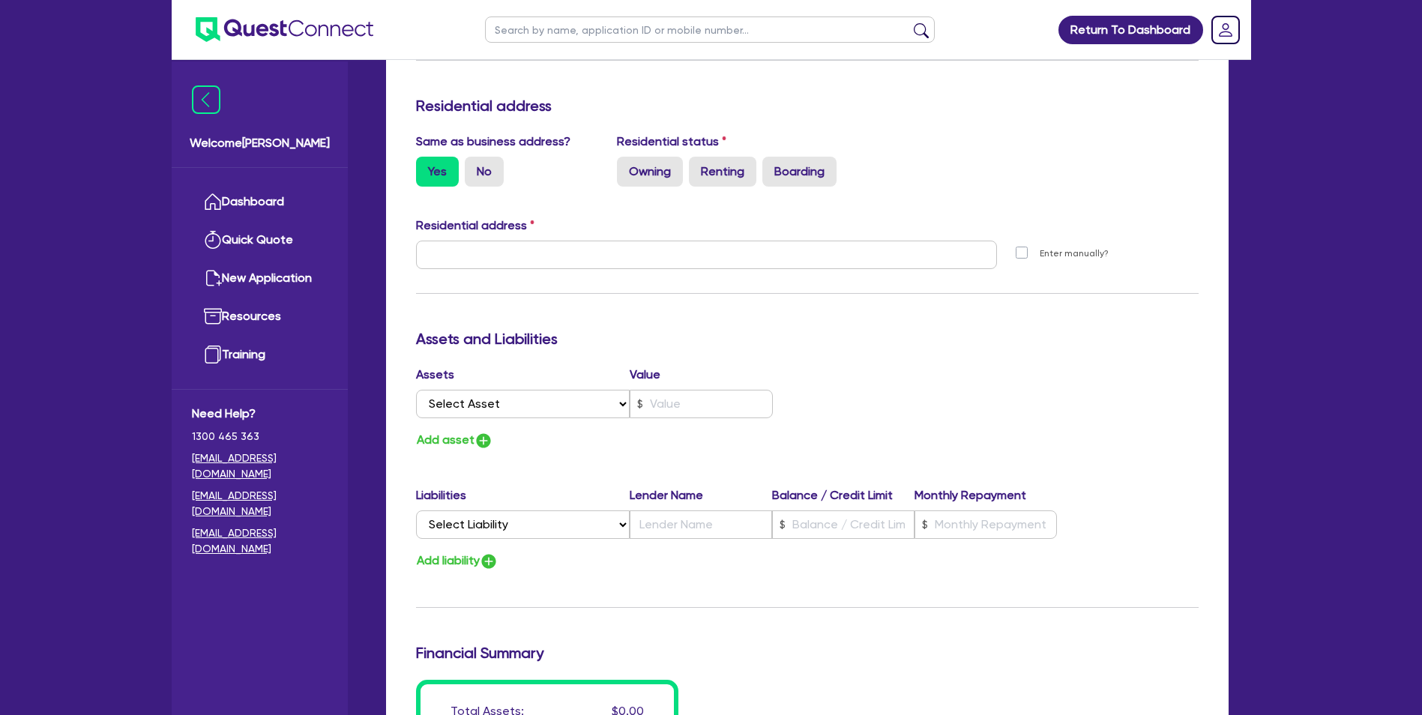
type input "0427 453 163"
type input "[STREET_ADDRESS]"
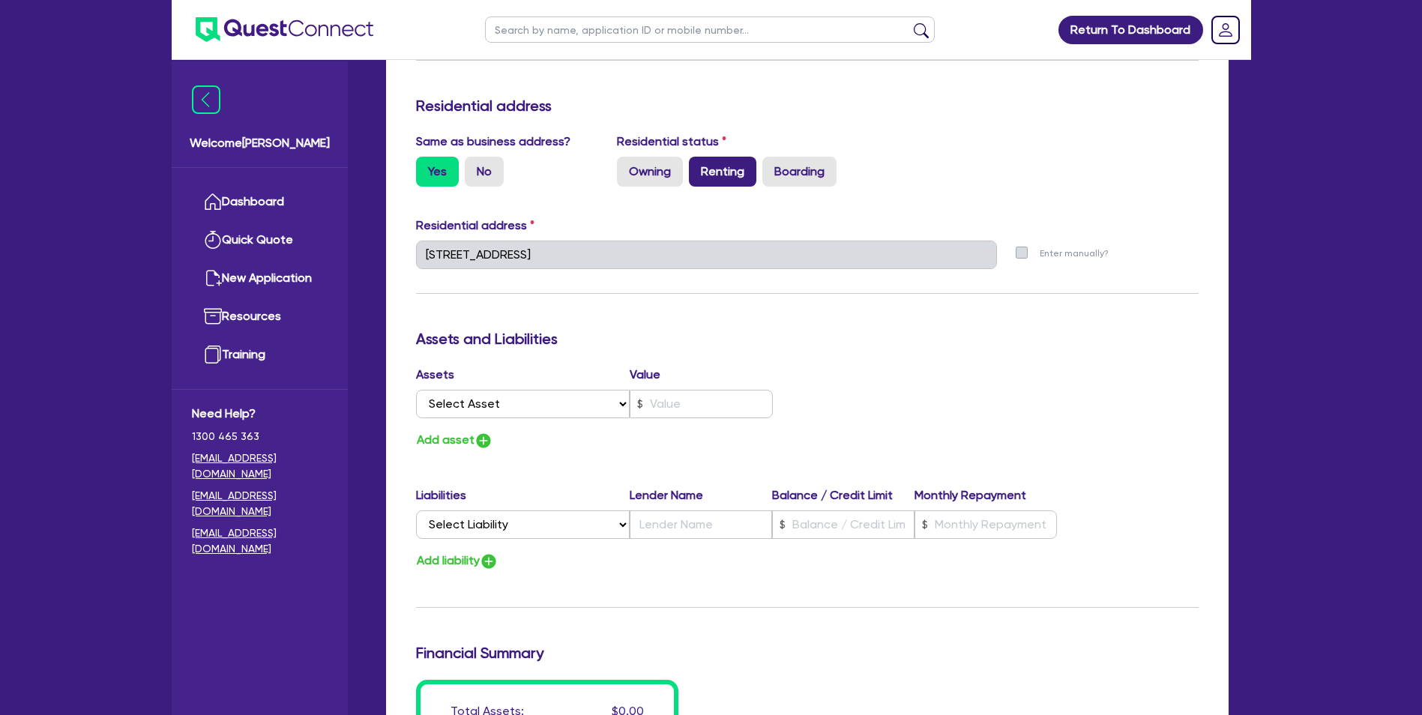
click at [720, 172] on label "Renting" at bounding box center [722, 172] width 67 height 30
click at [699, 166] on input "Renting" at bounding box center [694, 162] width 10 height 10
radio input "true"
type input "2"
type input "0427 453 163"
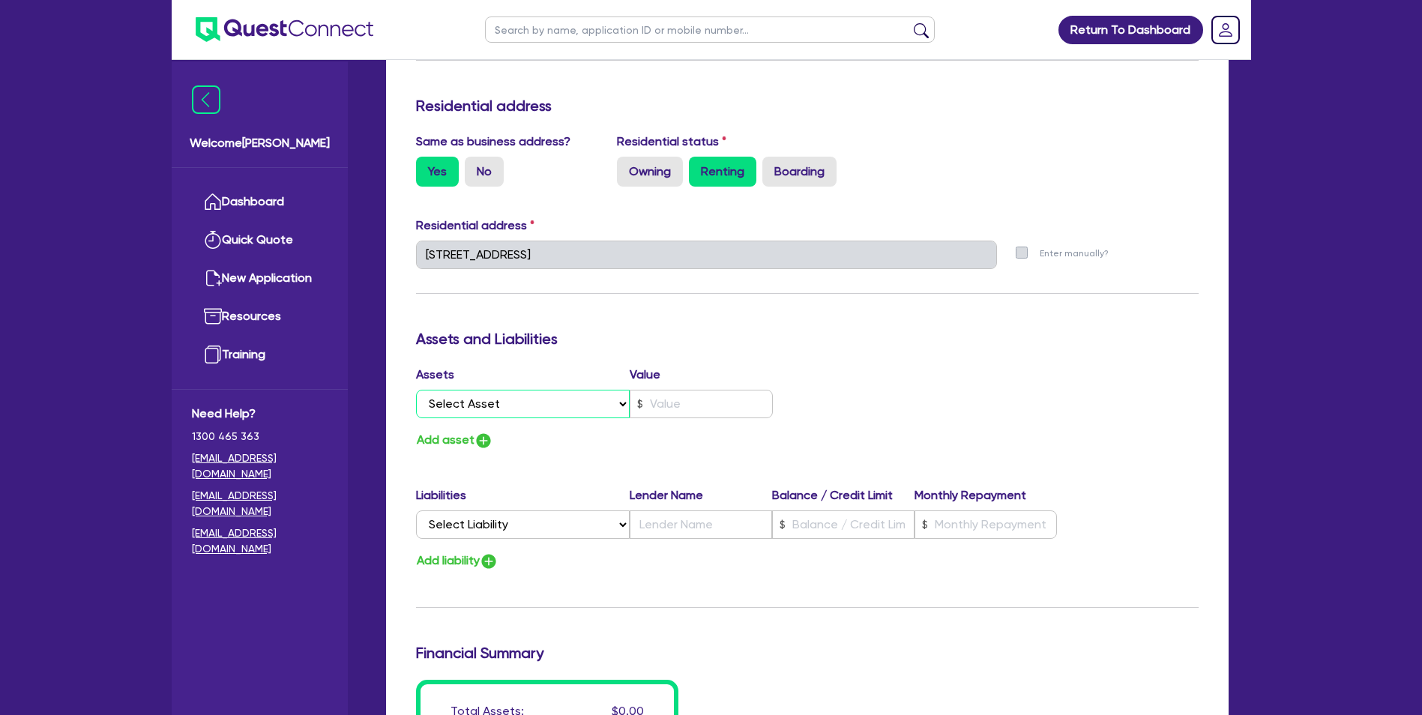
click at [597, 404] on select "Select Asset Cash Property Investment property Vehicle Truck Trailer Equipment …" at bounding box center [523, 404] width 214 height 28
click at [525, 403] on select "Select Asset Cash Property Investment property Vehicle Truck Trailer Equipment …" at bounding box center [523, 404] width 214 height 28
select select "TRUCK"
click at [416, 390] on select "Select Asset Cash Property Investment property Vehicle Truck Trailer Equipment …" at bounding box center [523, 404] width 214 height 28
type input "2"
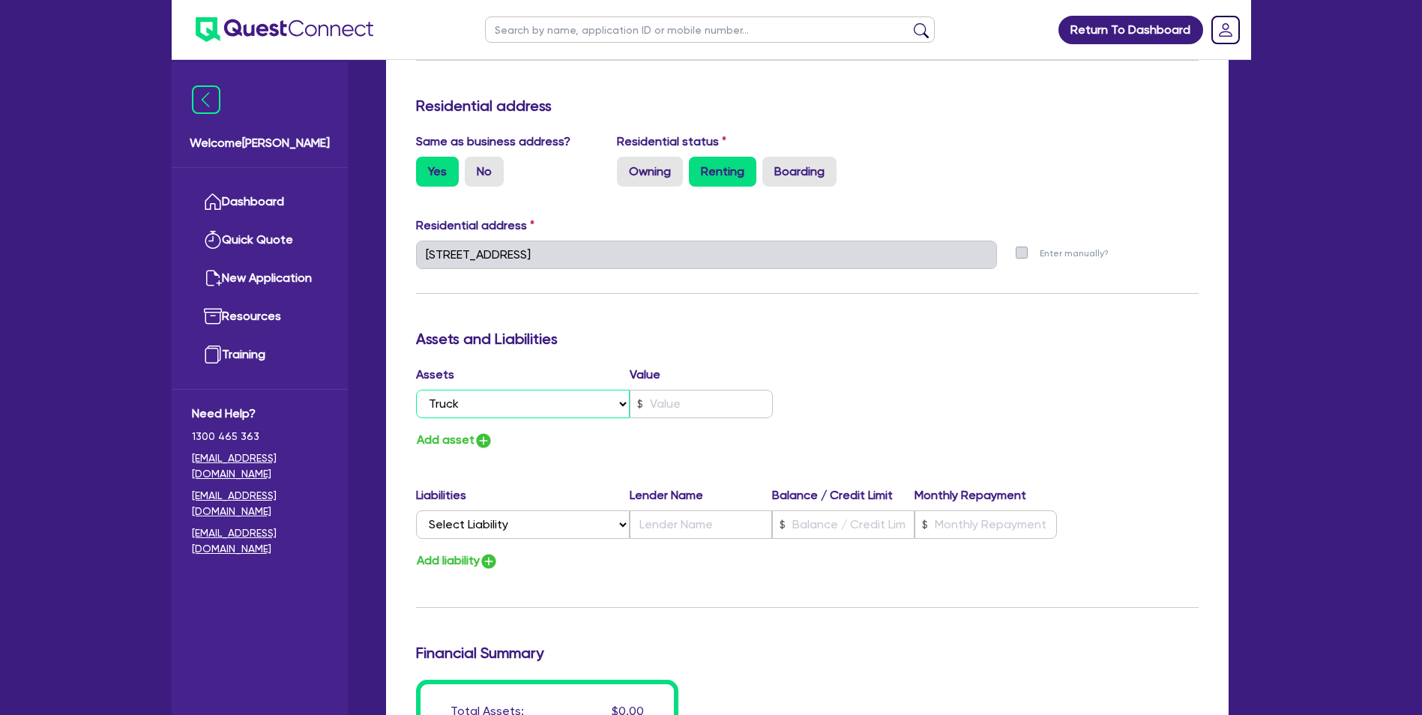
type input "0427 453 163"
click at [687, 400] on input "text" at bounding box center [701, 404] width 143 height 28
type input "2"
type input "0427 453 163"
type input "1"
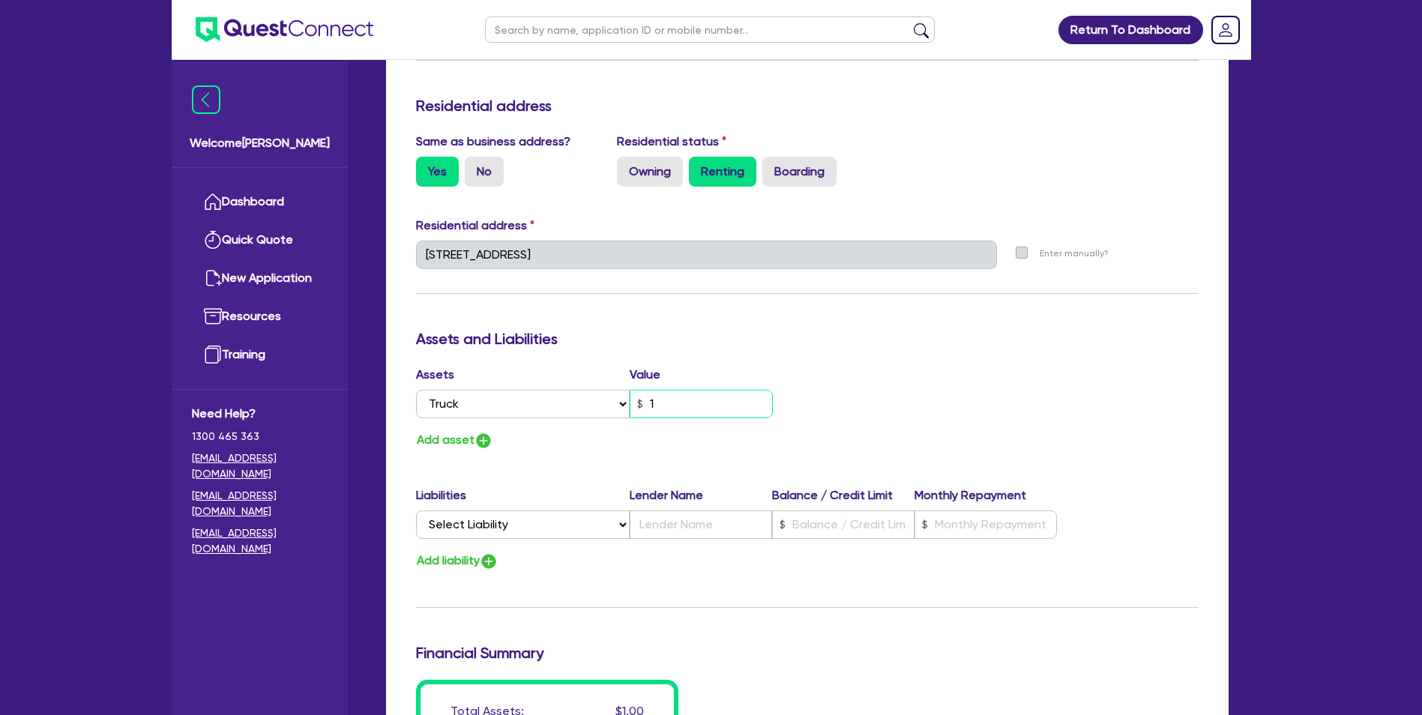
type input "2"
type input "0427 453 163"
type input "15"
type input "2"
type input "0427 453 163"
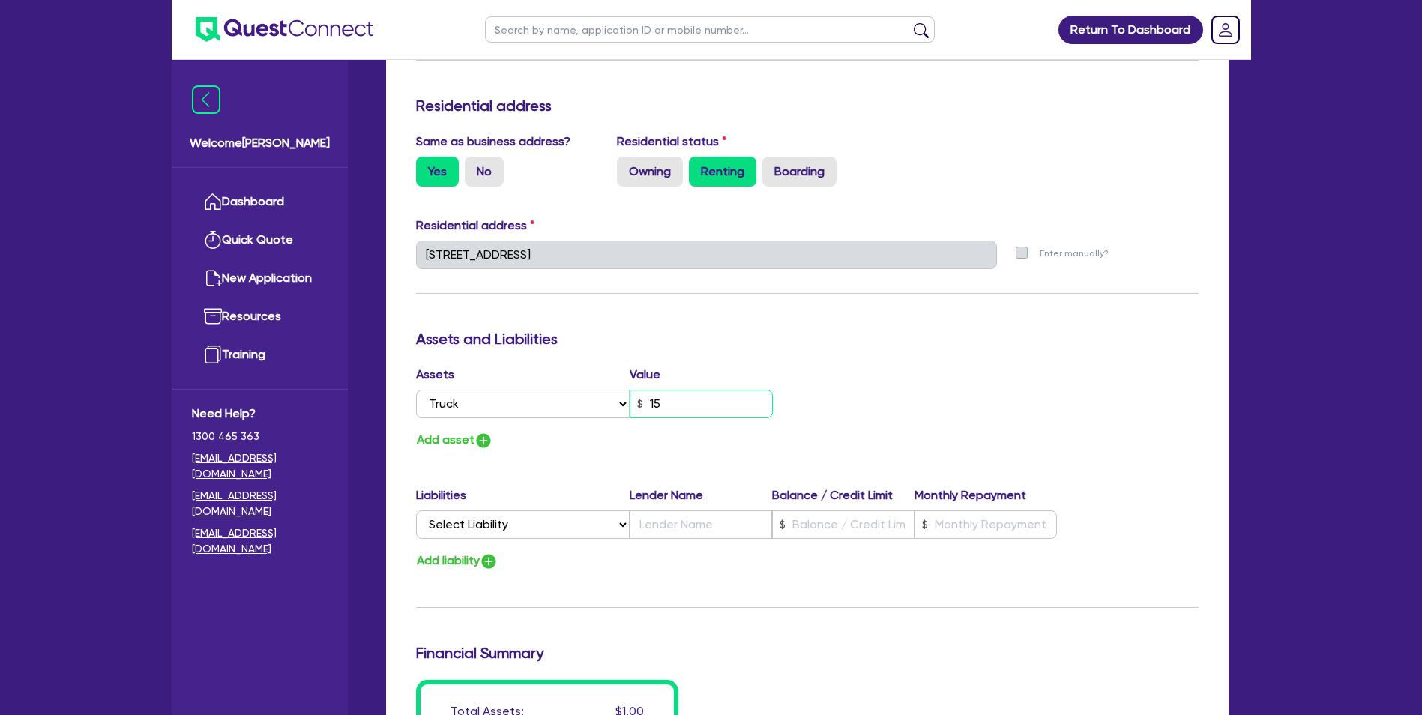
type input "150"
type input "2"
type input "0427 453 163"
type input "1,500"
type input "2"
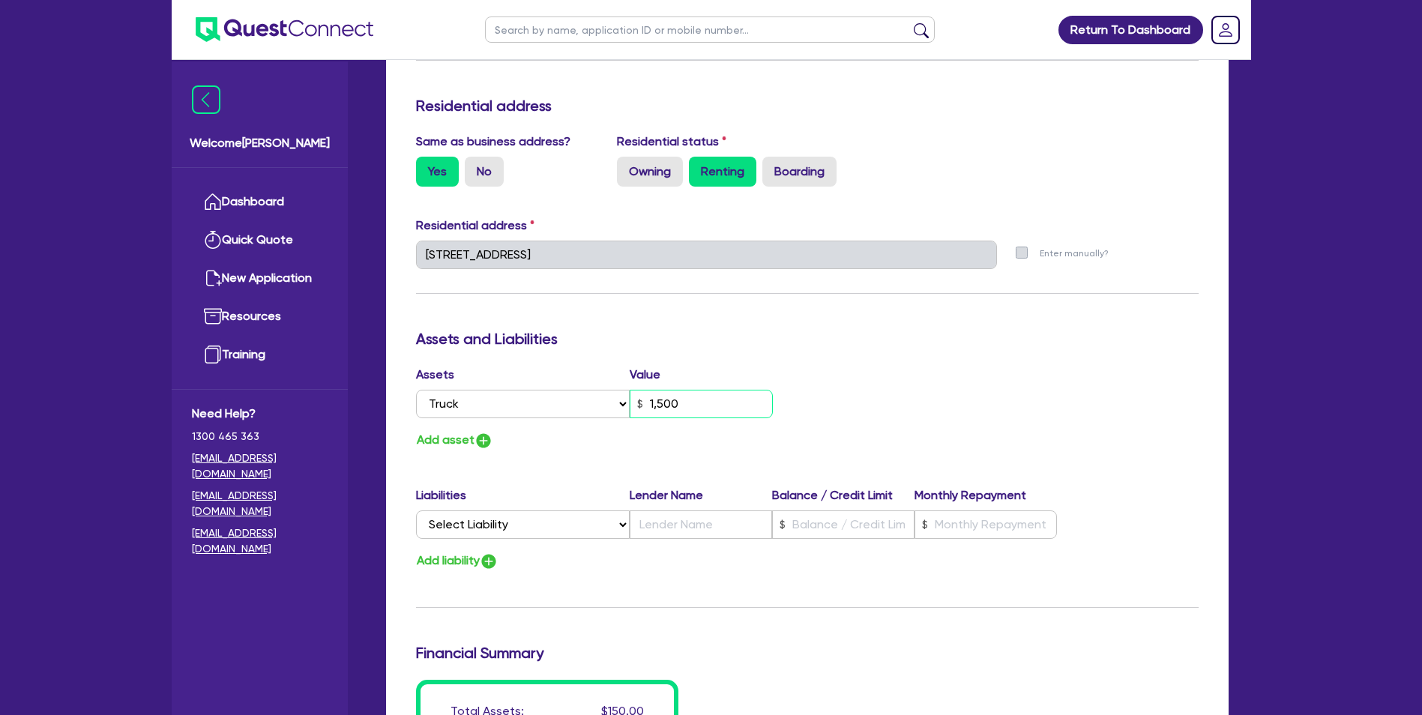
type input "0427 453 163"
type input "15,000"
type input "2"
type input "0427 453 163"
type input "150,000"
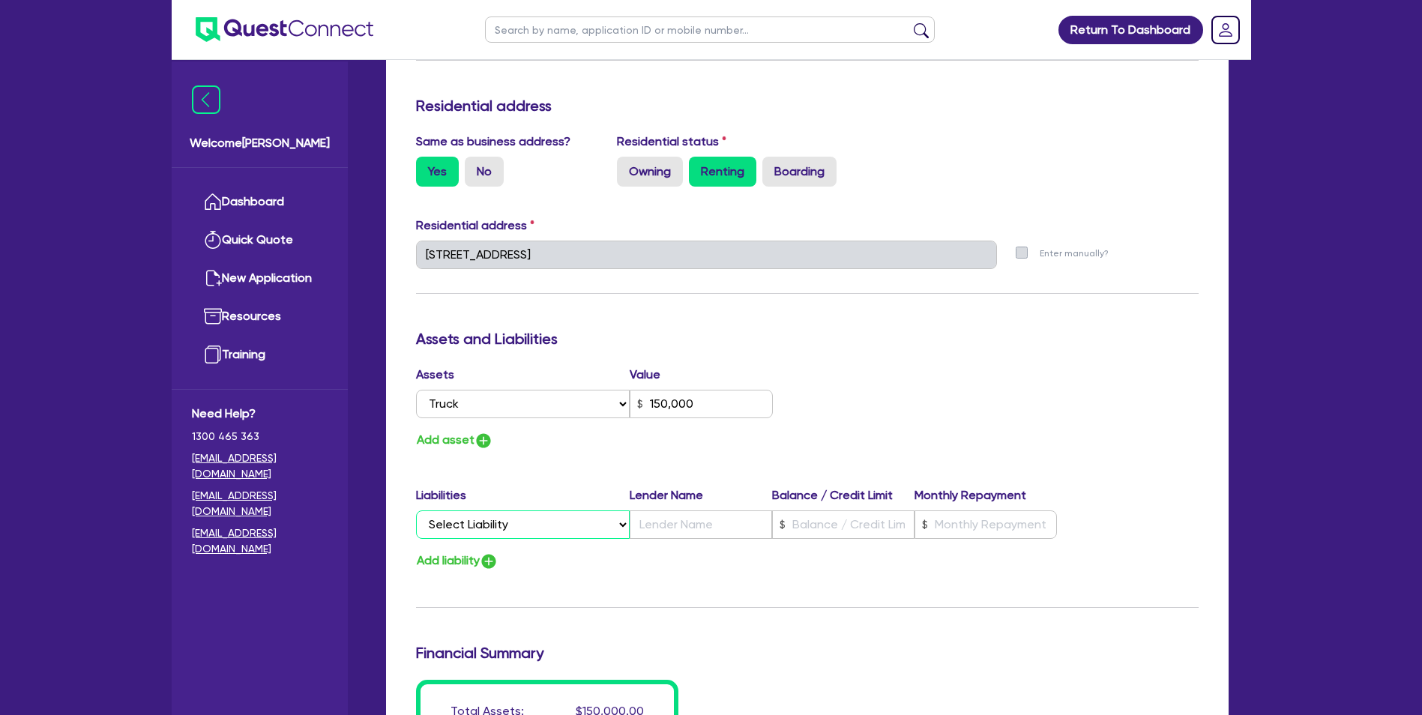
click at [528, 528] on select "Select Liability Credit card Mortgage Investment property loan Vehicle loan Tru…" at bounding box center [523, 525] width 214 height 28
select select "TRAILER_LOAN"
click at [416, 511] on select "Select Liability Credit card Mortgage Investment property loan Vehicle loan Tru…" at bounding box center [523, 525] width 214 height 28
type input "2"
type input "0427 453 163"
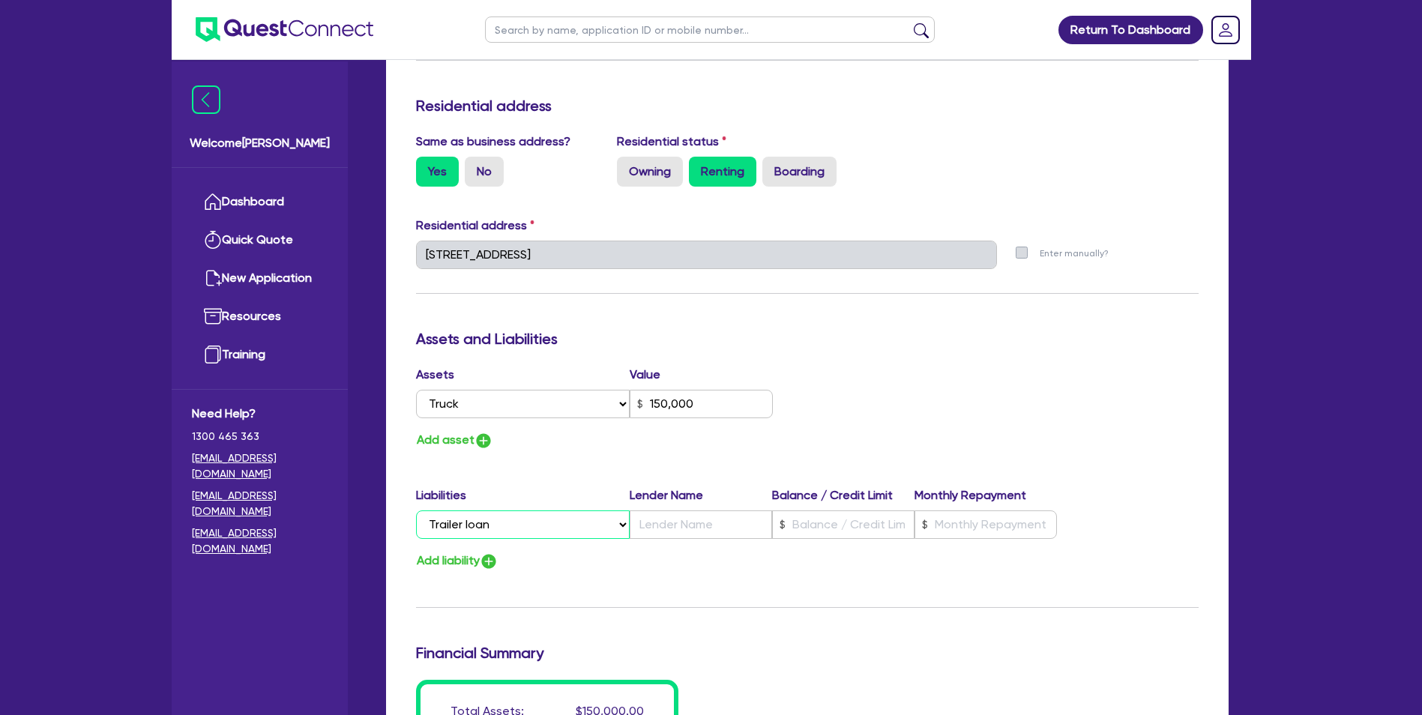
type input "150,000"
click at [478, 438] on img "button" at bounding box center [484, 441] width 18 height 18
type input "2"
type input "0427 453 163"
type input "150,000"
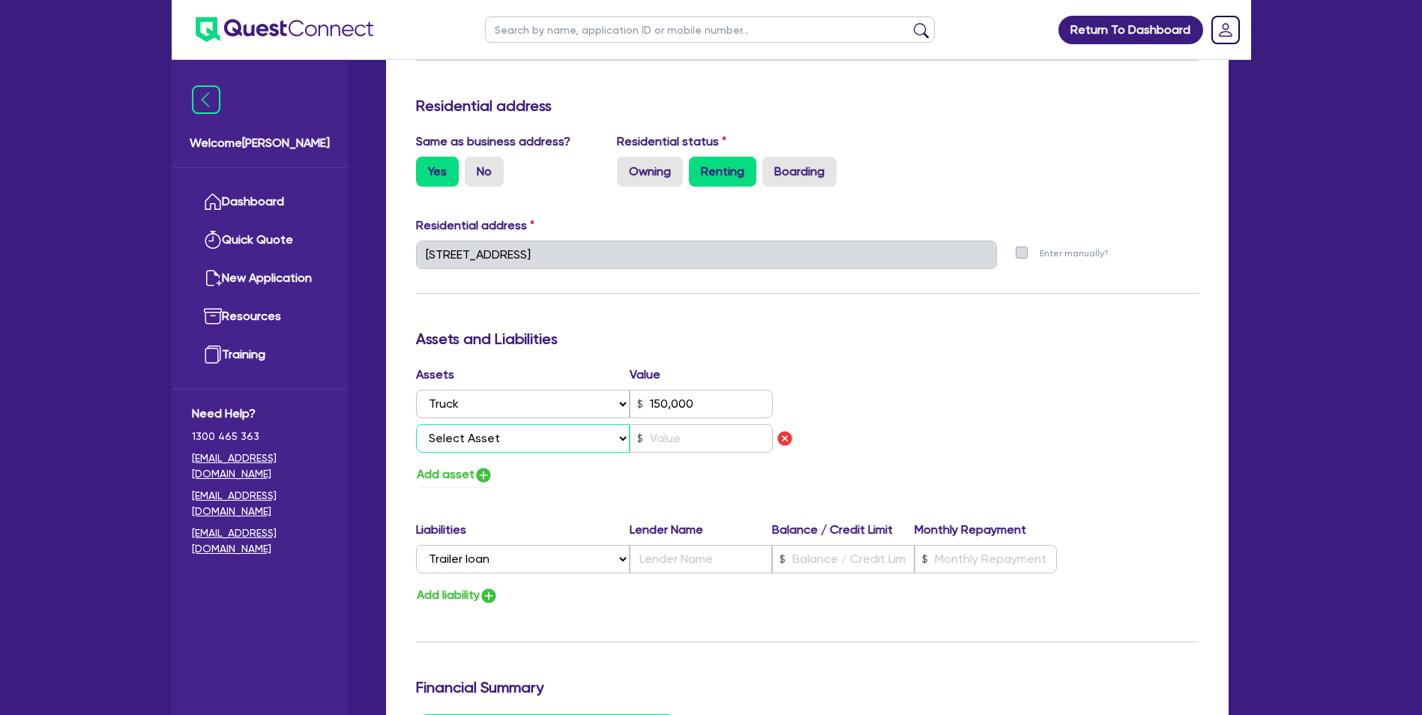
click at [560, 437] on select "Select Asset Cash Property Investment property Vehicle Truck Trailer Equipment …" at bounding box center [523, 438] width 214 height 28
select select "TRAILER"
click at [416, 424] on select "Select Asset Cash Property Investment property Vehicle Truck Trailer Equipment …" at bounding box center [523, 438] width 214 height 28
type input "2"
type input "0427 453 163"
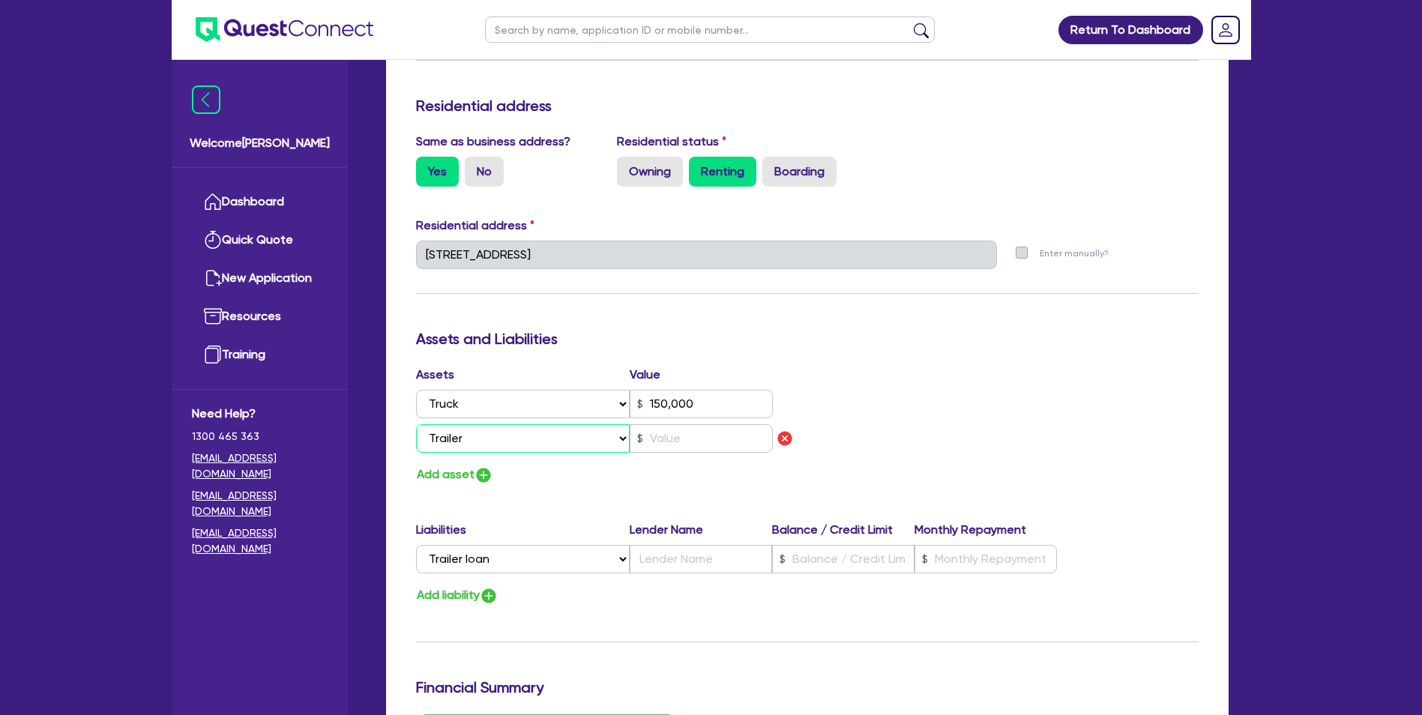
type input "150,000"
click at [661, 444] on input "text" at bounding box center [701, 438] width 143 height 28
type input "2"
type input "0427 453 163"
type input "150,000"
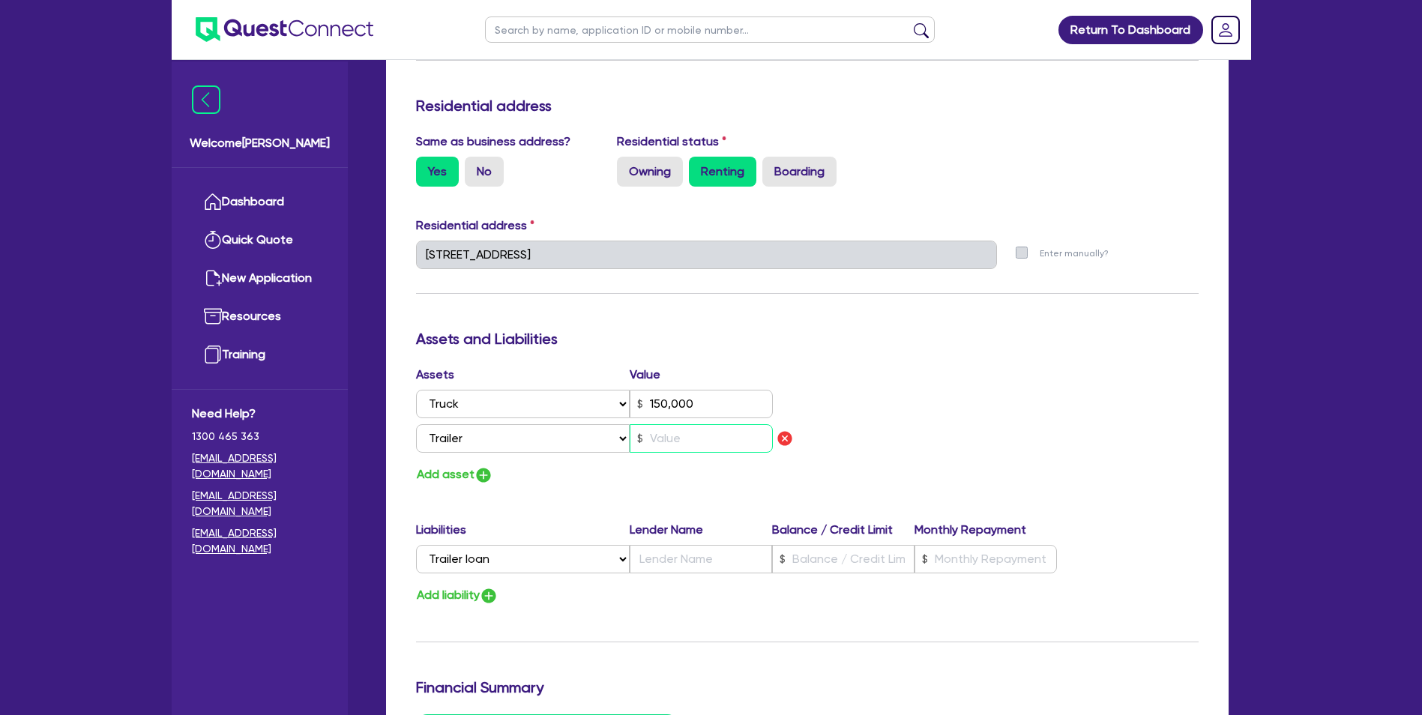
type input "1"
type input "2"
type input "0427 453 163"
type input "150,000"
type input "12"
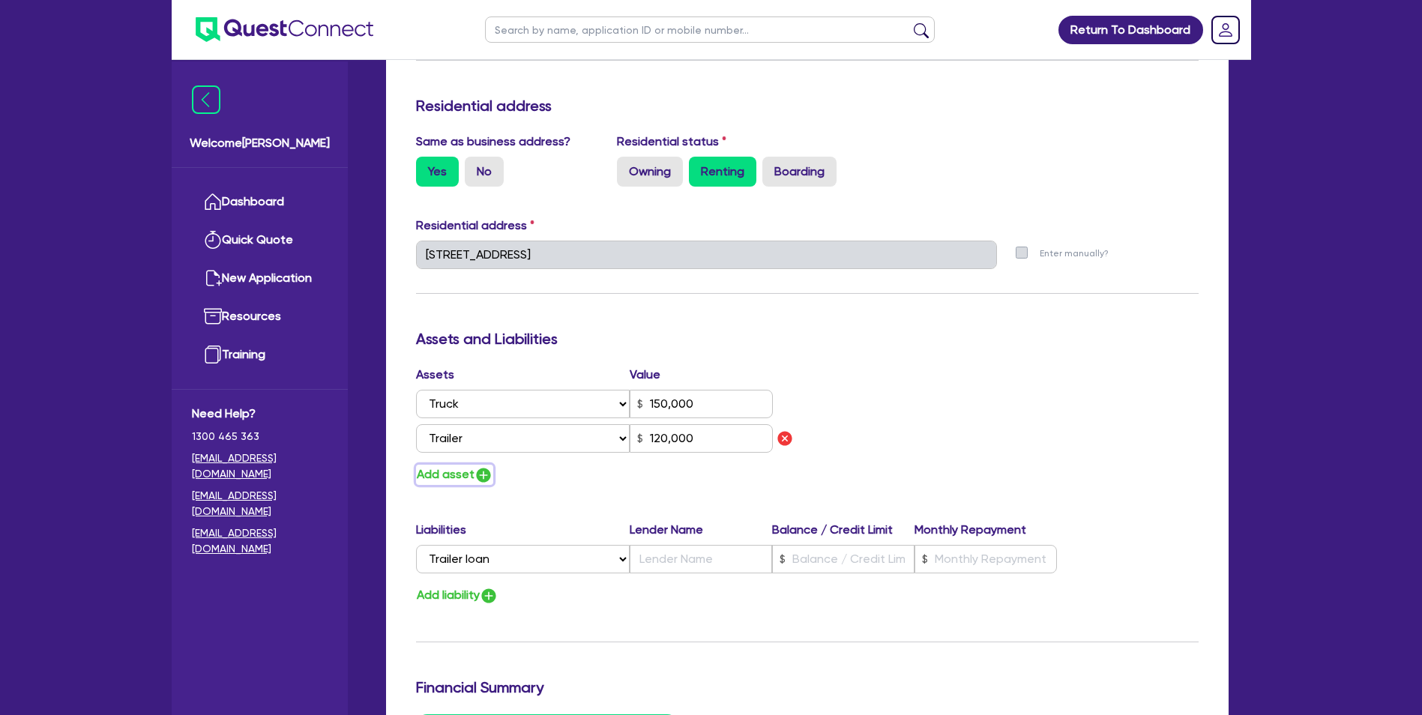
click at [426, 470] on button "Add asset" at bounding box center [454, 475] width 77 height 20
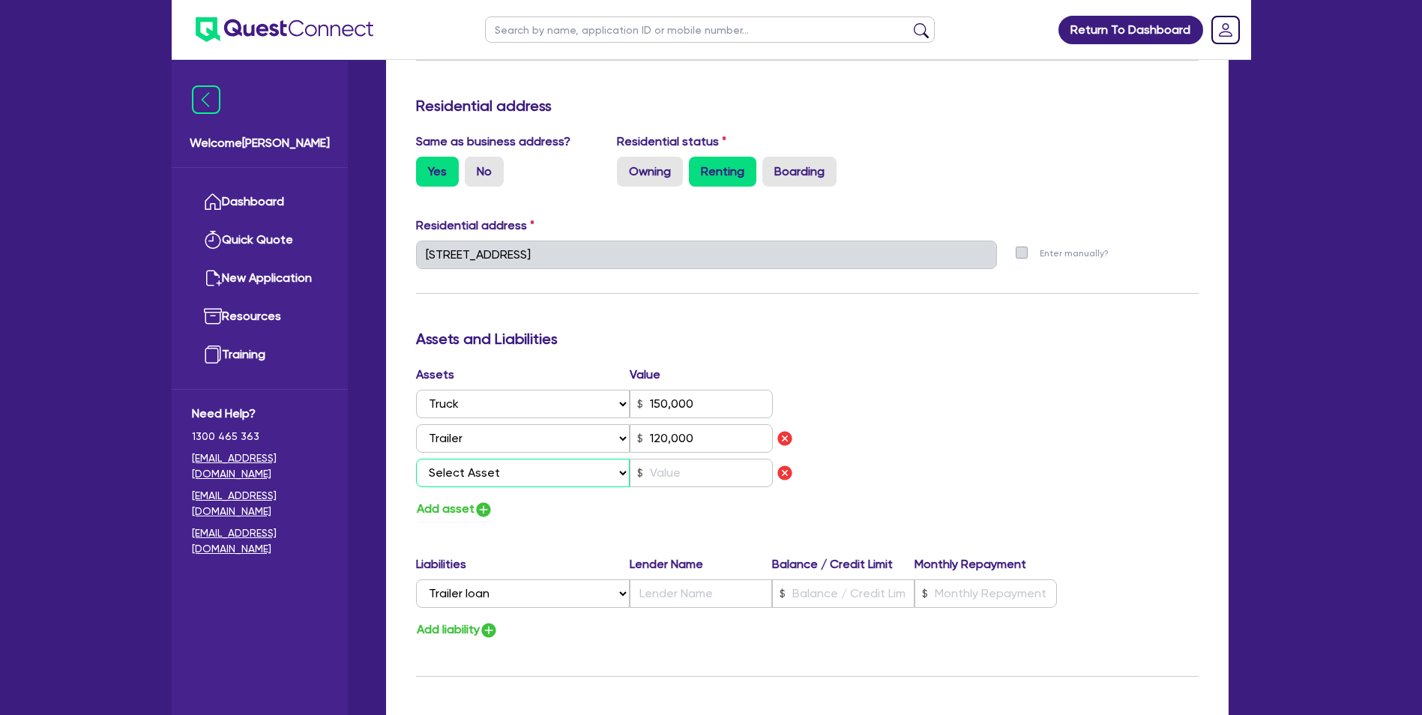
click at [496, 470] on select "Select Asset Cash Property Investment property Vehicle Truck Trailer Equipment …" at bounding box center [523, 473] width 214 height 28
click at [416, 459] on select "Select Asset Cash Property Investment property Vehicle Truck Trailer Equipment …" at bounding box center [523, 473] width 214 height 28
click at [692, 473] on input "text" at bounding box center [701, 473] width 143 height 28
click at [482, 511] on img "button" at bounding box center [484, 510] width 18 height 18
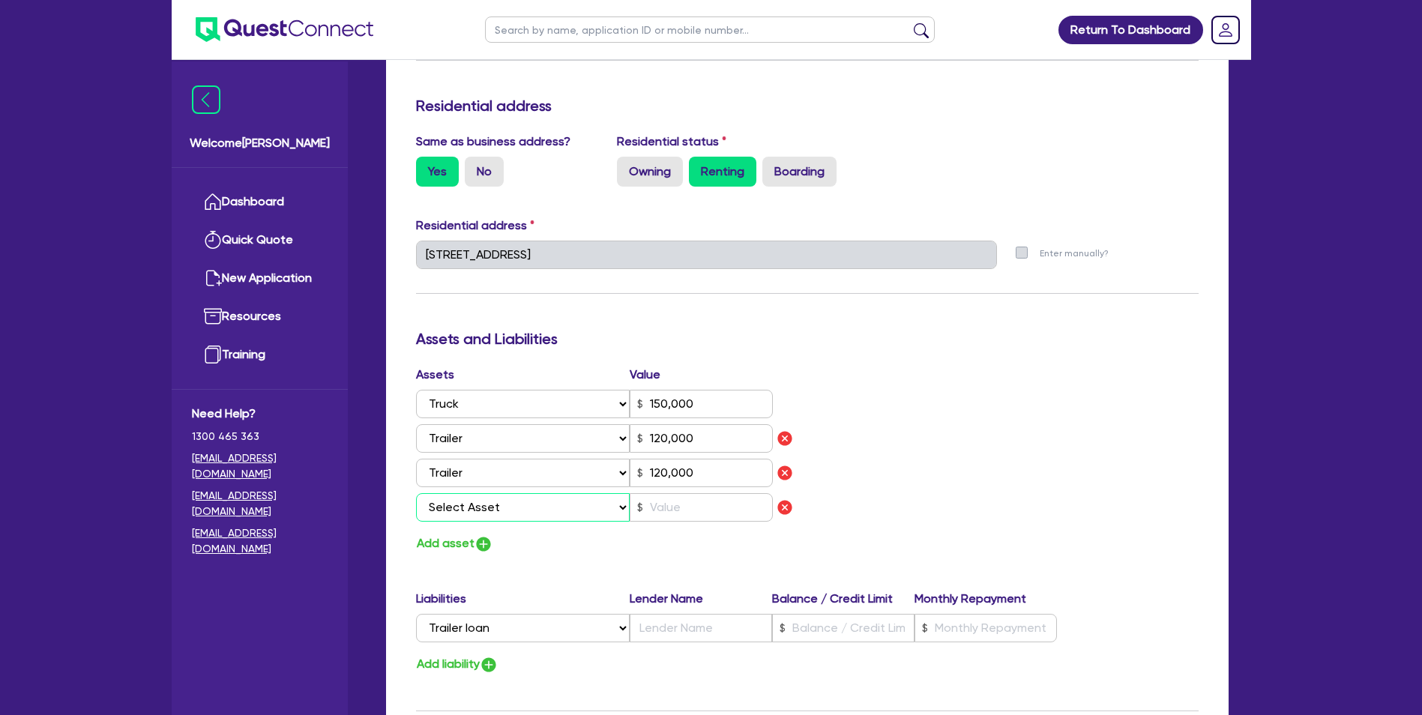
click at [601, 511] on select "Select Asset Cash Property Investment property Vehicle Truck Trailer Equipment …" at bounding box center [523, 507] width 214 height 28
click at [416, 493] on select "Select Asset Cash Property Investment property Vehicle Truck Trailer Equipment …" at bounding box center [523, 507] width 214 height 28
click at [694, 512] on input "text" at bounding box center [701, 507] width 143 height 28
click at [456, 548] on button "Add asset" at bounding box center [454, 544] width 77 height 20
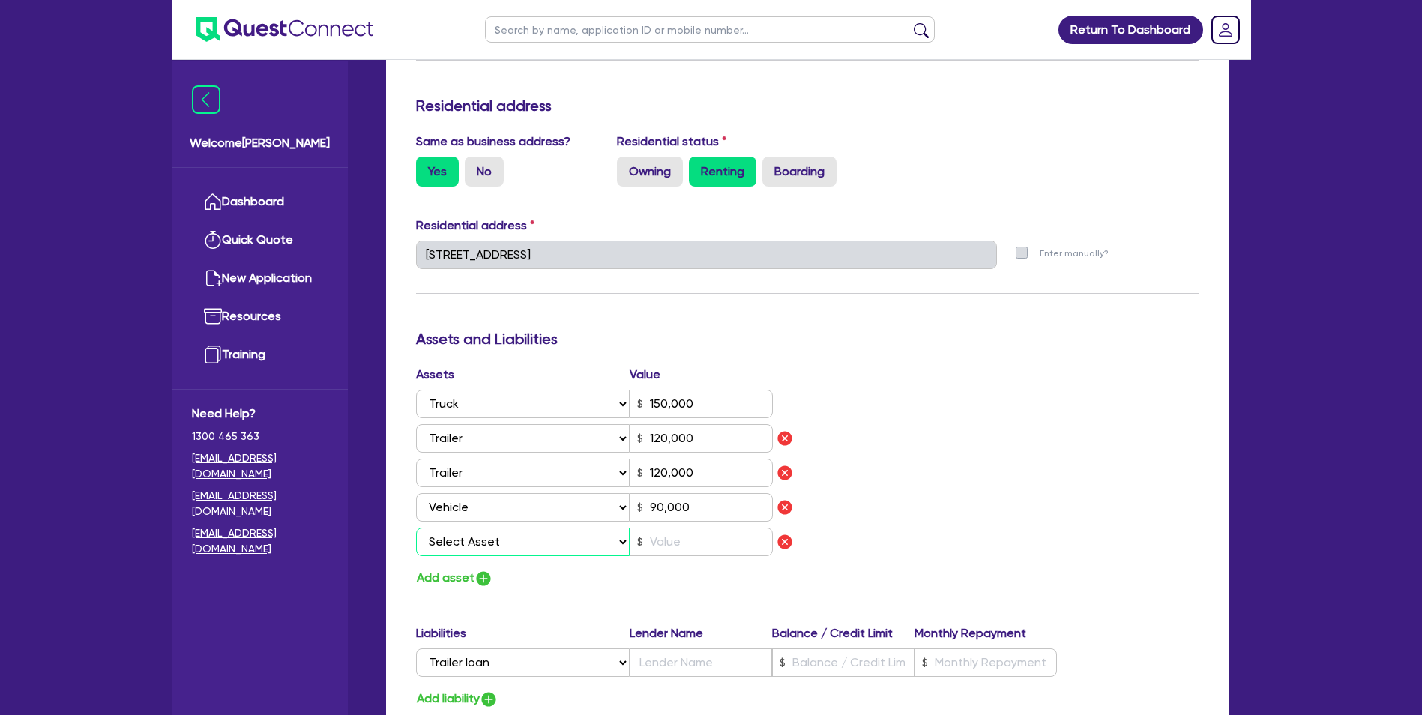
click at [523, 543] on select "Select Asset Cash Property Investment property Vehicle Truck Trailer Equipment …" at bounding box center [523, 542] width 214 height 28
click at [416, 528] on select "Select Asset Cash Property Investment property Vehicle Truck Trailer Equipment …" at bounding box center [523, 542] width 214 height 28
click at [702, 549] on input "text" at bounding box center [701, 542] width 143 height 28
click at [684, 539] on input "text" at bounding box center [701, 542] width 143 height 28
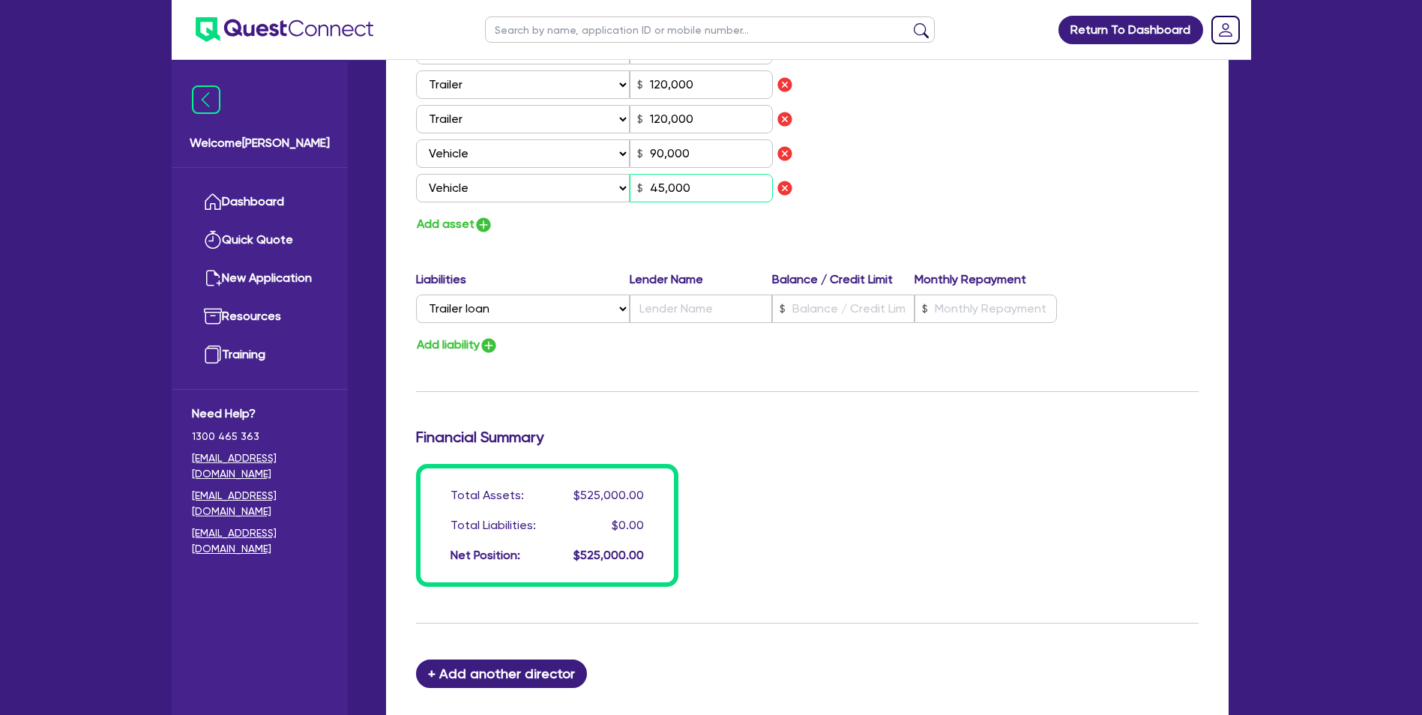
scroll to position [969, 0]
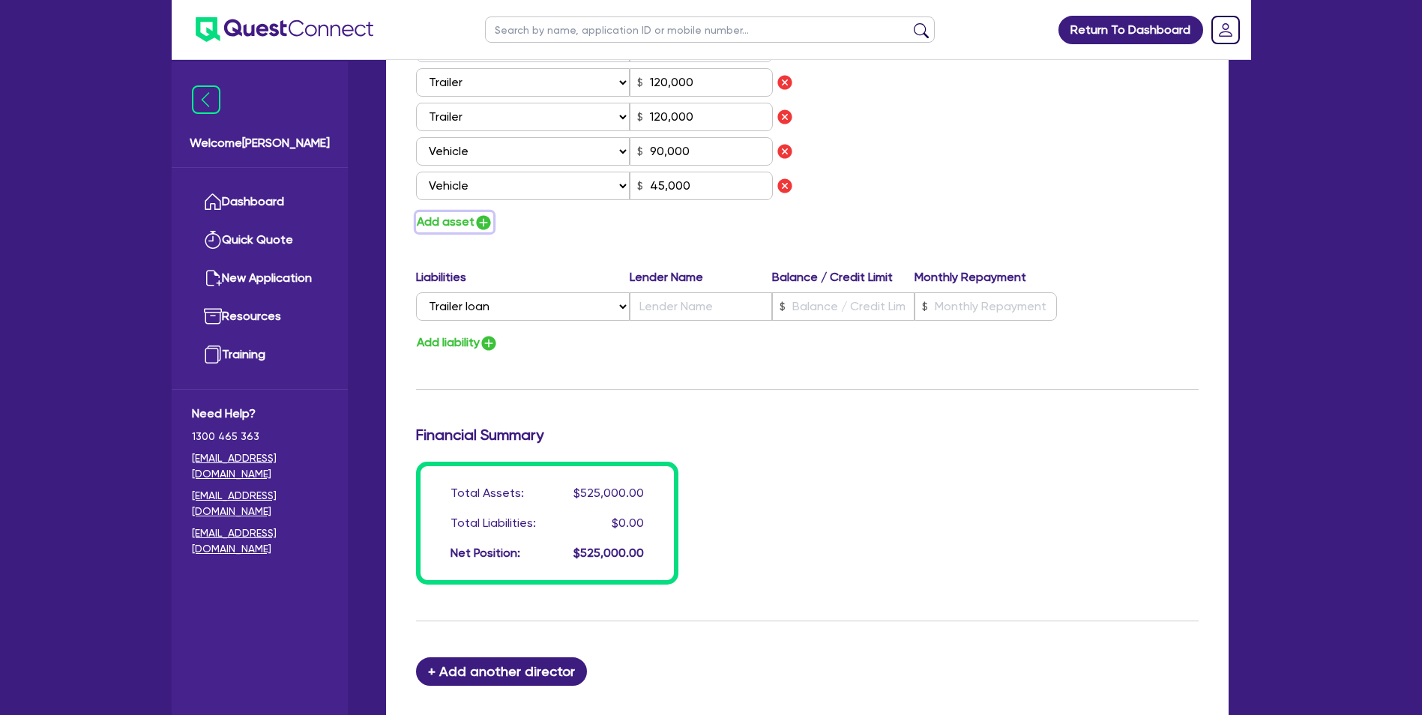
click at [475, 216] on img "button" at bounding box center [484, 223] width 18 height 18
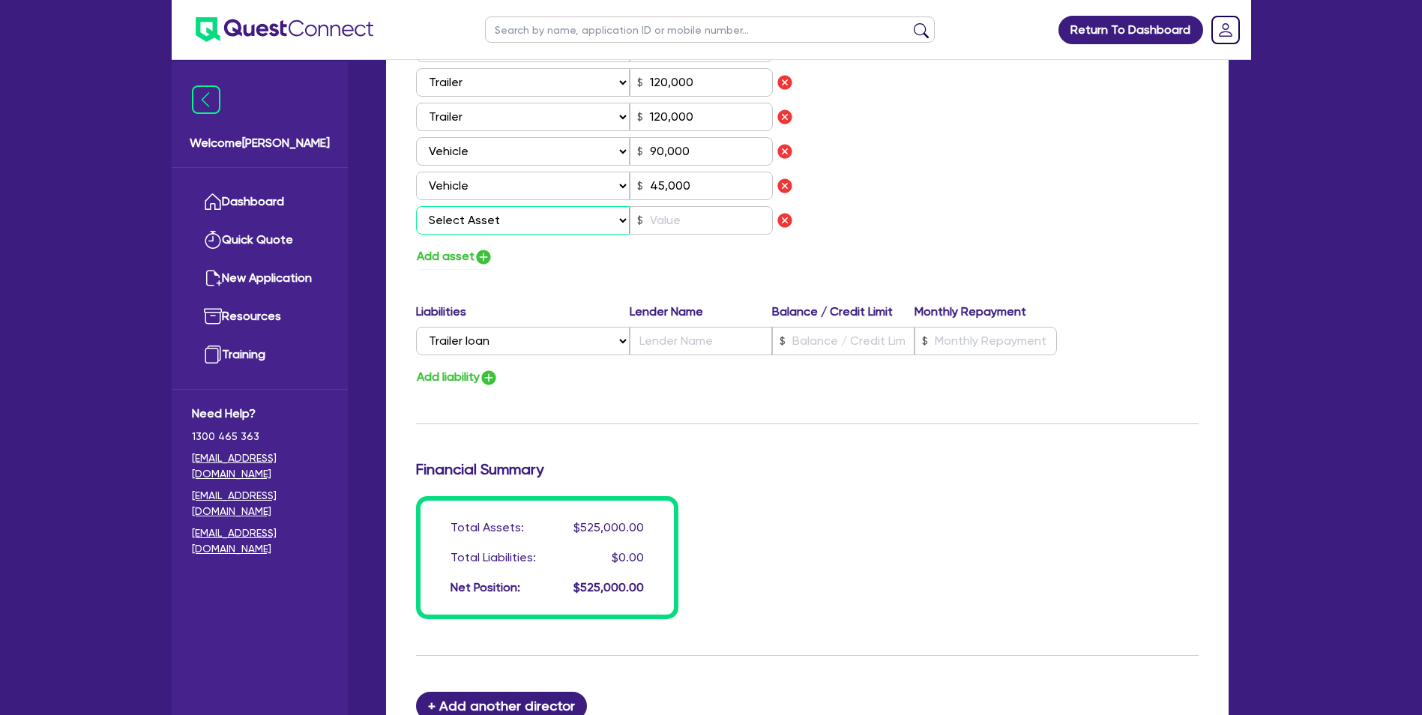
click at [517, 214] on select "Select Asset Cash Property Investment property Vehicle Truck Trailer Equipment …" at bounding box center [523, 220] width 214 height 28
click at [416, 206] on select "Select Asset Cash Property Investment property Vehicle Truck Trailer Equipment …" at bounding box center [523, 220] width 214 height 28
click at [663, 220] on input "text" at bounding box center [701, 220] width 143 height 28
click at [570, 339] on select "Select Liability Credit card Mortgage Investment property loan Vehicle loan Tru…" at bounding box center [523, 341] width 214 height 28
click at [416, 327] on select "Select Liability Credit card Mortgage Investment property loan Vehicle loan Tru…" at bounding box center [523, 341] width 214 height 28
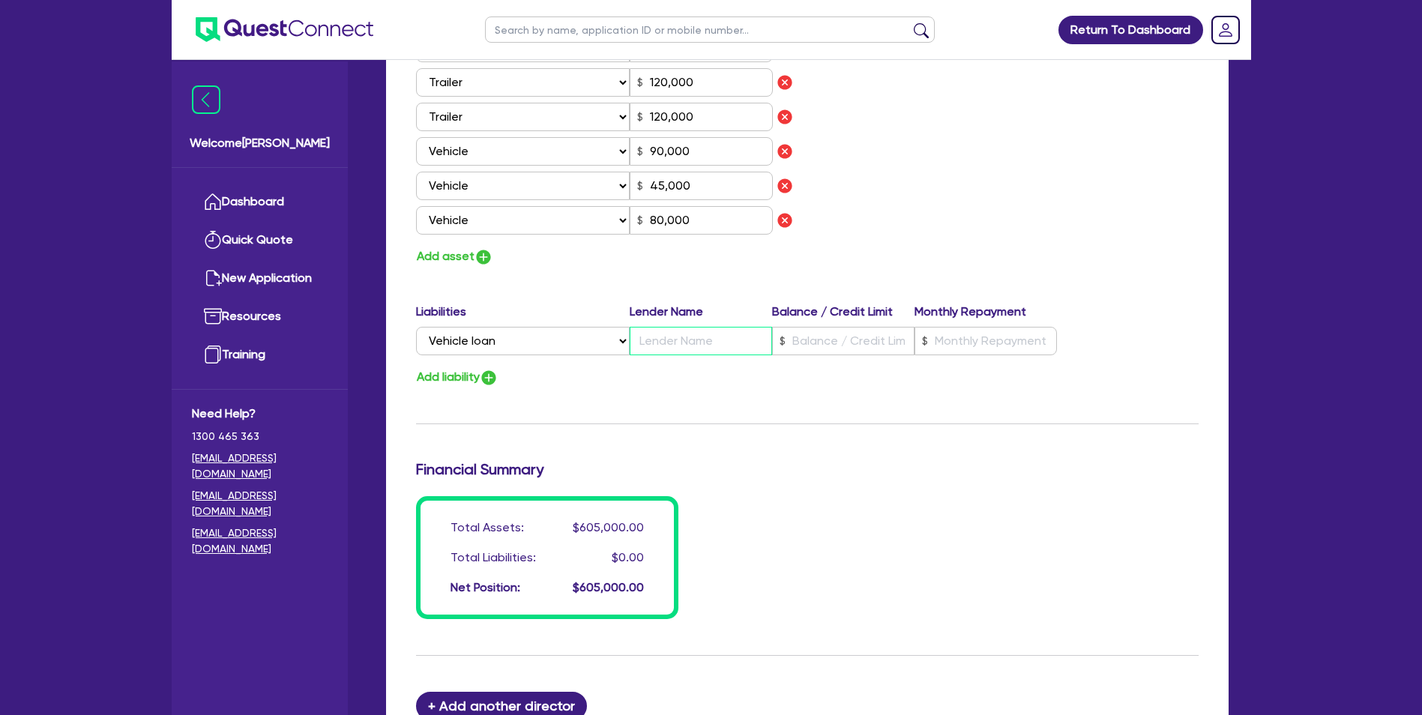
click at [680, 344] on input "text" at bounding box center [701, 341] width 142 height 28
click at [822, 337] on input "text" at bounding box center [843, 341] width 142 height 28
click at [974, 341] on input "text" at bounding box center [986, 341] width 142 height 28
click at [465, 380] on button "Add liability" at bounding box center [457, 377] width 82 height 20
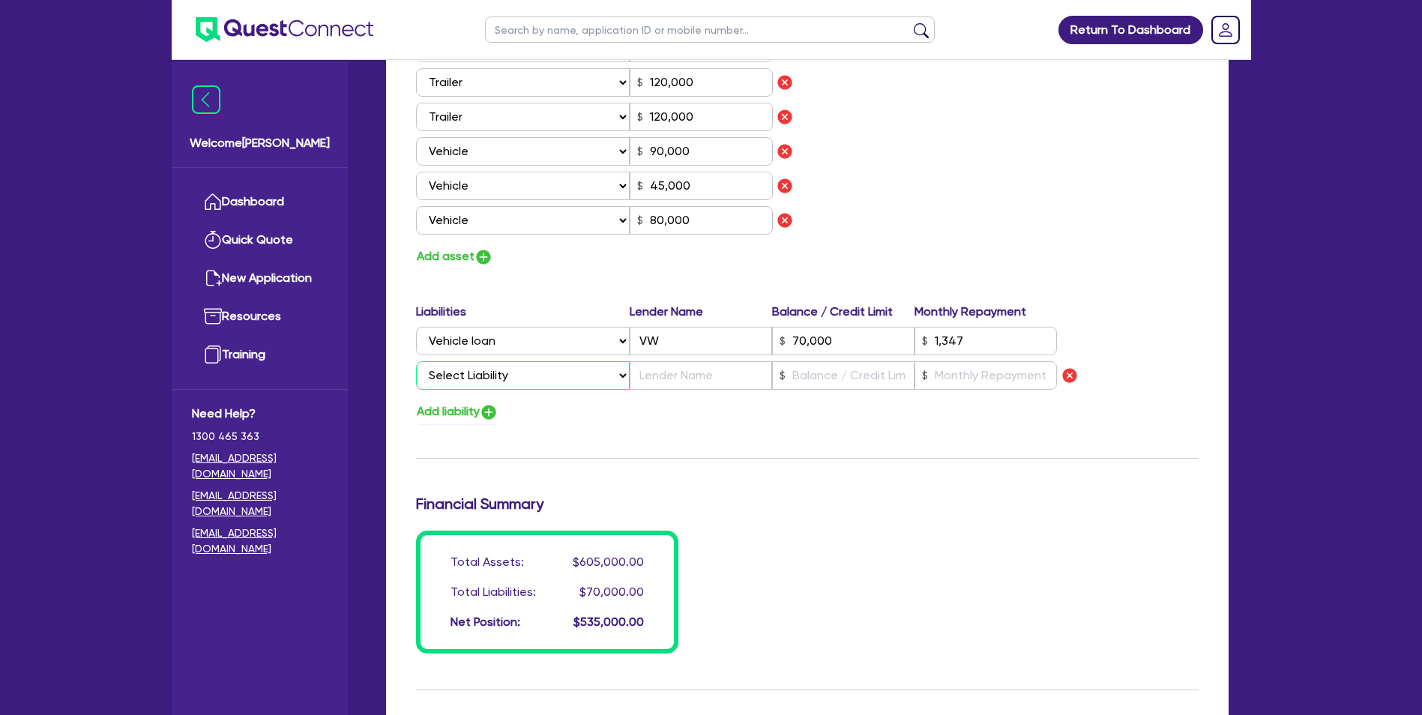
click at [538, 382] on select "Select Liability Credit card Mortgage Investment property loan Vehicle loan Tru…" at bounding box center [523, 375] width 214 height 28
click at [416, 361] on select "Select Liability Credit card Mortgage Investment property loan Vehicle loan Tru…" at bounding box center [523, 375] width 214 height 28
click at [669, 379] on input "text" at bounding box center [701, 375] width 142 height 28
click at [821, 384] on input "text" at bounding box center [843, 375] width 142 height 28
click at [953, 373] on input "text" at bounding box center [986, 375] width 142 height 28
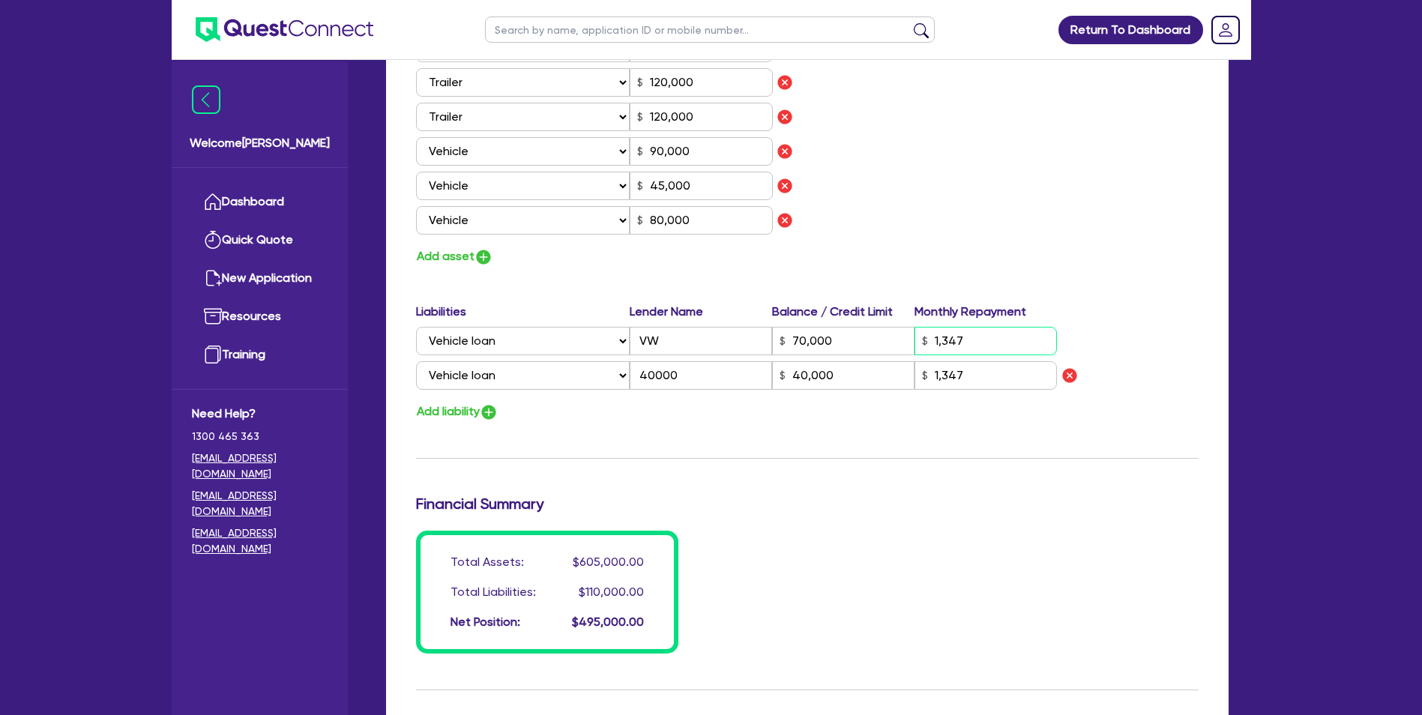
click at [966, 344] on input "1,347" at bounding box center [986, 341] width 142 height 28
click at [699, 373] on input "40000" at bounding box center [701, 375] width 142 height 28
click at [449, 409] on button "Add liability" at bounding box center [457, 412] width 82 height 20
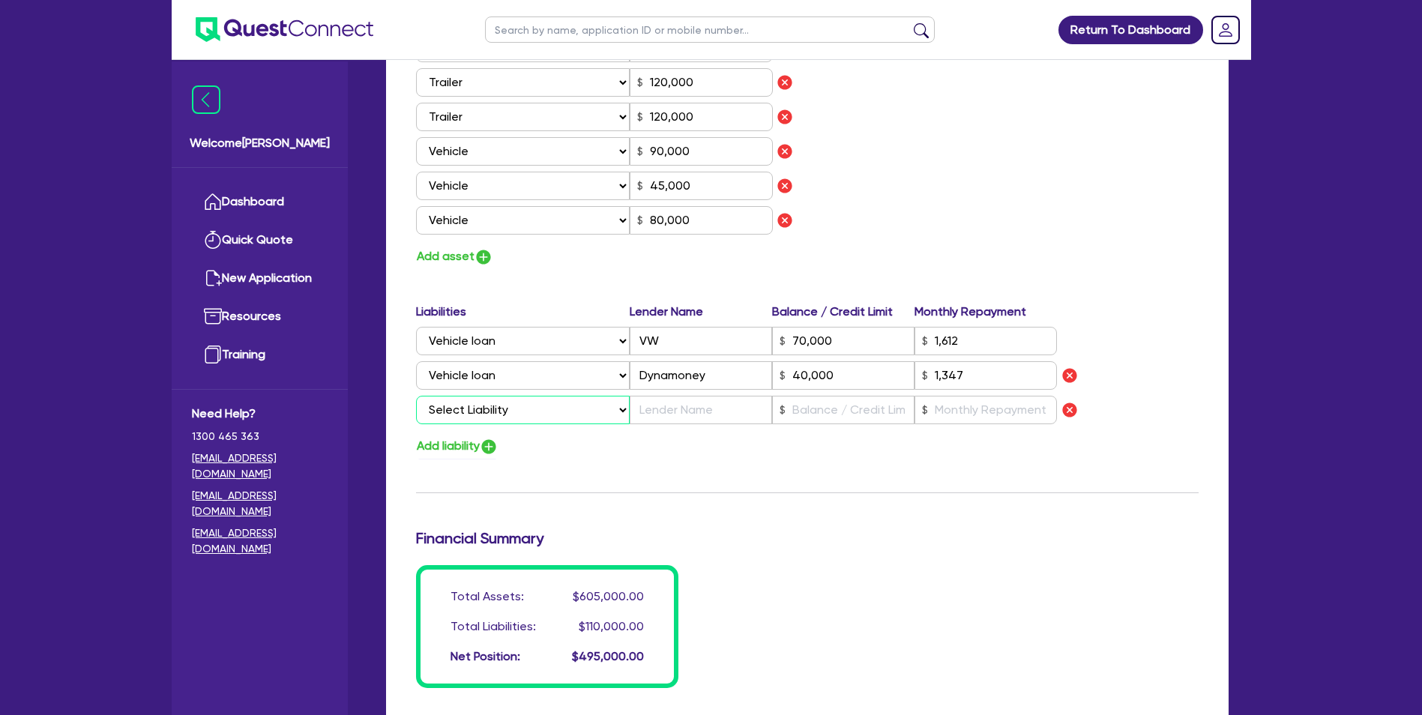
click at [530, 418] on select "Select Liability Credit card Mortgage Investment property loan Vehicle loan Tru…" at bounding box center [523, 410] width 214 height 28
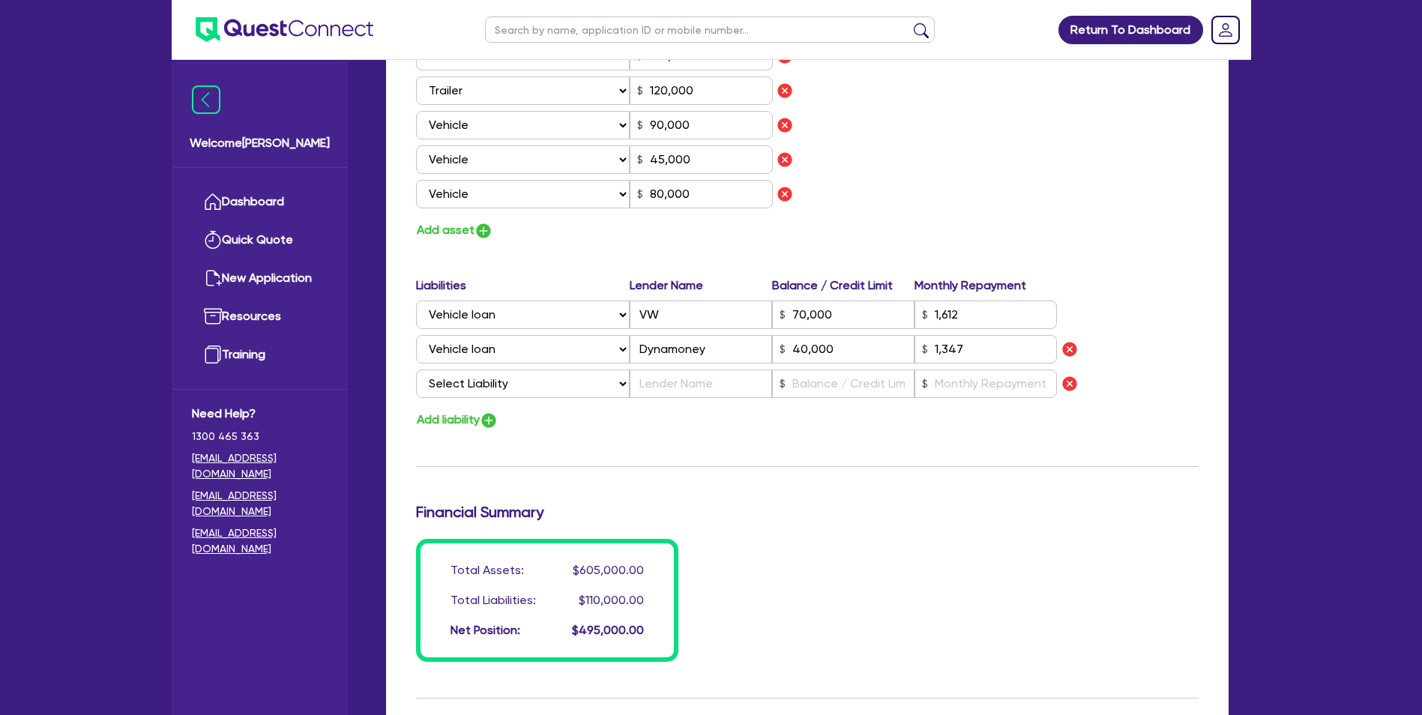
scroll to position [996, 0]
click at [520, 379] on select "Select Liability Credit card Mortgage Investment property loan Vehicle loan Tru…" at bounding box center [523, 383] width 214 height 28
click at [416, 369] on select "Select Liability Credit card Mortgage Investment property loan Vehicle loan Tru…" at bounding box center [523, 383] width 214 height 28
click at [660, 388] on input "text" at bounding box center [701, 383] width 142 height 28
click at [807, 382] on input "text" at bounding box center [843, 383] width 142 height 28
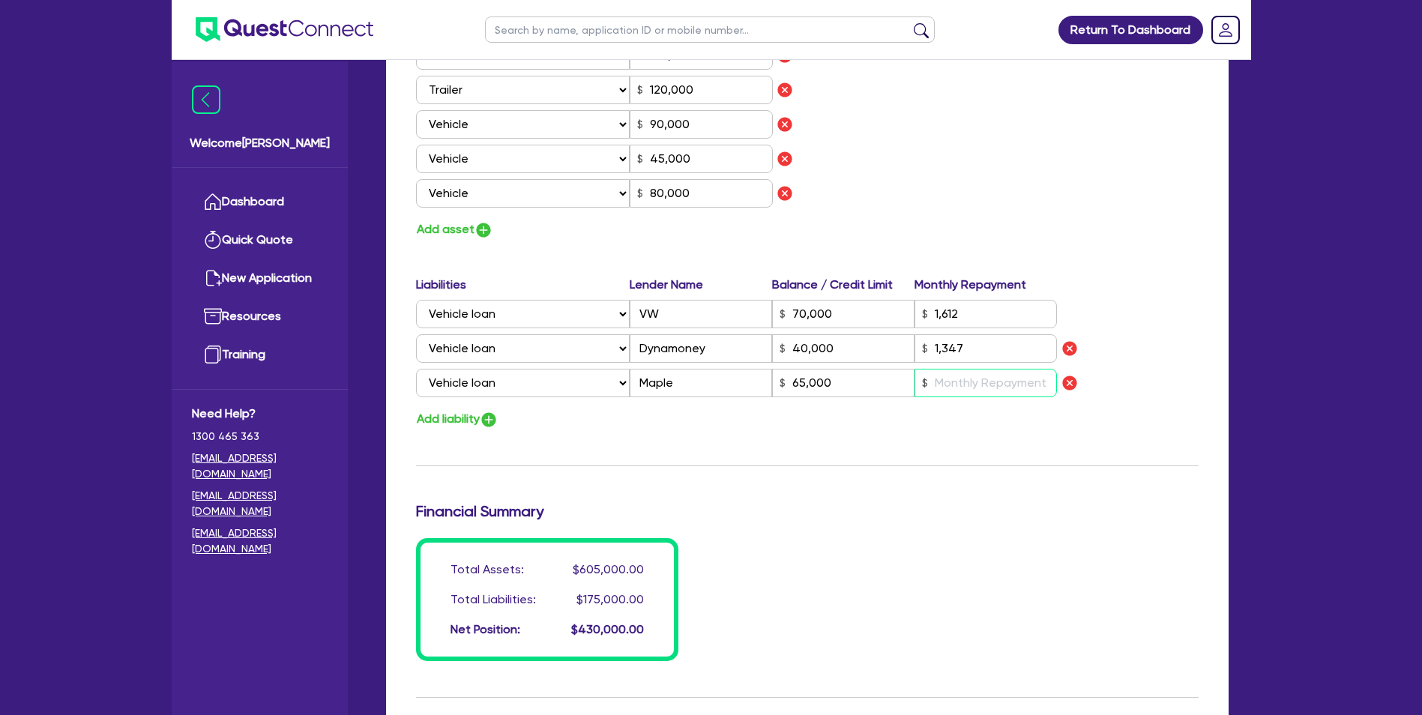
click at [969, 380] on input "text" at bounding box center [986, 383] width 142 height 28
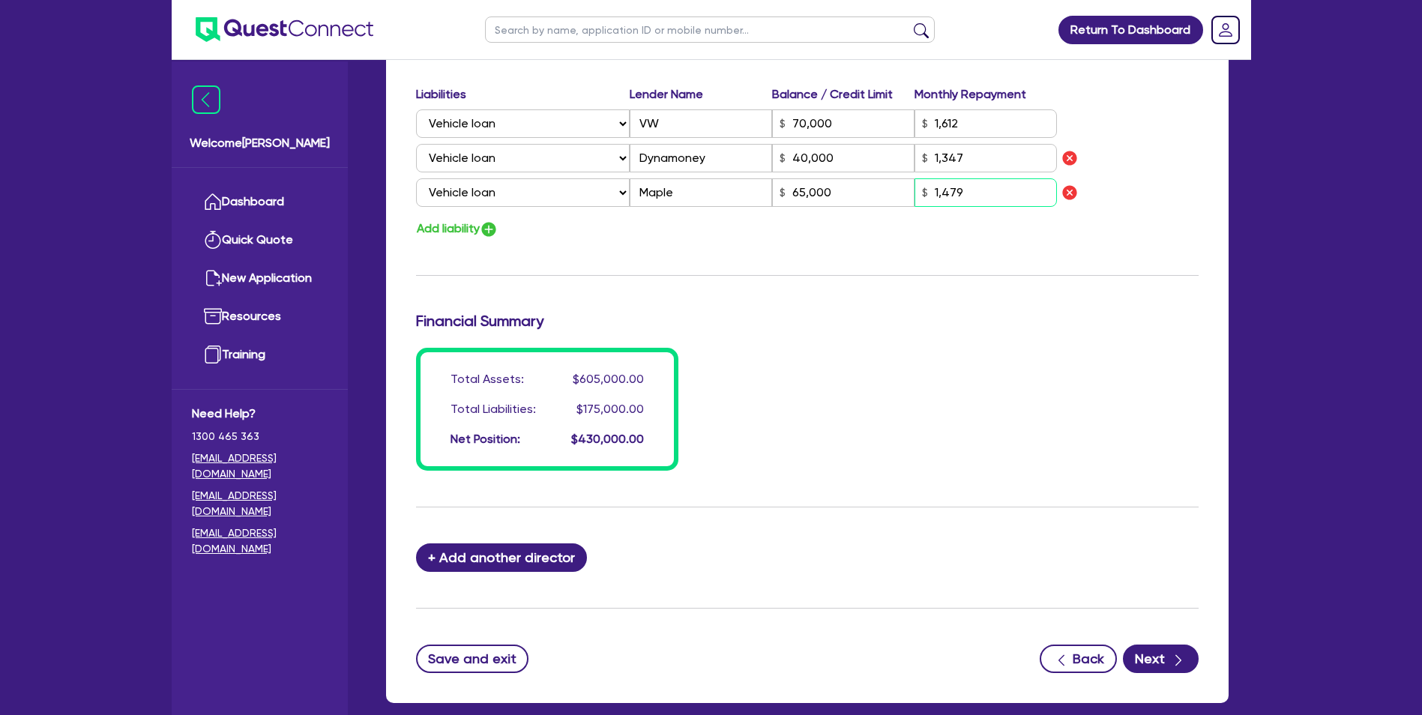
scroll to position [1265, 0]
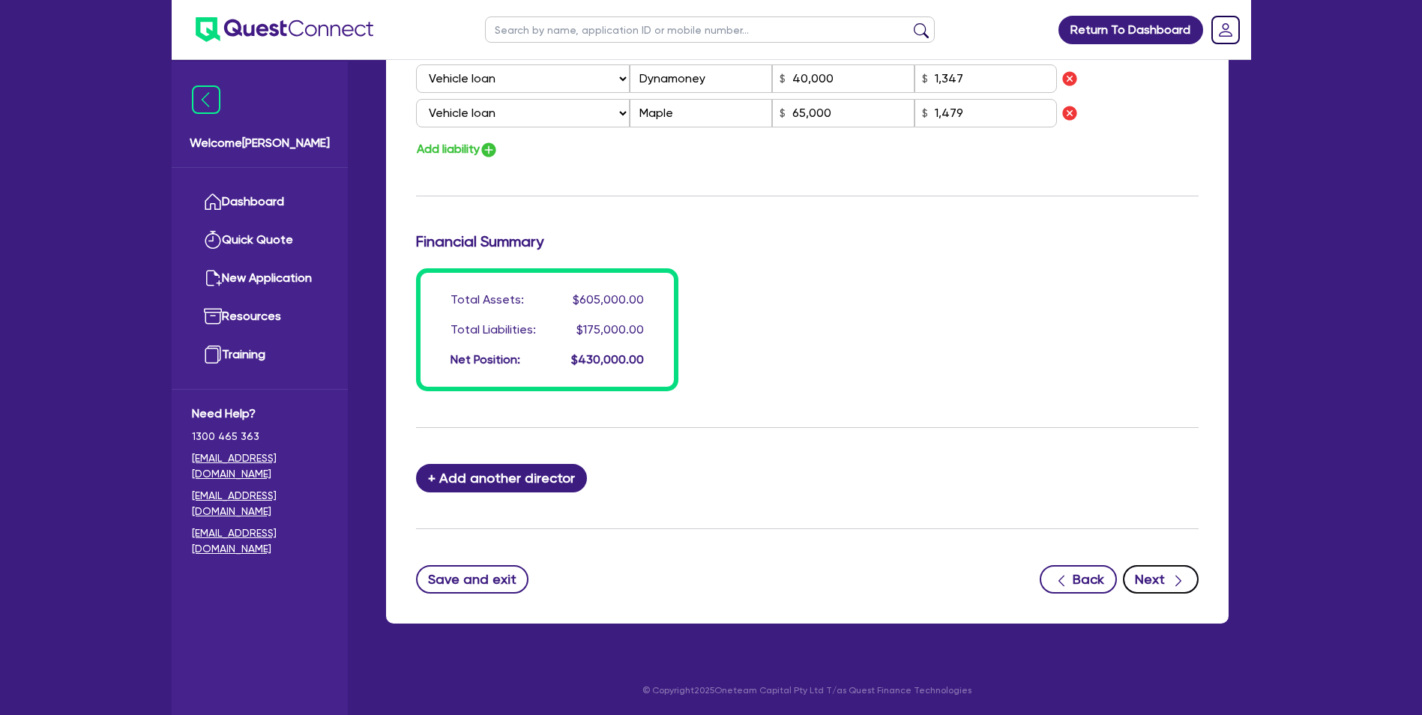
click at [1179, 585] on icon "button" at bounding box center [1178, 581] width 15 height 15
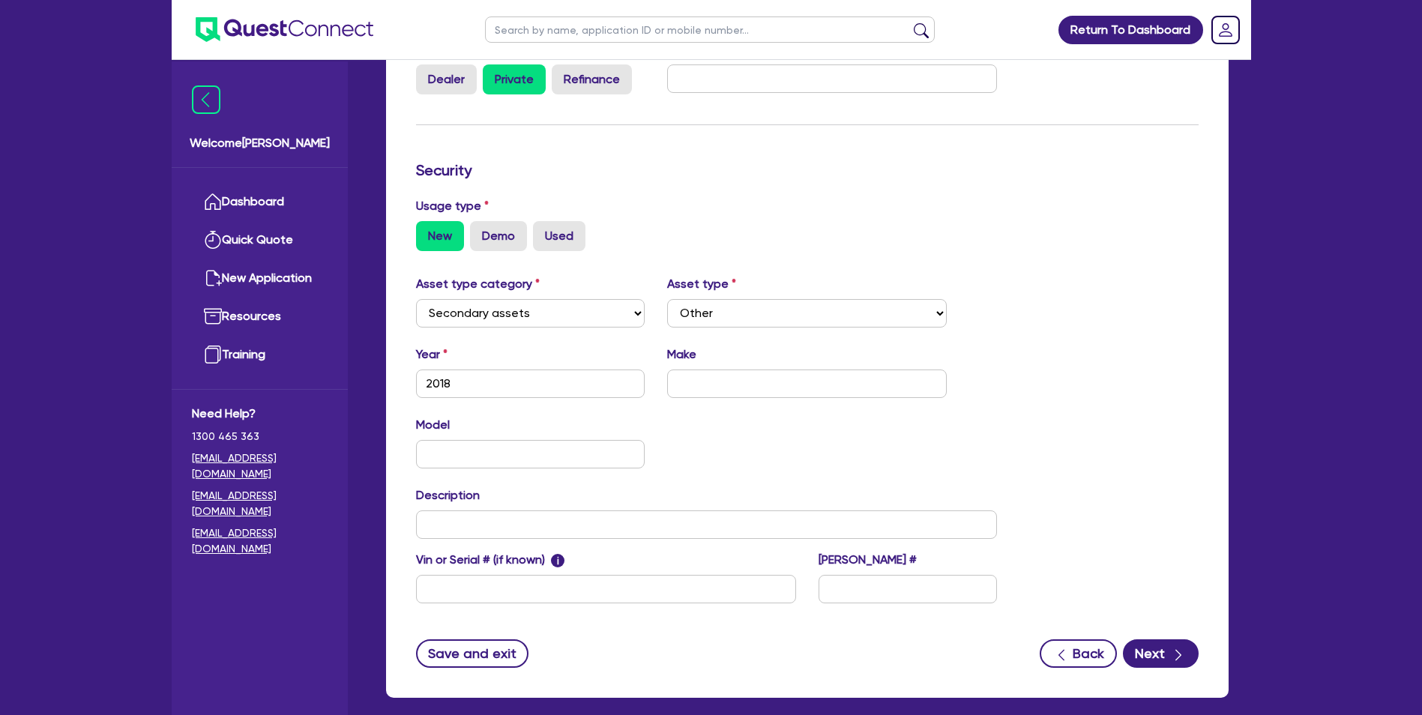
scroll to position [361, 0]
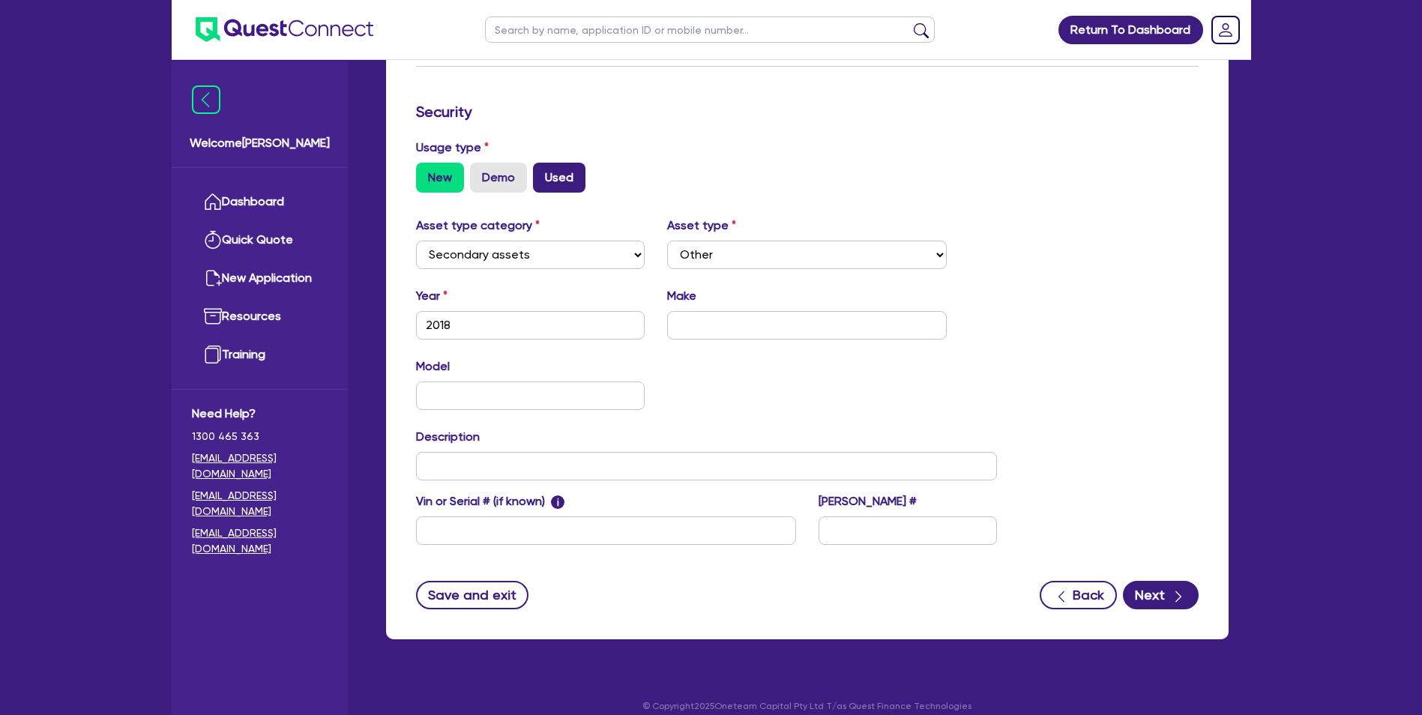
click at [547, 178] on label "Used" at bounding box center [559, 178] width 52 height 30
click at [543, 172] on input "Used" at bounding box center [538, 168] width 10 height 10
click at [526, 256] on select "Select Cars and light trucks Primary assets Secondary assets Tertiary assets" at bounding box center [530, 255] width 229 height 28
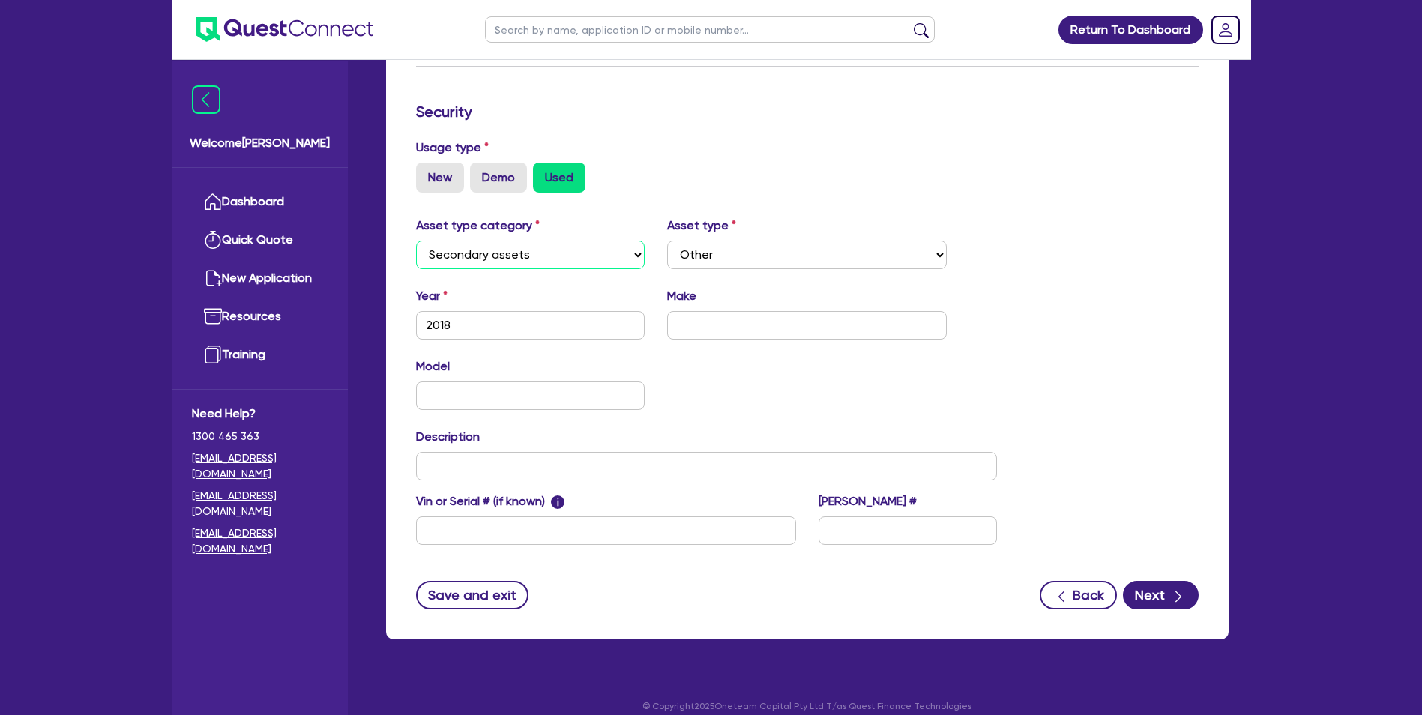
click at [416, 241] on select "Select Cars and light trucks Primary assets Secondary assets Tertiary assets" at bounding box center [530, 255] width 229 height 28
click at [812, 242] on select "Select Generators and compressors Engineering and toolmaking Woodworking and me…" at bounding box center [807, 255] width 280 height 28
click at [667, 241] on select "Select Generators and compressors Engineering and toolmaking Woodworking and me…" at bounding box center [807, 255] width 280 height 28
click at [722, 327] on input "text" at bounding box center [807, 325] width 280 height 28
click at [694, 331] on input "text" at bounding box center [807, 325] width 280 height 28
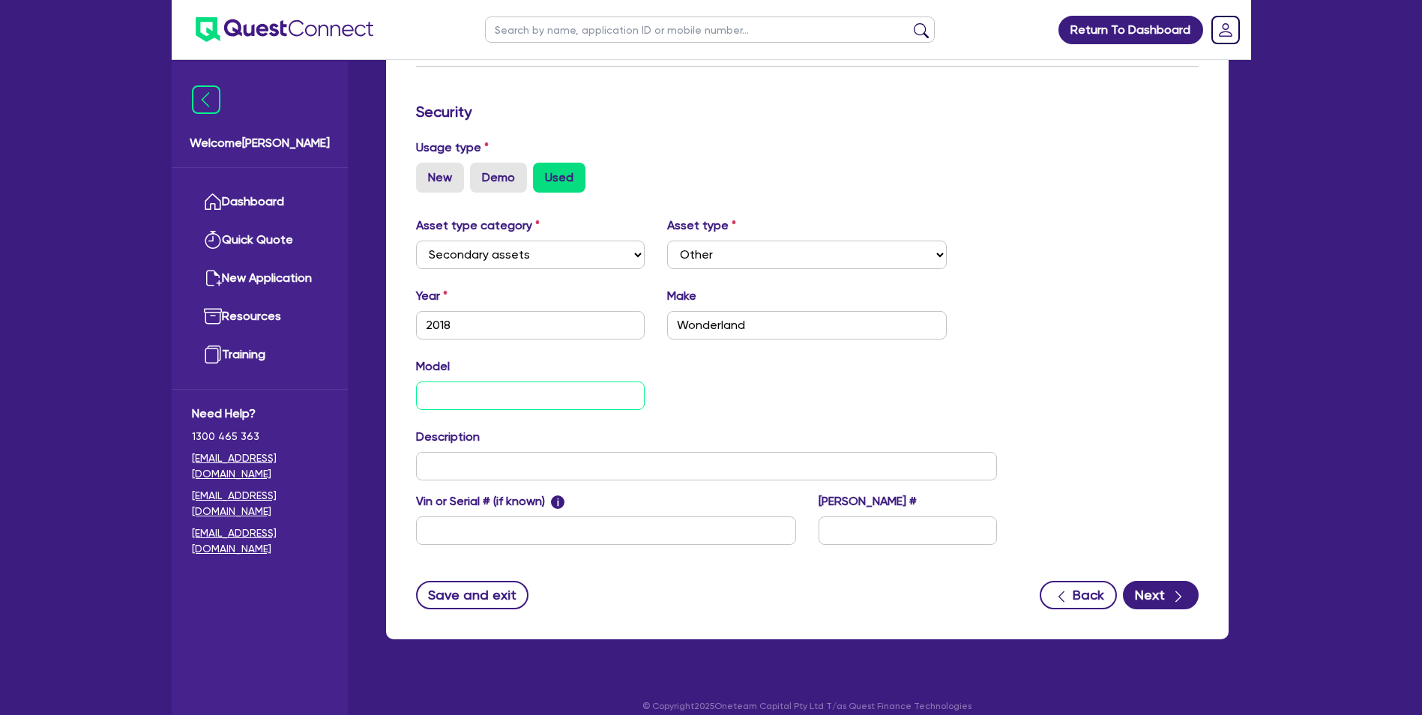
click at [496, 394] on input "text" at bounding box center [530, 396] width 229 height 28
click at [468, 469] on input "text" at bounding box center [707, 466] width 582 height 28
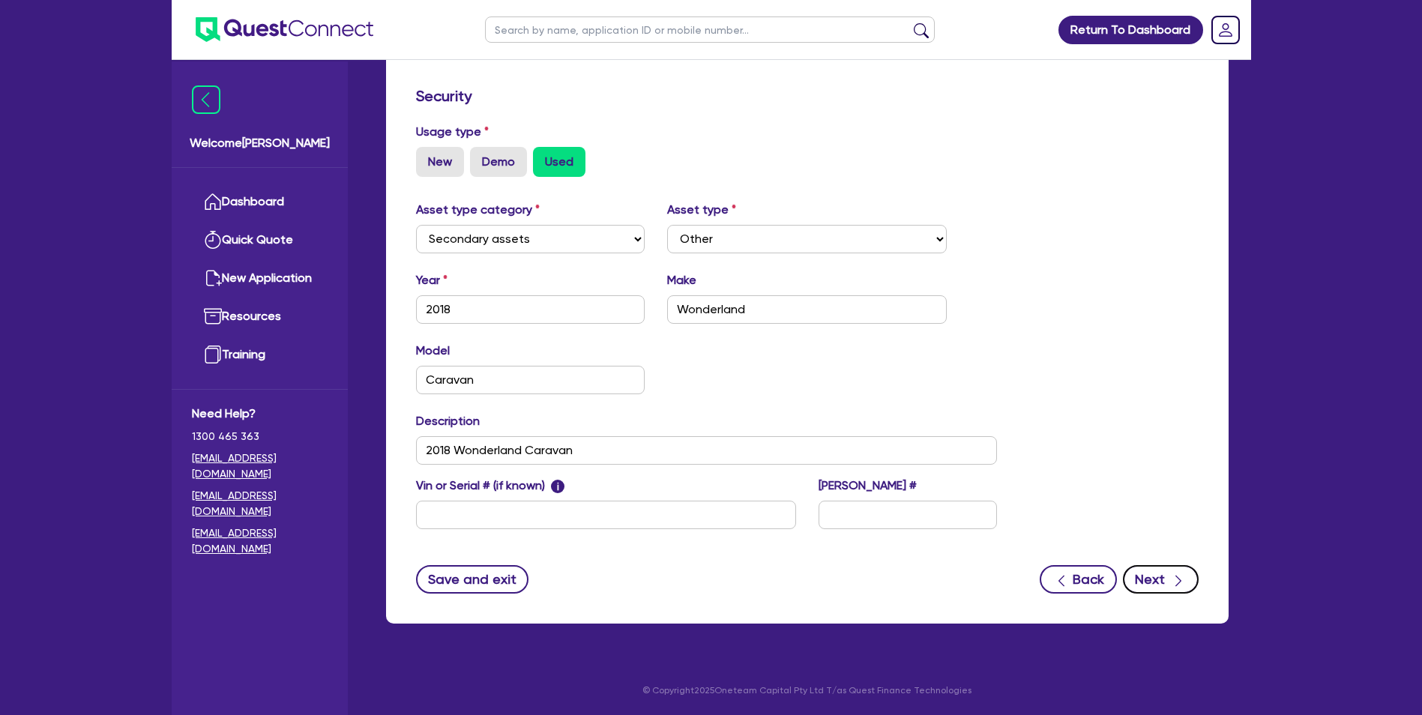
click at [1168, 589] on button "Next" at bounding box center [1161, 579] width 76 height 28
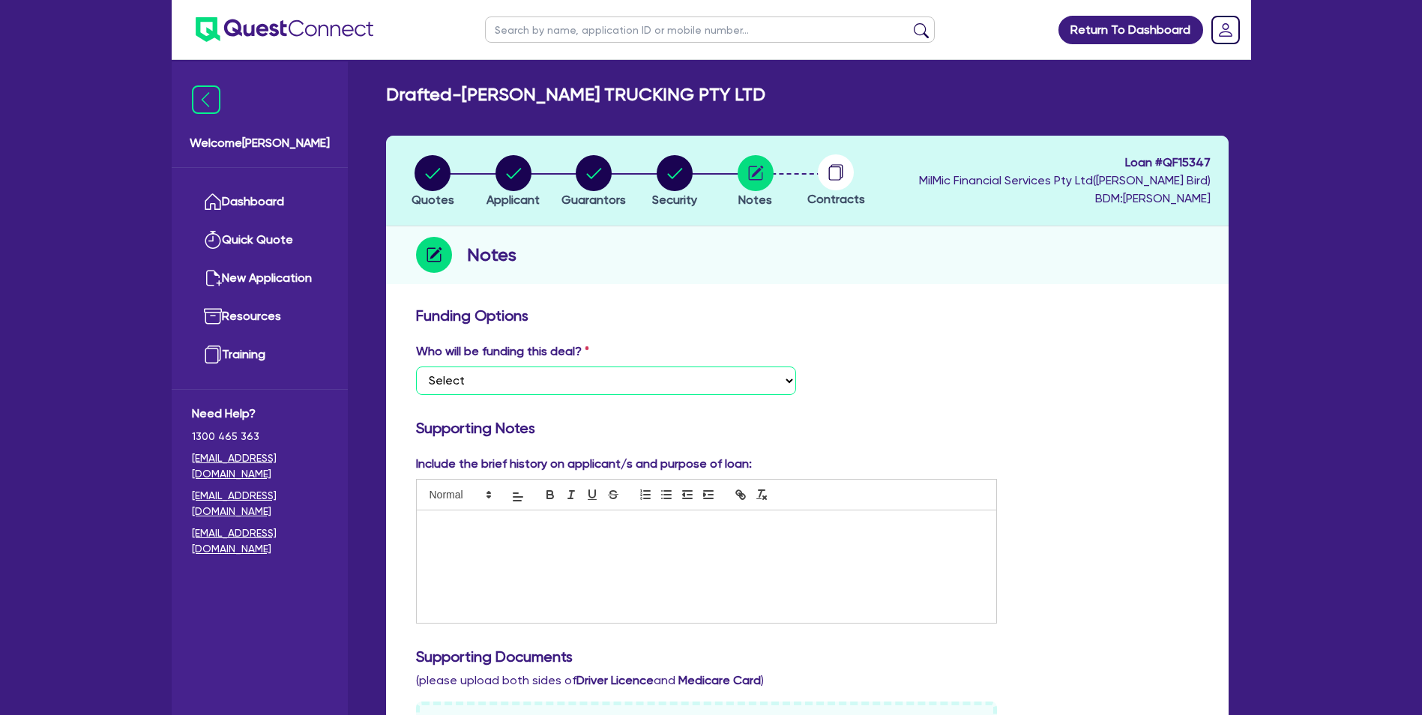
click at [596, 379] on select "Select I want Quest to fund 100% I will fund 100% I will co-fund with Quest Oth…" at bounding box center [606, 381] width 380 height 28
click at [416, 367] on select "Select I want Quest to fund 100% I will fund 100% I will co-fund with Quest Oth…" at bounding box center [606, 381] width 380 height 28
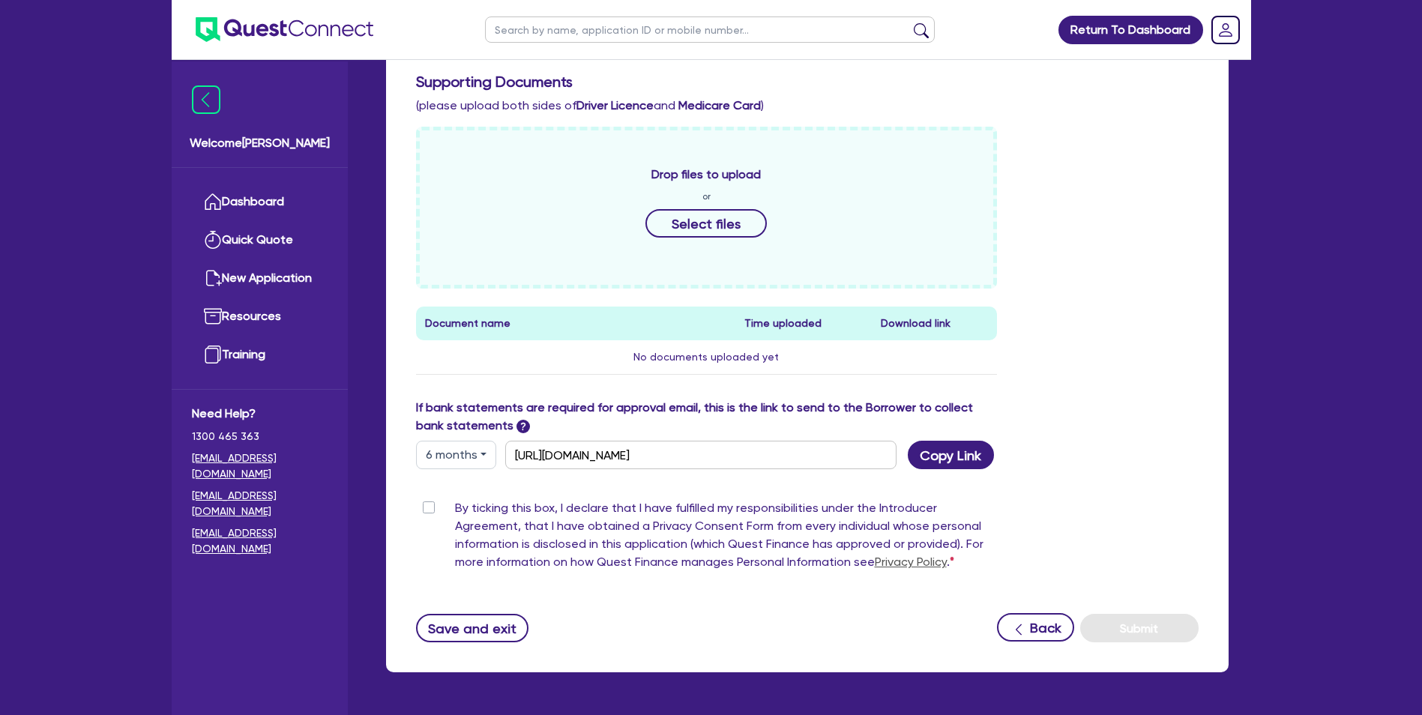
scroll to position [574, 0]
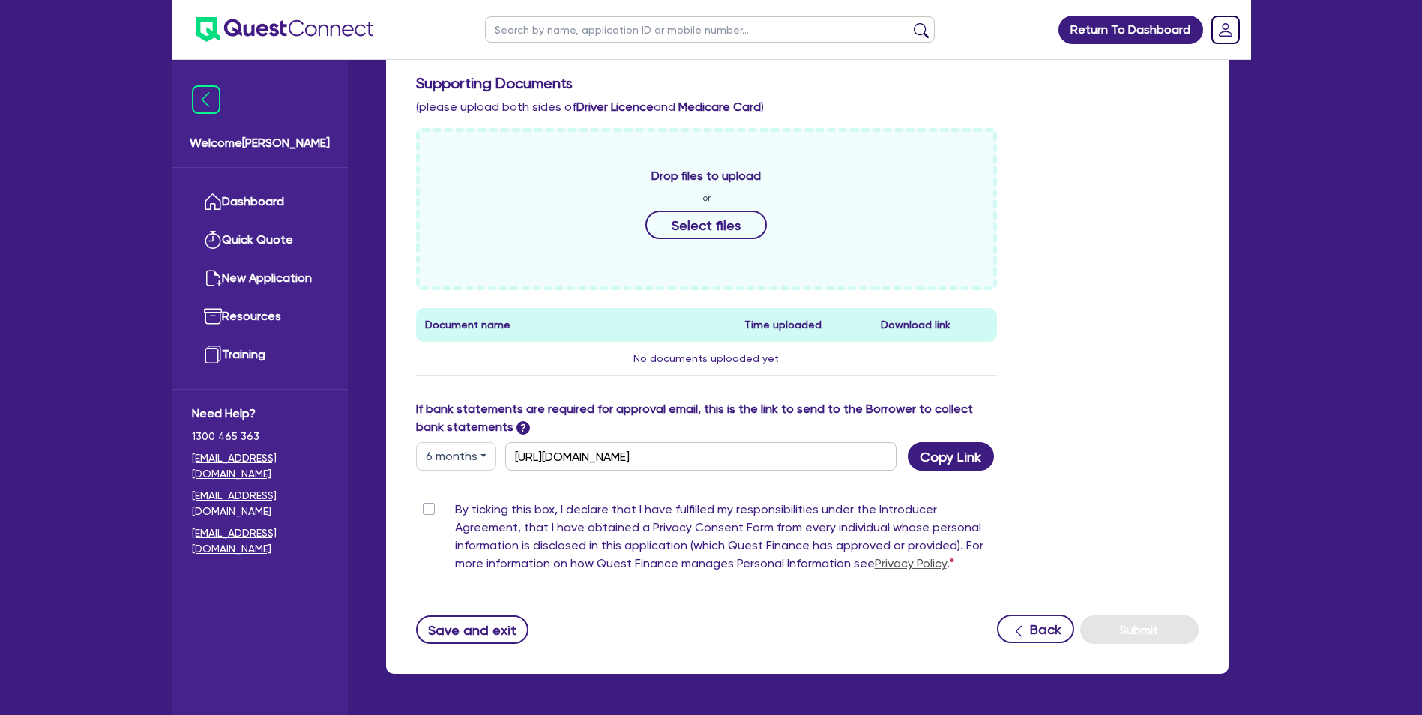
click at [455, 510] on label "By ticking this box, I declare that I have fulfilled my responsibilities under …" at bounding box center [726, 540] width 543 height 78
click at [428, 510] on input "By ticking this box, I declare that I have fulfilled my responsibilities under …" at bounding box center [422, 508] width 12 height 14
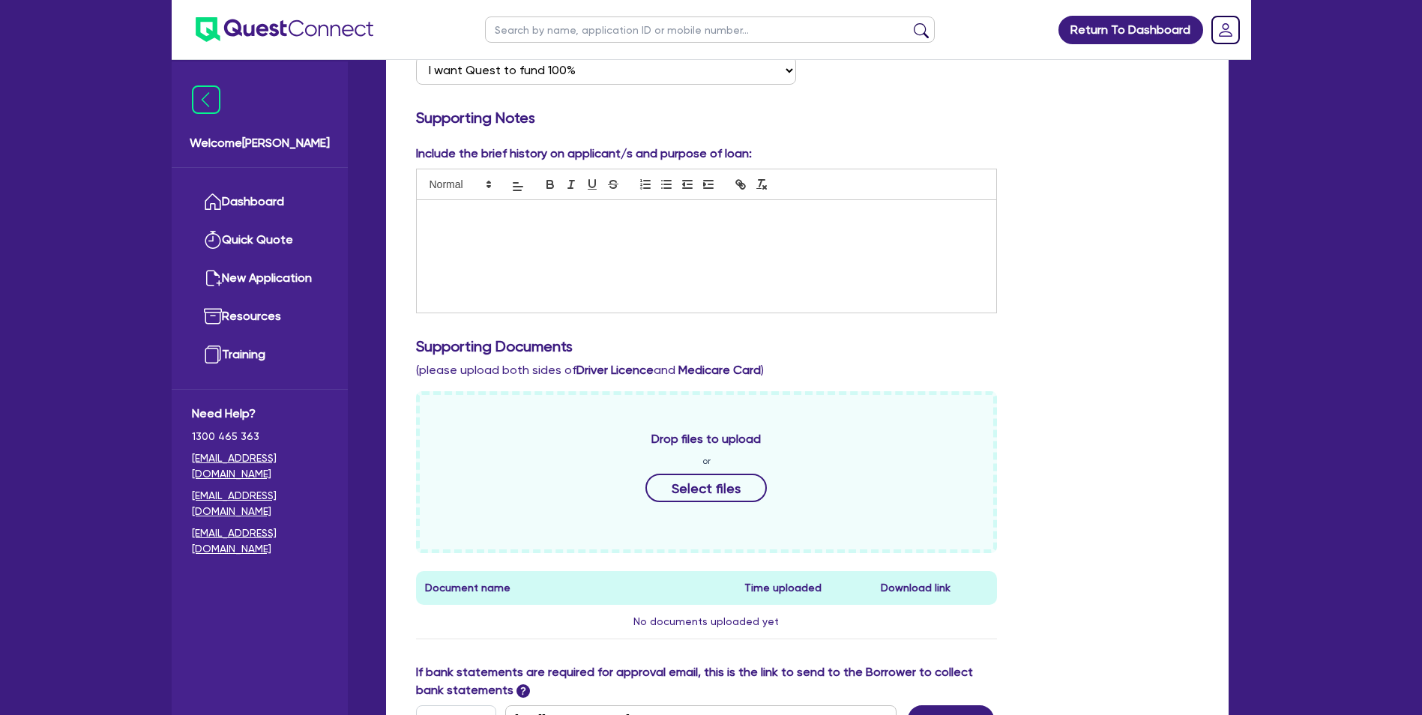
scroll to position [316, 0]
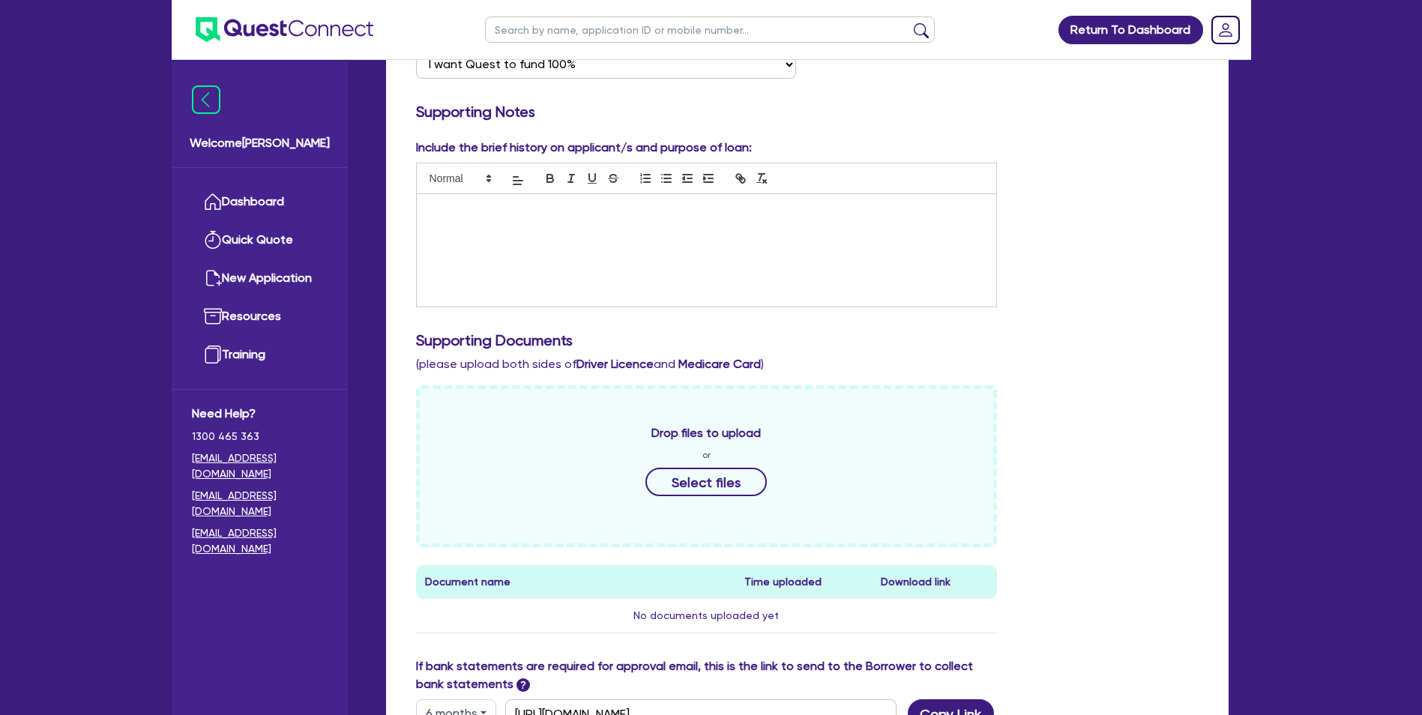
click at [463, 217] on div at bounding box center [707, 250] width 580 height 112
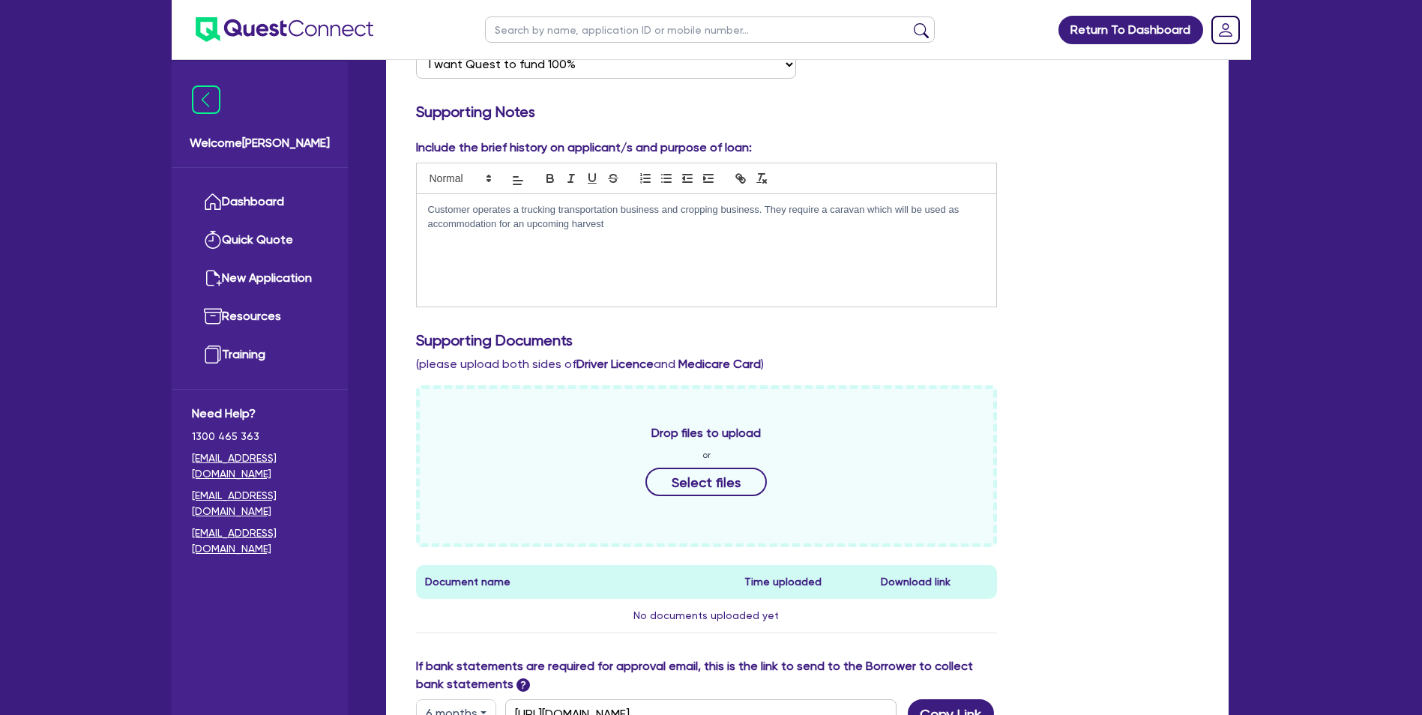
click at [633, 225] on p "Customer operates a trucking transportation business and cropping business. The…" at bounding box center [707, 217] width 558 height 28
click at [618, 228] on p "Customer operates a trucking transportation business and cropping business. The…" at bounding box center [707, 217] width 558 height 28
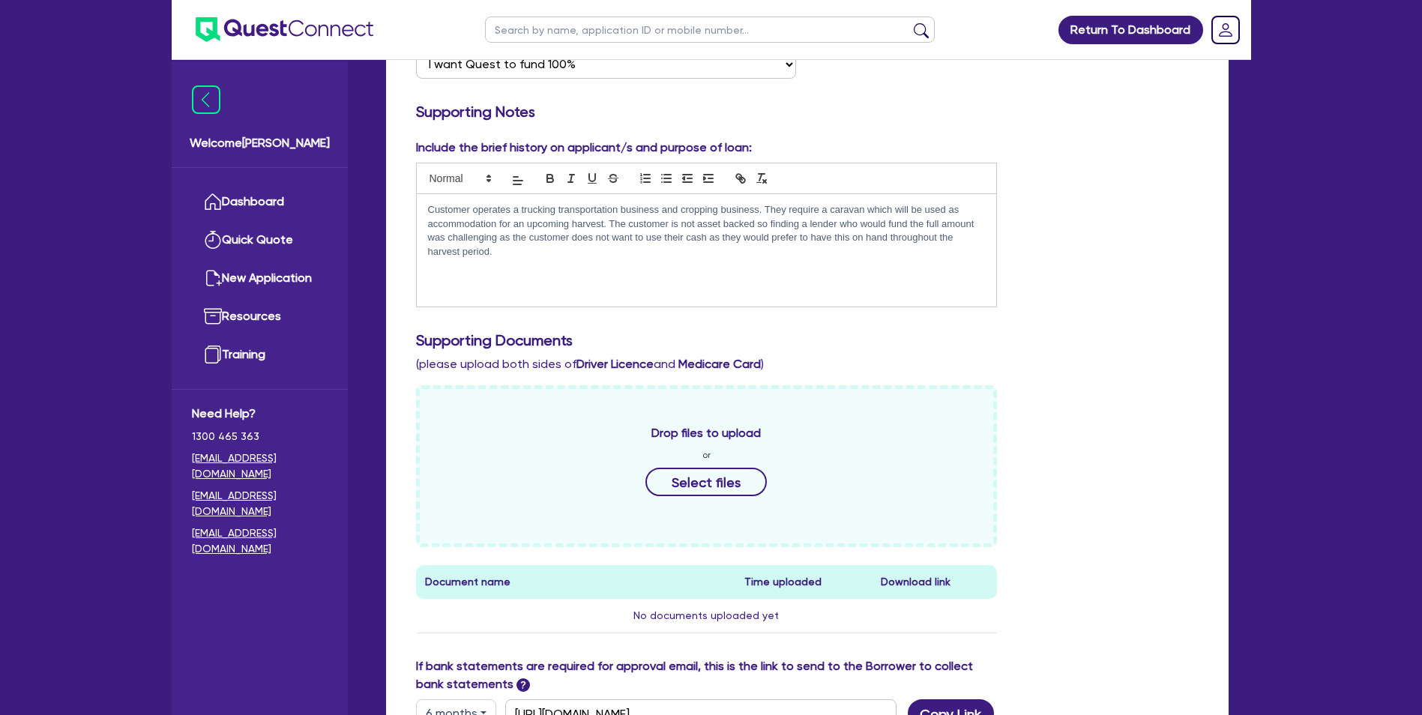
click at [527, 261] on div "Customer operates a trucking transportation business and cropping business. The…" at bounding box center [707, 250] width 580 height 112
click at [720, 487] on button "Select files" at bounding box center [705, 482] width 121 height 28
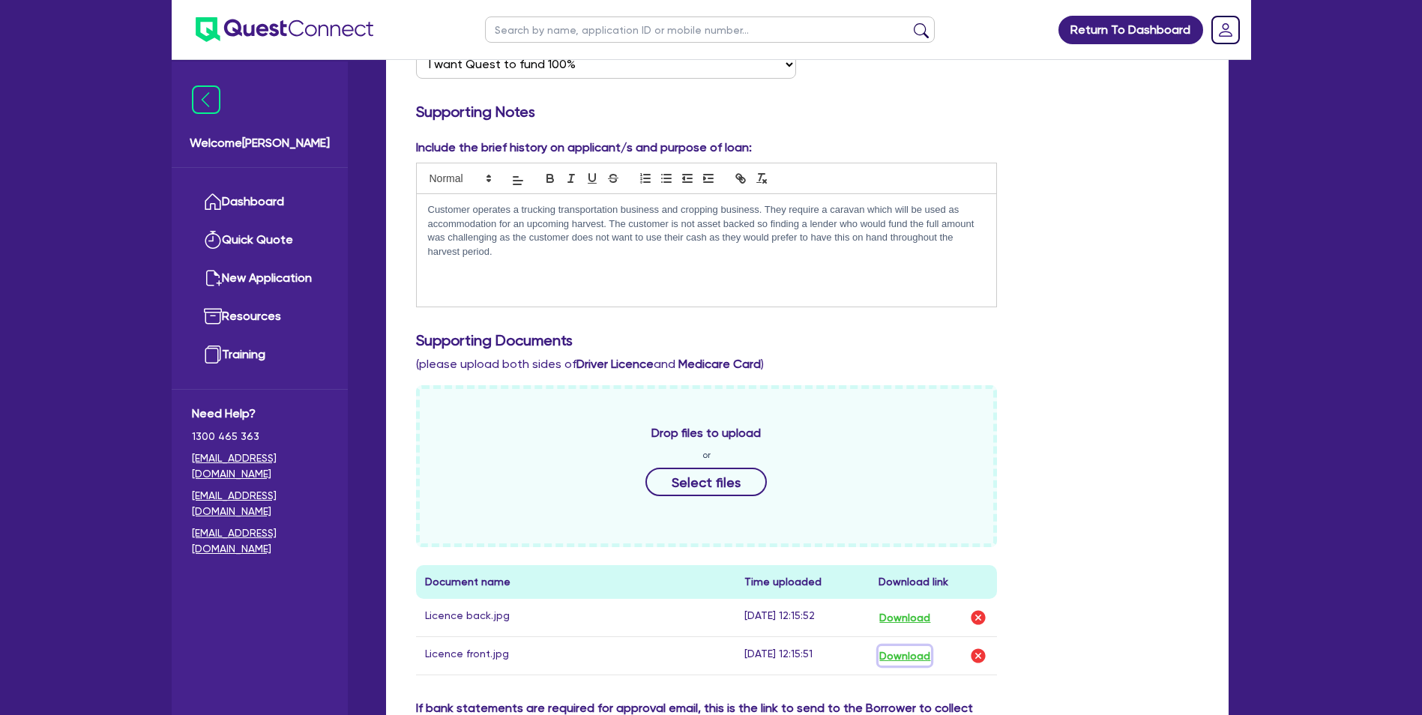
click at [905, 657] on button "Download" at bounding box center [905, 655] width 52 height 19
click at [1297, 235] on div "Return To Dashboard Edit Profile Logout Welcome [PERSON_NAME] Quick Quote New A…" at bounding box center [711, 374] width 1422 height 1381
click at [707, 484] on button "Select files" at bounding box center [705, 482] width 121 height 28
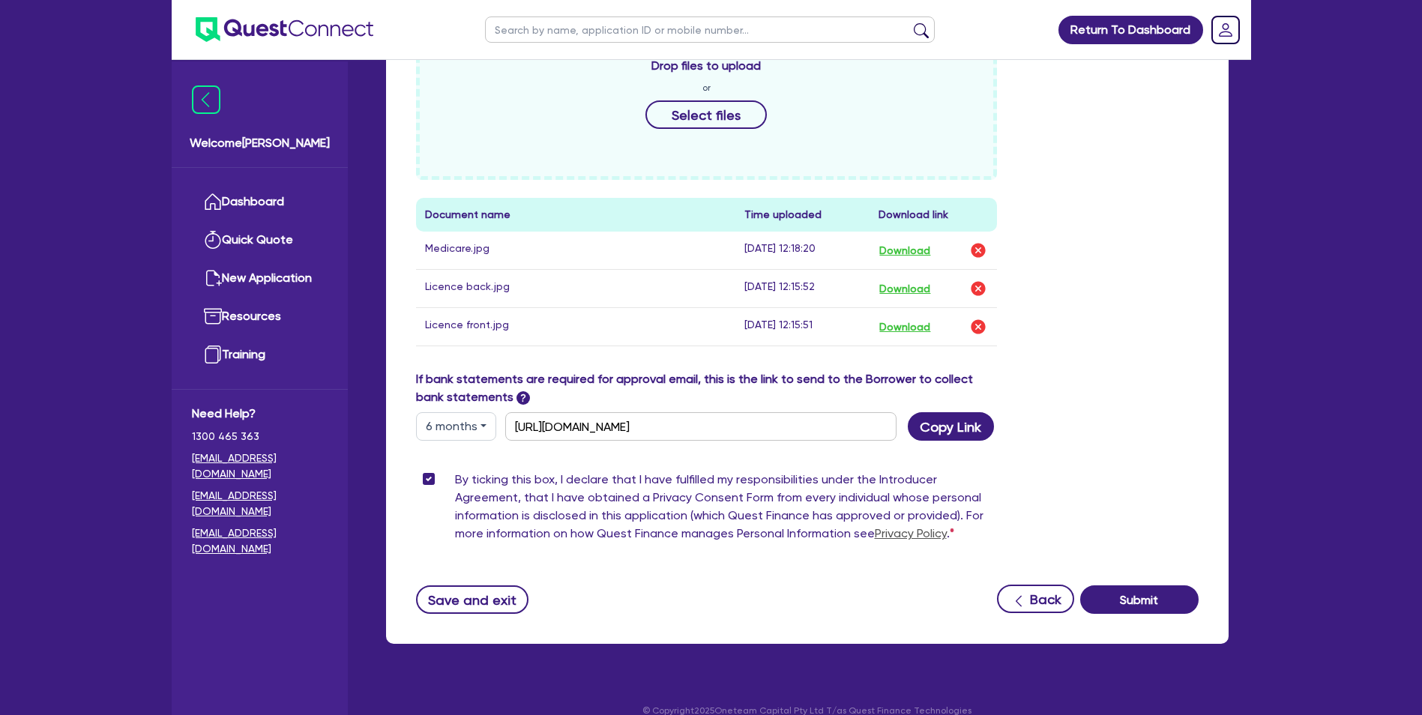
scroll to position [704, 0]
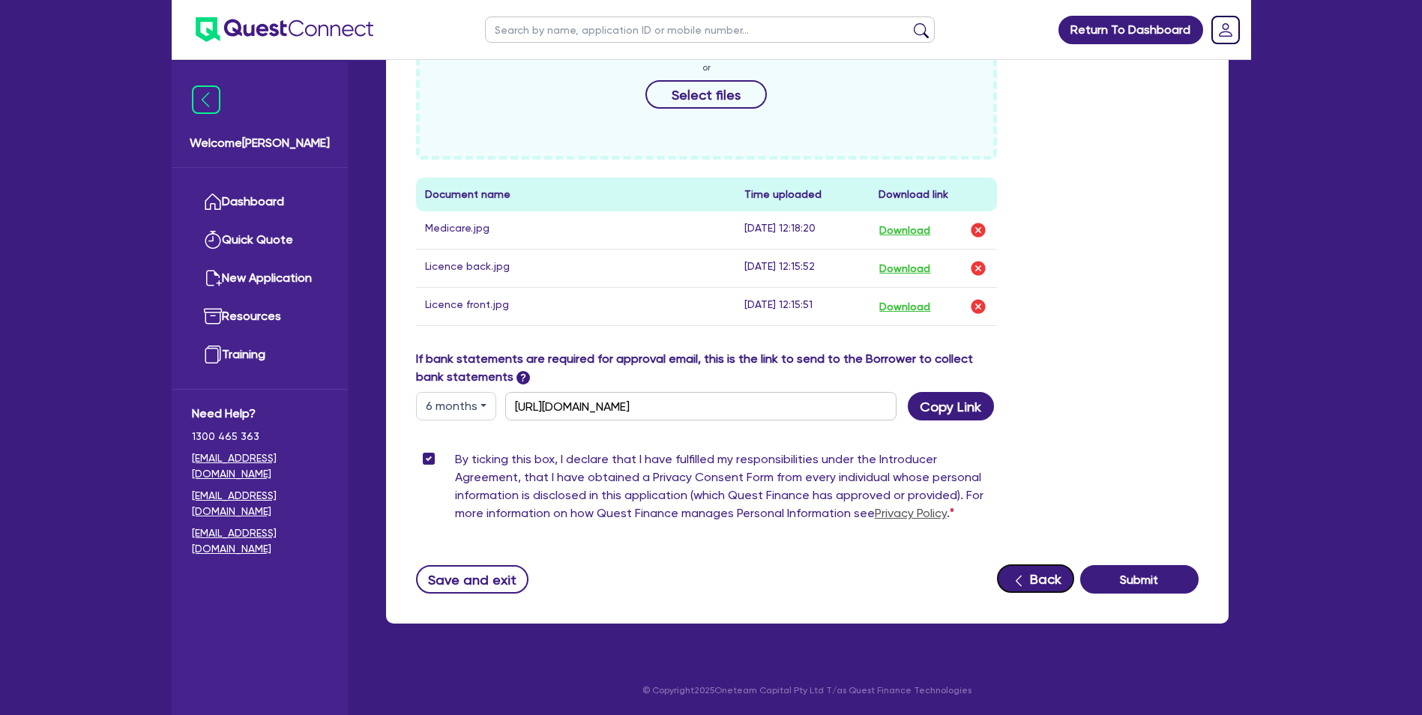
click at [1020, 577] on icon "button" at bounding box center [1018, 581] width 15 height 15
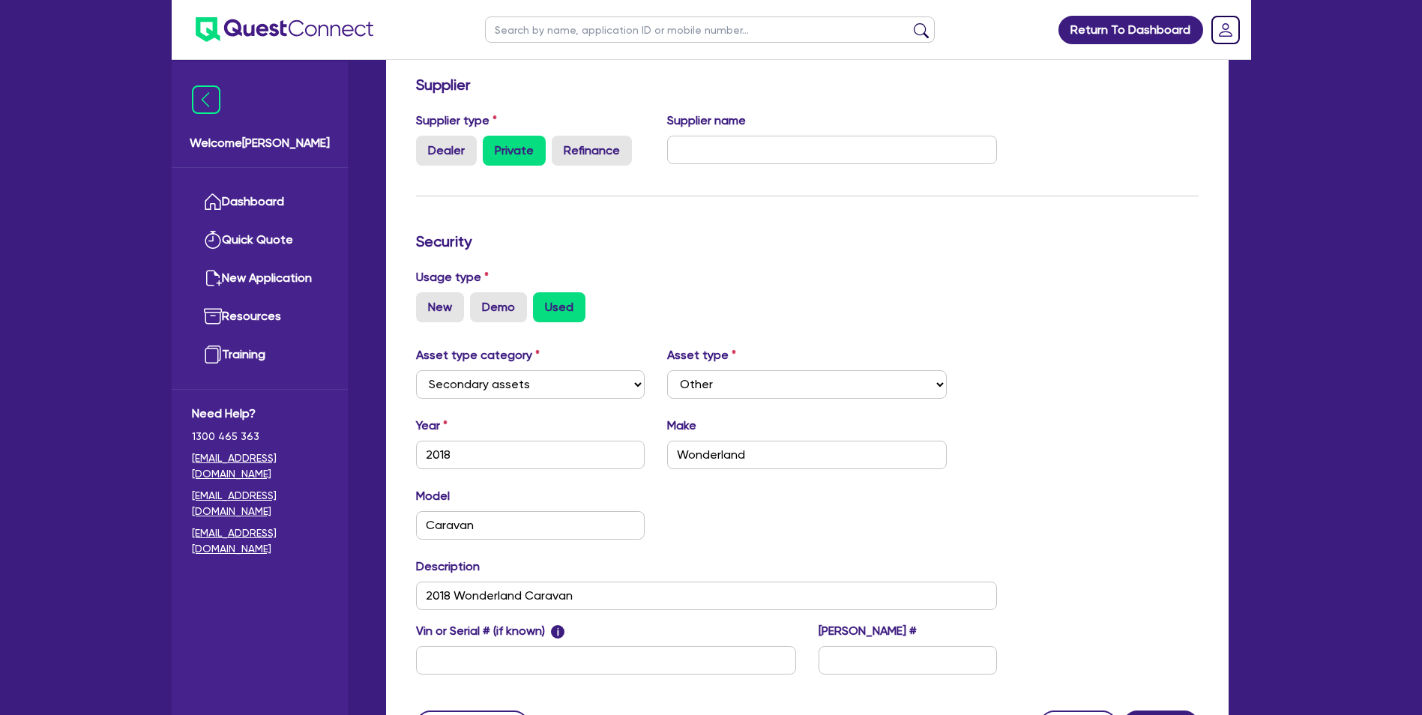
scroll to position [376, 0]
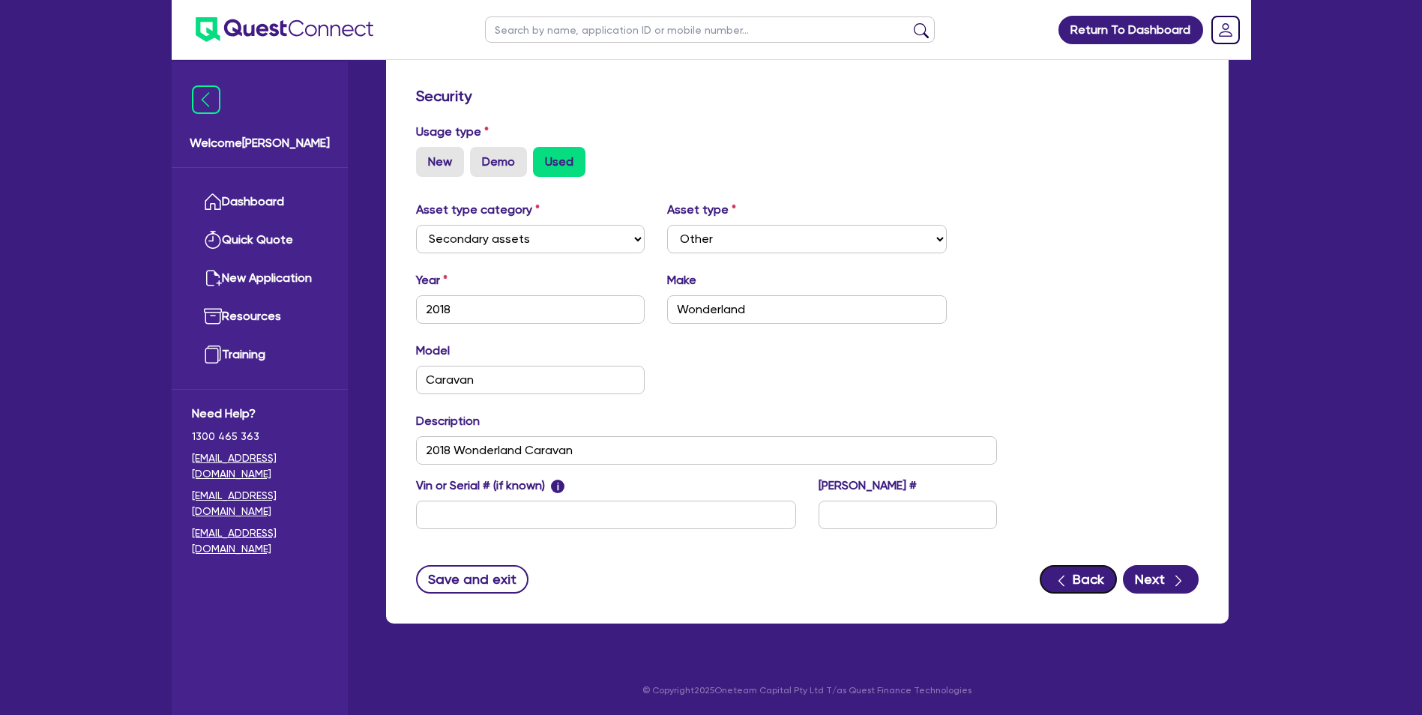
click at [1077, 592] on button "Back" at bounding box center [1078, 579] width 77 height 28
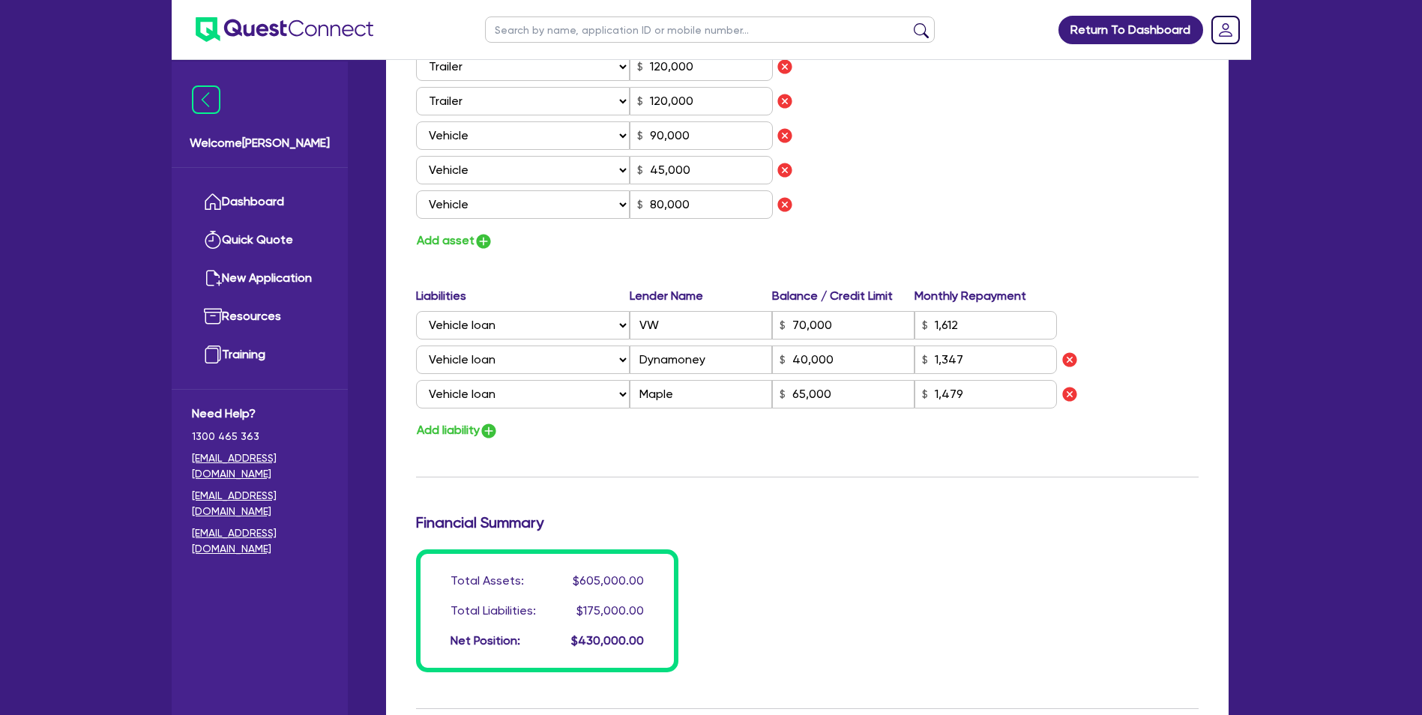
scroll to position [1265, 0]
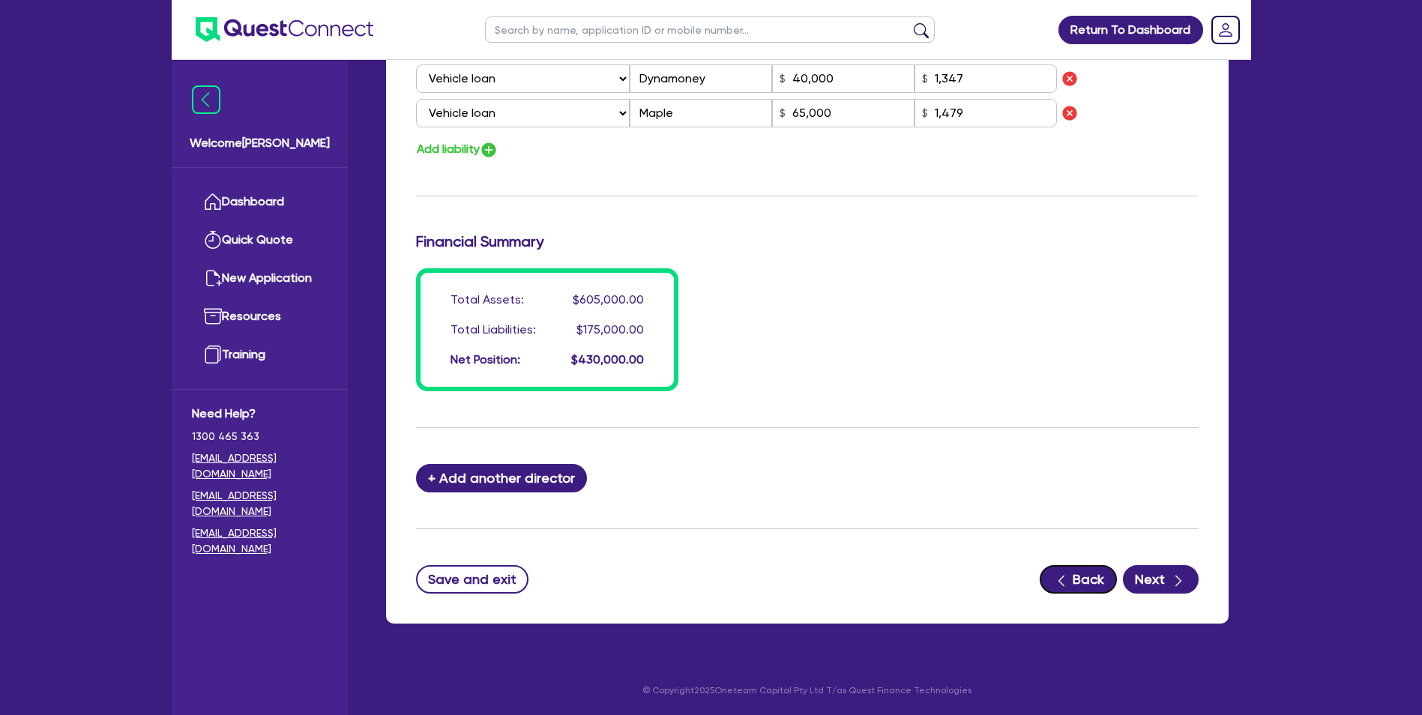
click at [1069, 581] on icon "button" at bounding box center [1061, 581] width 15 height 15
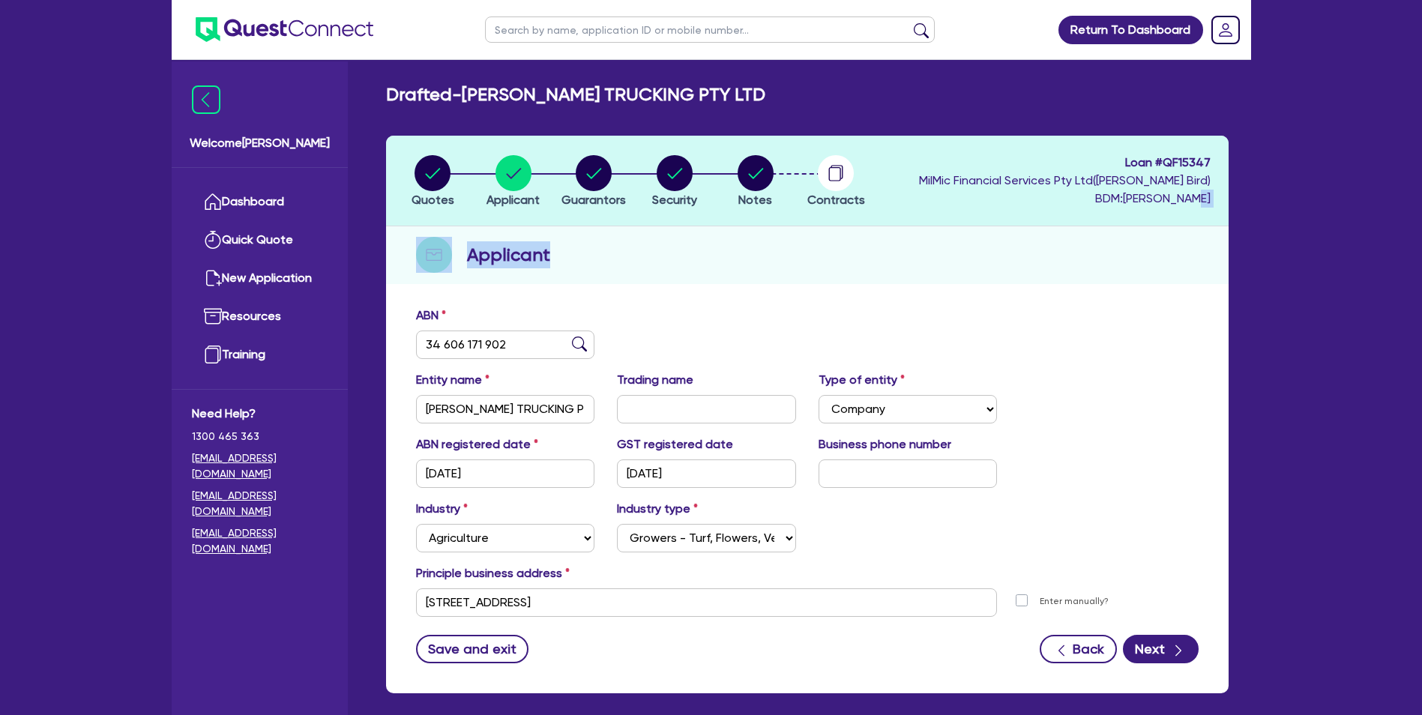
drag, startPoint x: 1421, startPoint y: 197, endPoint x: 1424, endPoint y: 275, distance: 78.0
click at [1421, 275] on html "Return To Dashboard Edit Profile Logout Welcome [PERSON_NAME] Quick Quote New A…" at bounding box center [711, 392] width 1422 height 785
copy div "Applicant"
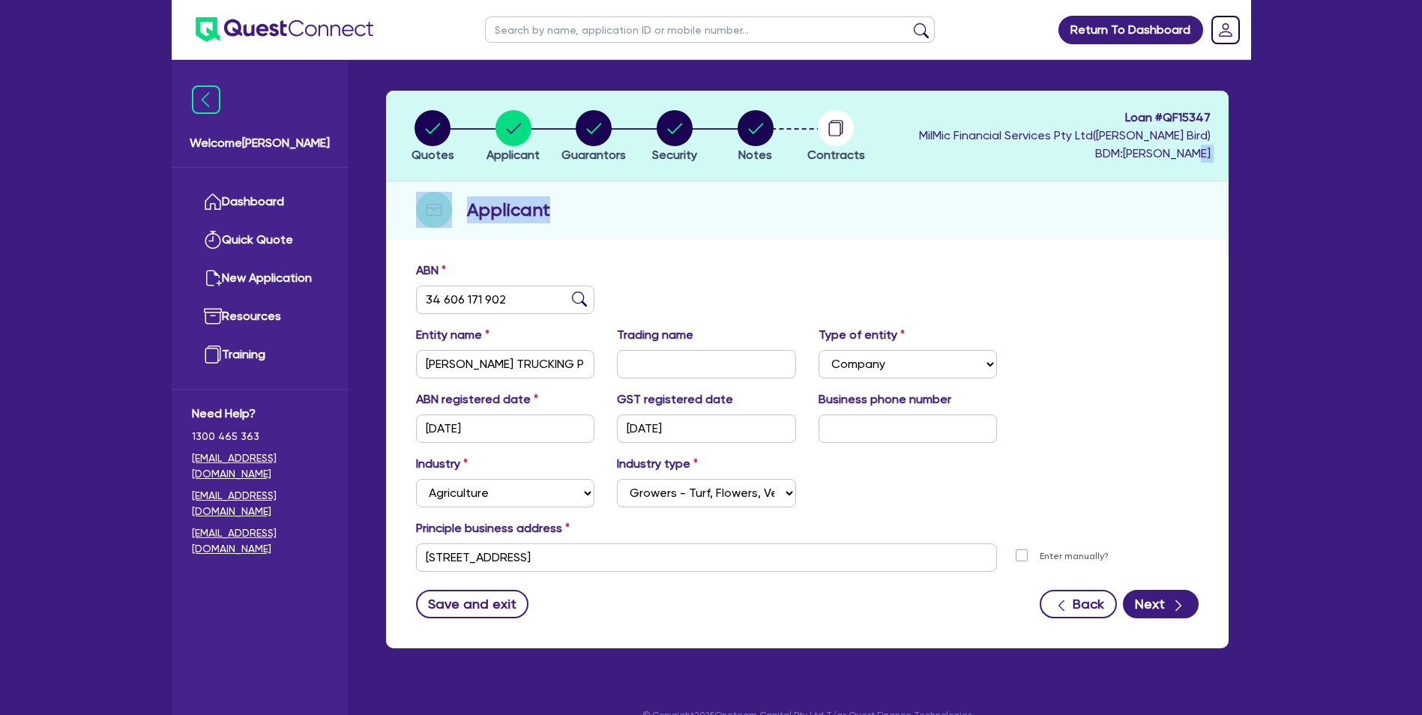
scroll to position [60, 0]
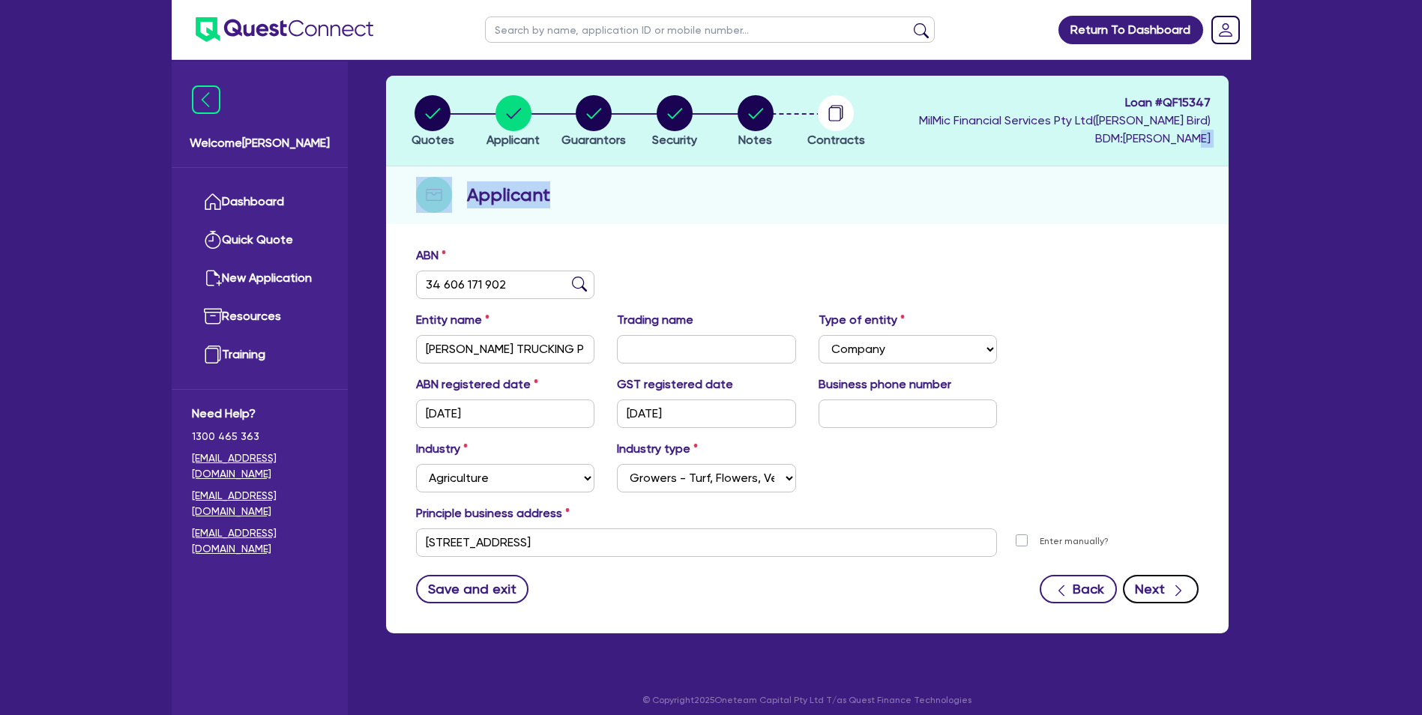
click at [1155, 590] on button "Next" at bounding box center [1161, 589] width 76 height 28
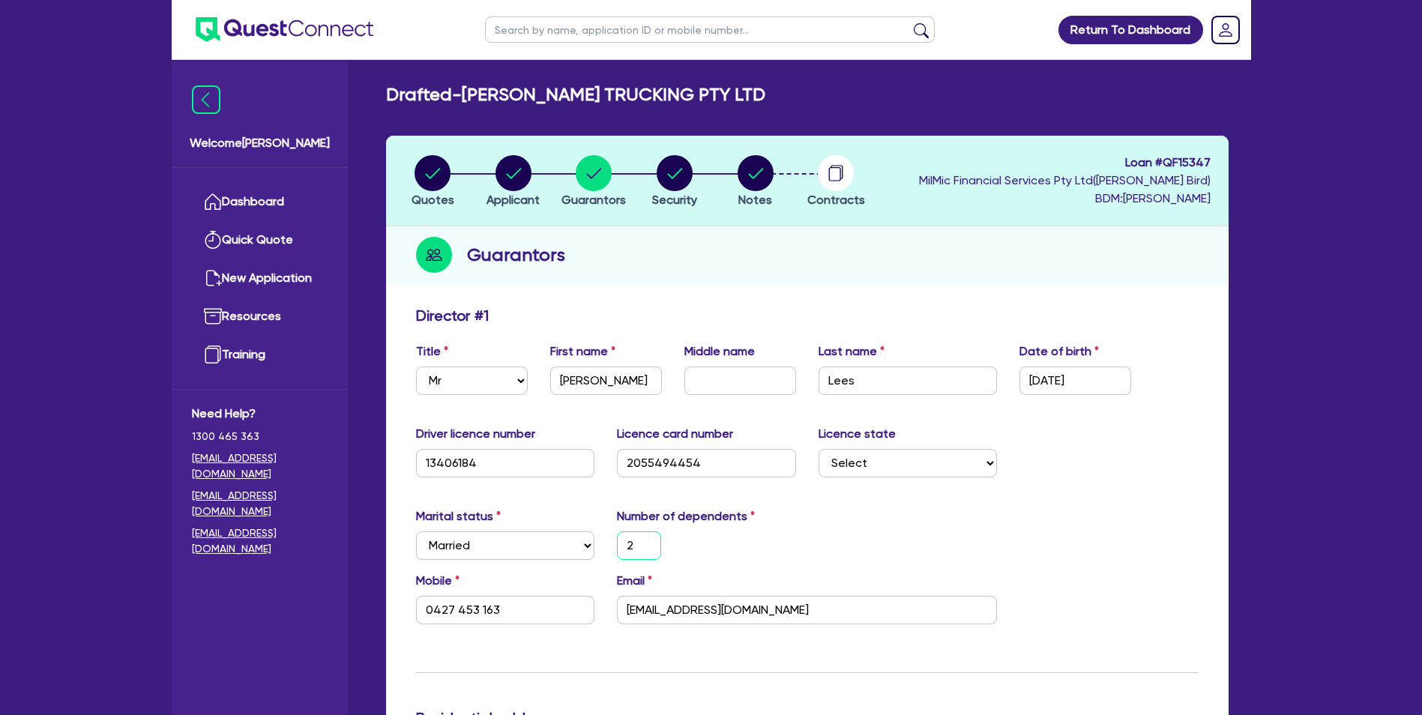
click at [643, 544] on input "2" at bounding box center [639, 546] width 44 height 28
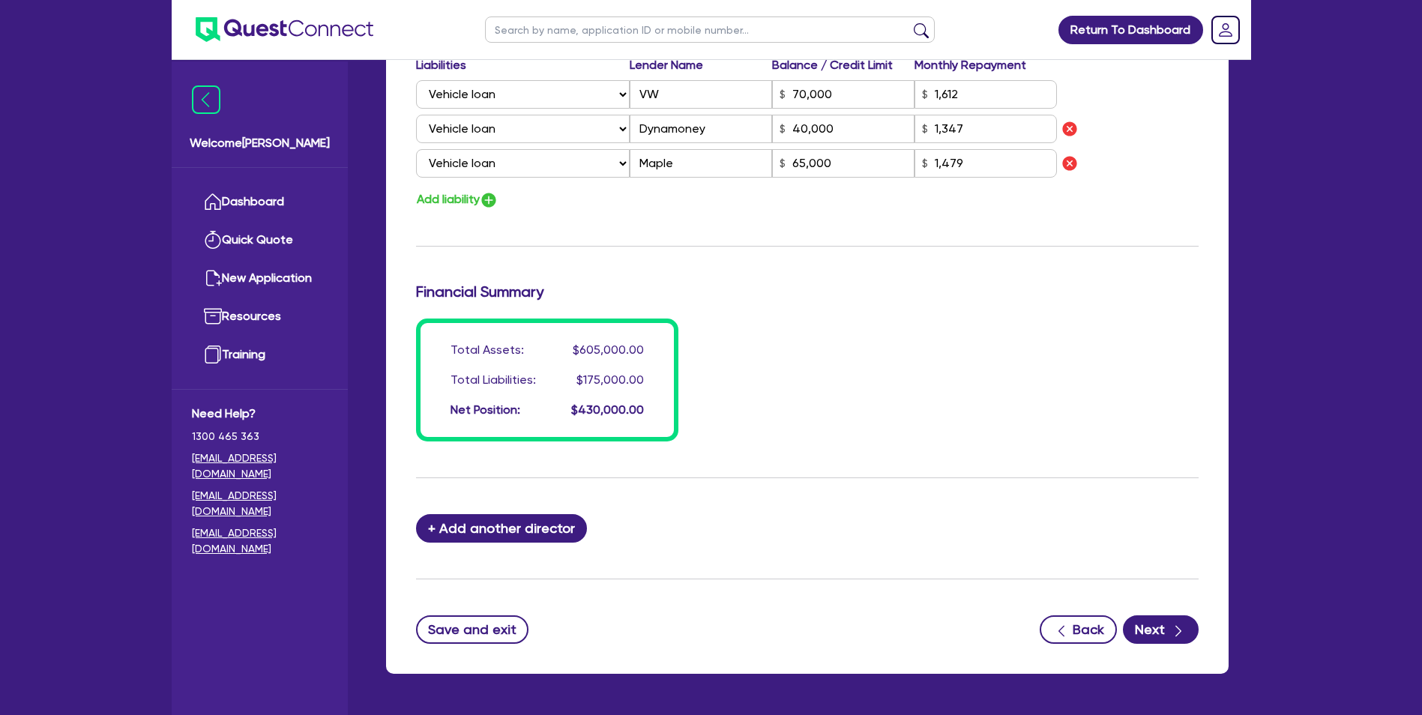
scroll to position [1231, 0]
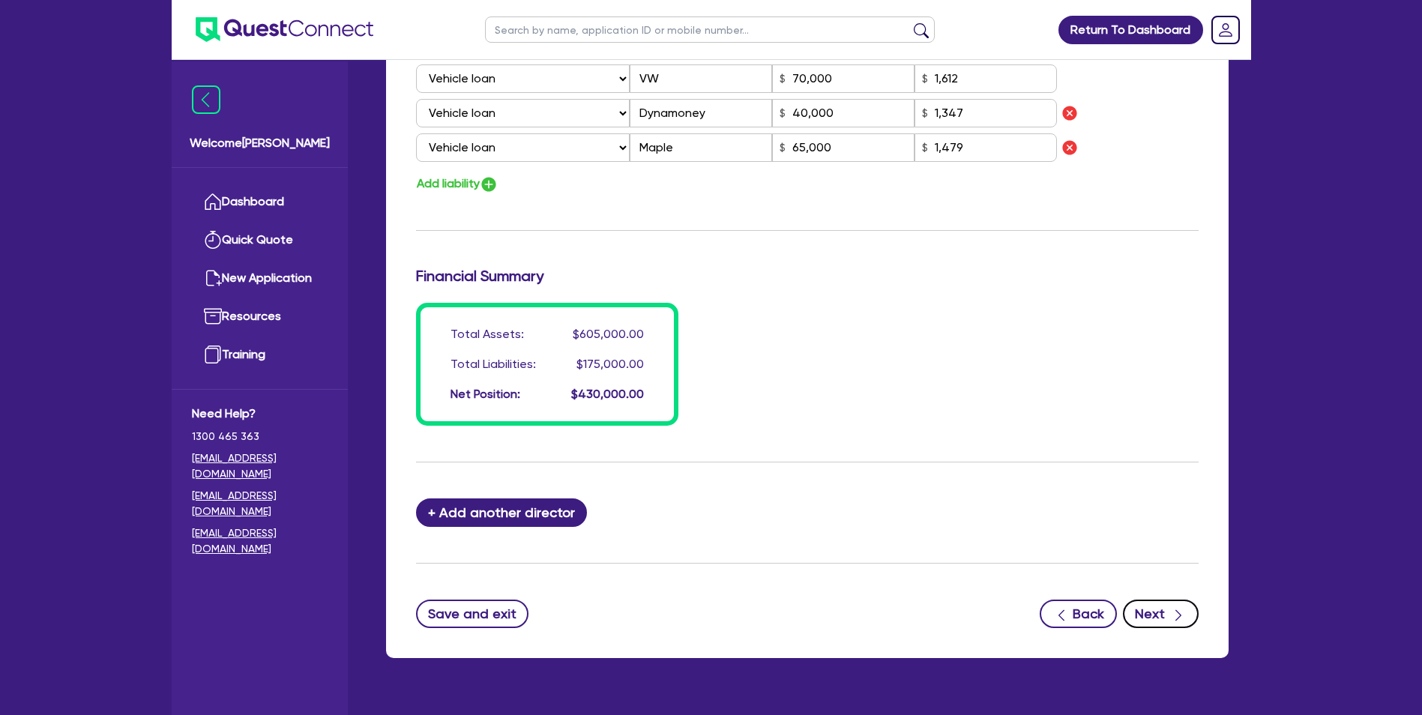
click at [1166, 614] on button "Next" at bounding box center [1161, 614] width 76 height 28
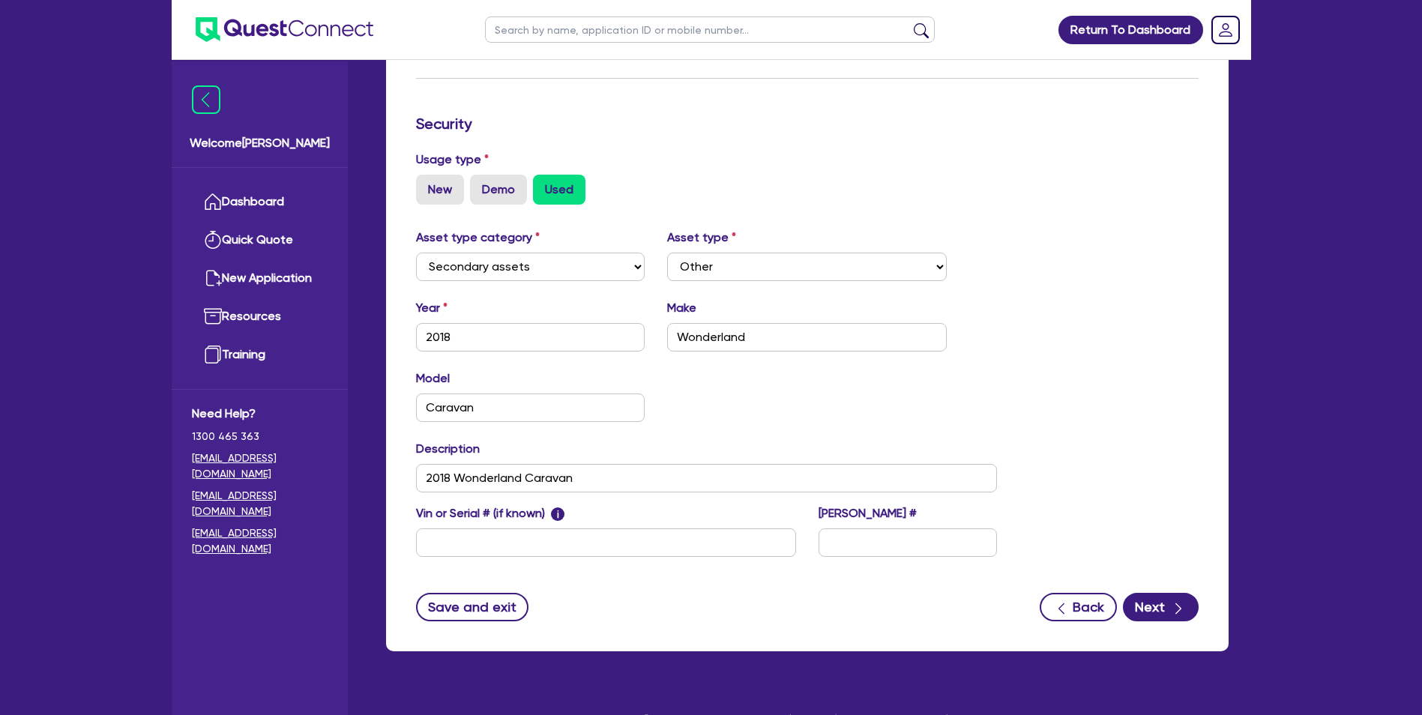
scroll to position [376, 0]
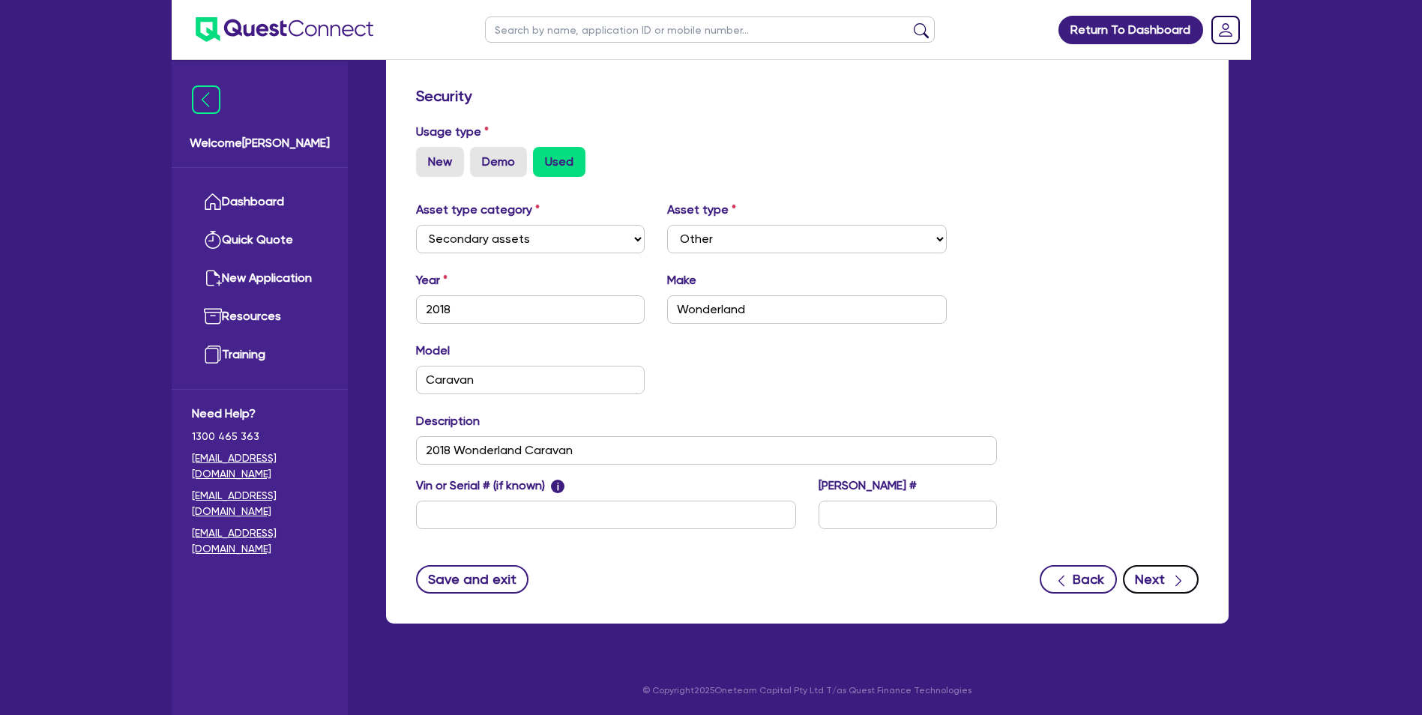
click at [1169, 591] on button "Next" at bounding box center [1161, 579] width 76 height 28
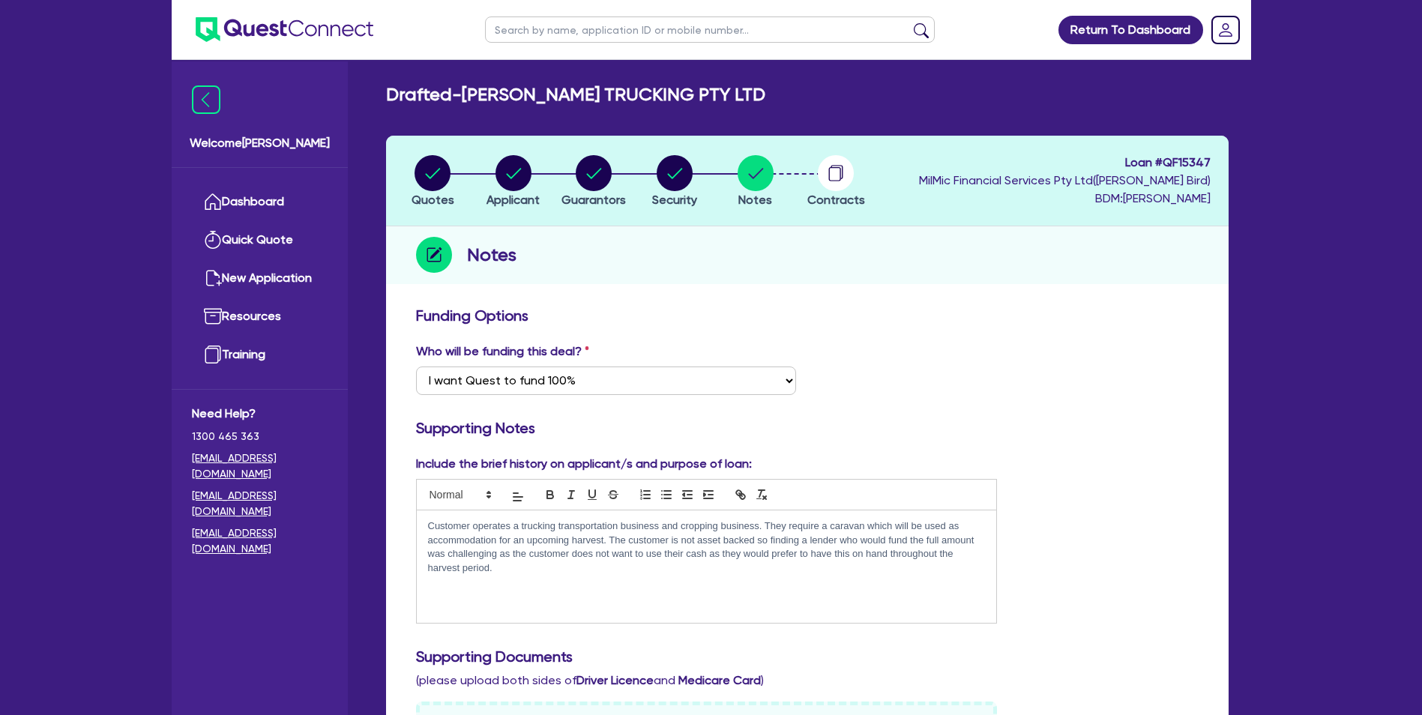
click at [541, 564] on p "Customer operates a trucking transportation business and cropping business. The…" at bounding box center [707, 547] width 558 height 55
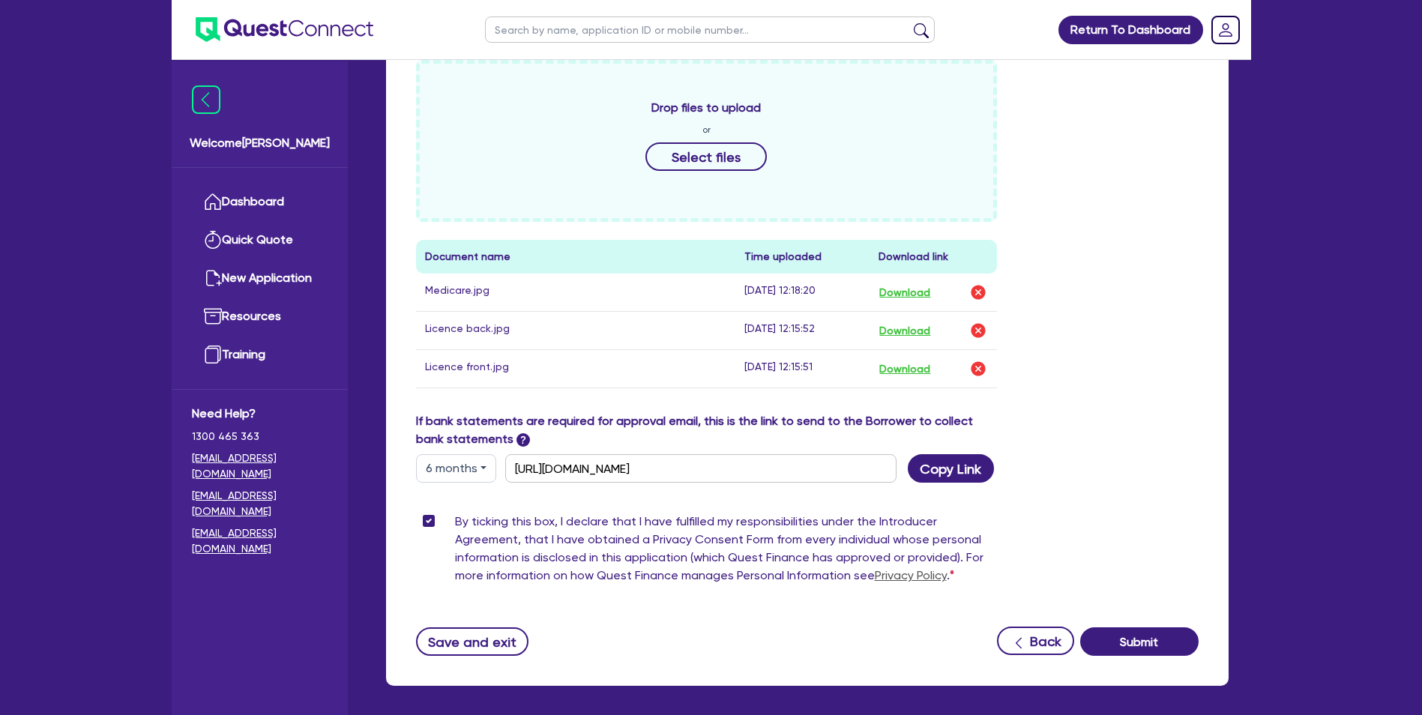
scroll to position [704, 0]
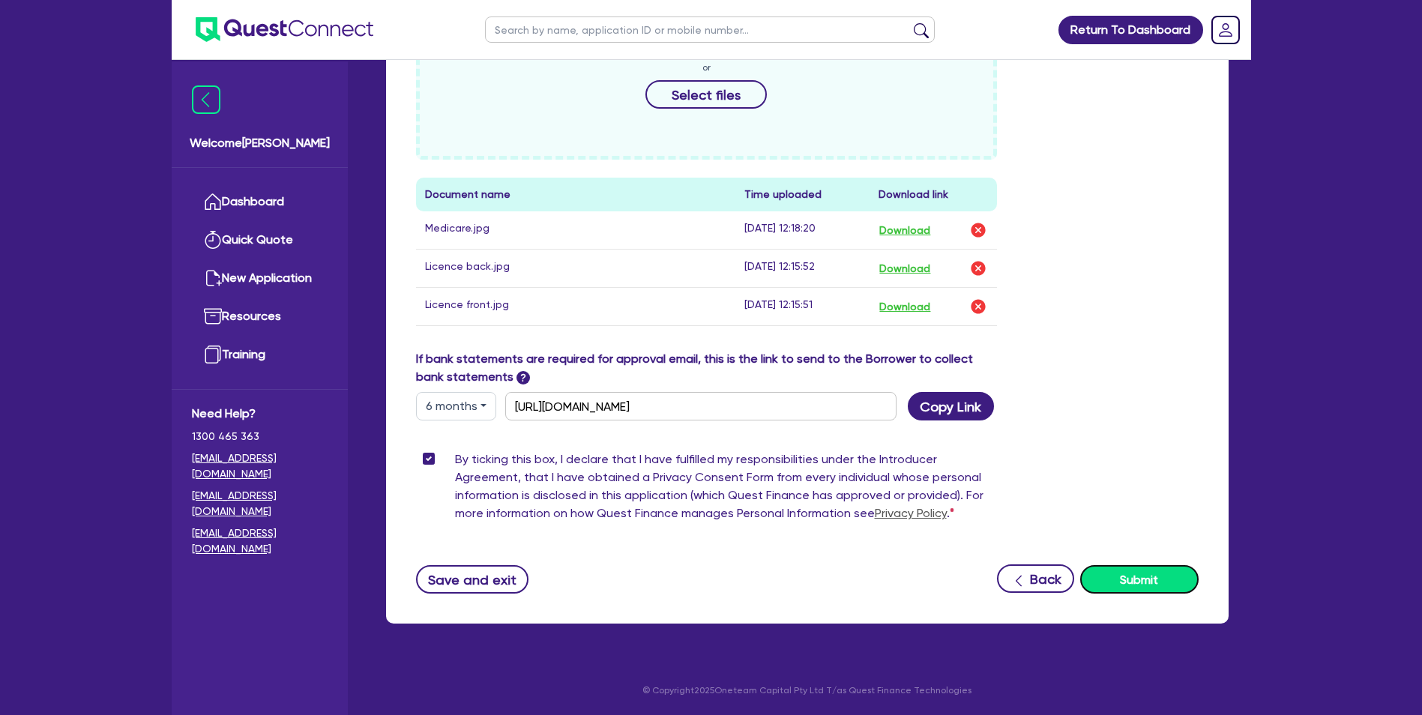
click at [1129, 580] on button "Submit" at bounding box center [1139, 579] width 118 height 28
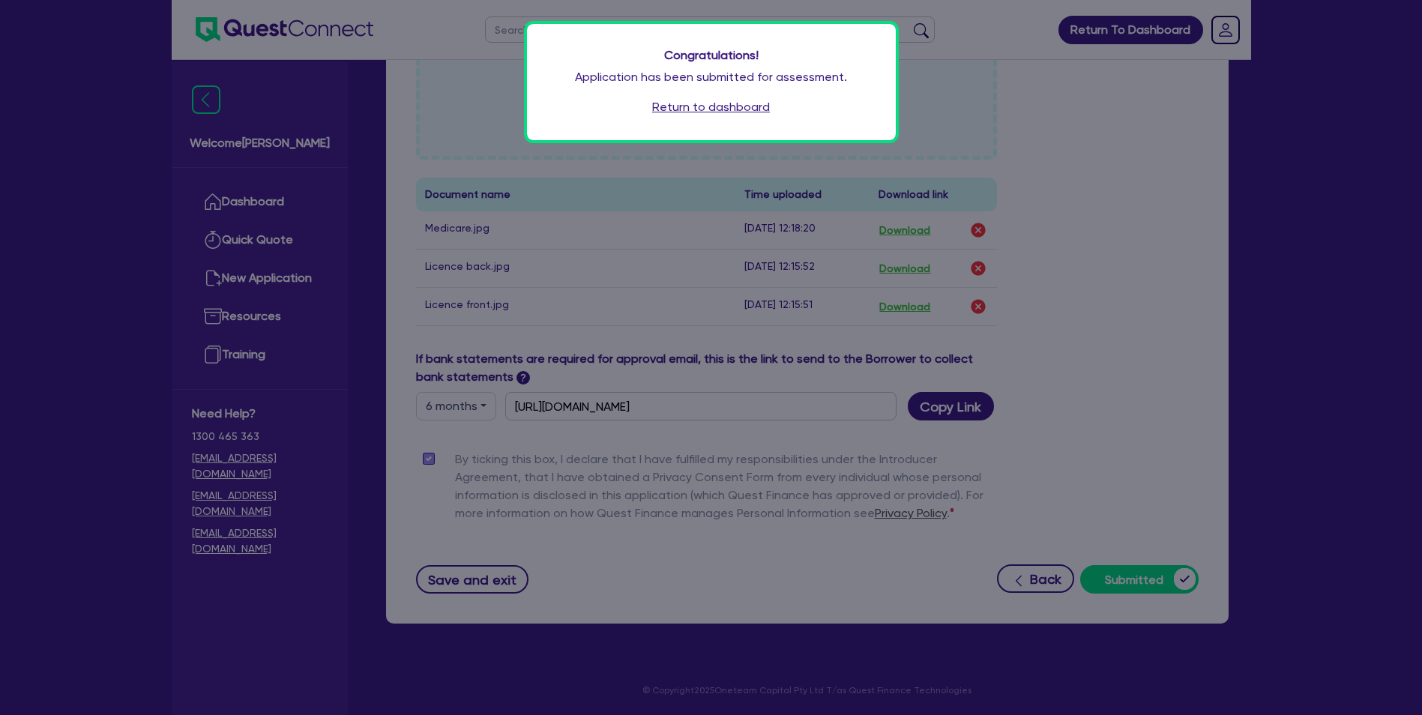
click at [687, 106] on link "Return to dashboard" at bounding box center [711, 107] width 118 height 18
